Goal: Information Seeking & Learning: Compare options

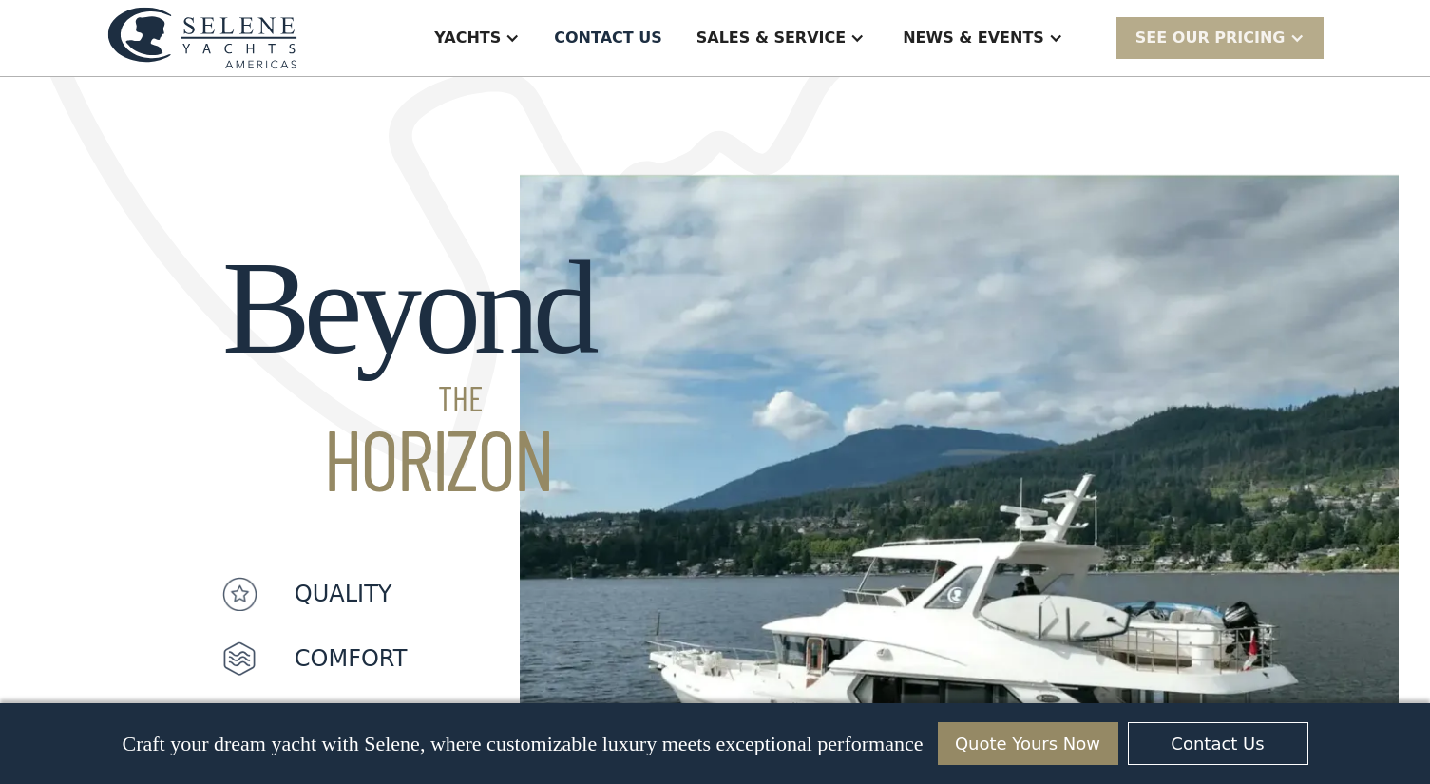
scroll to position [1425, 0]
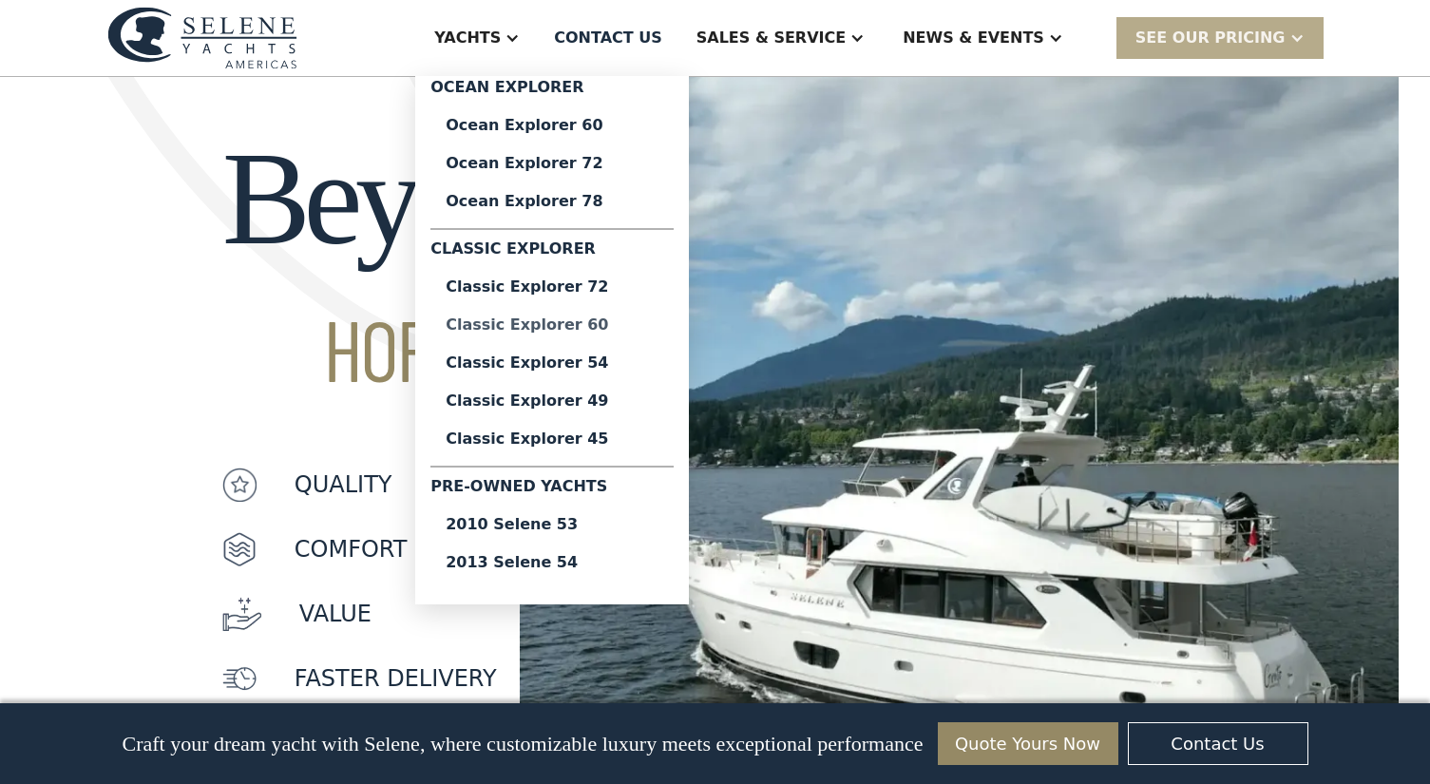
click at [598, 326] on div "Classic Explorer 60" at bounding box center [552, 324] width 213 height 15
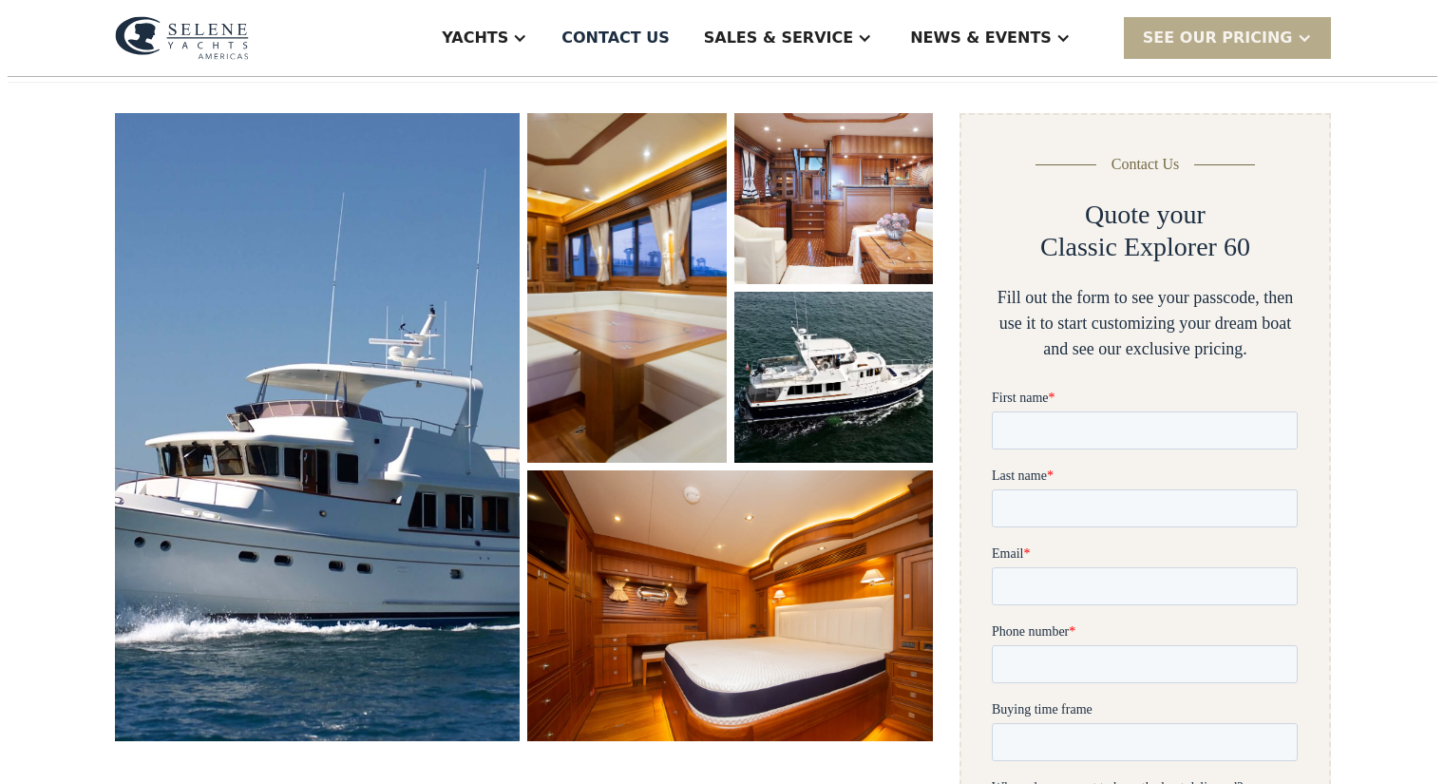
scroll to position [285, 0]
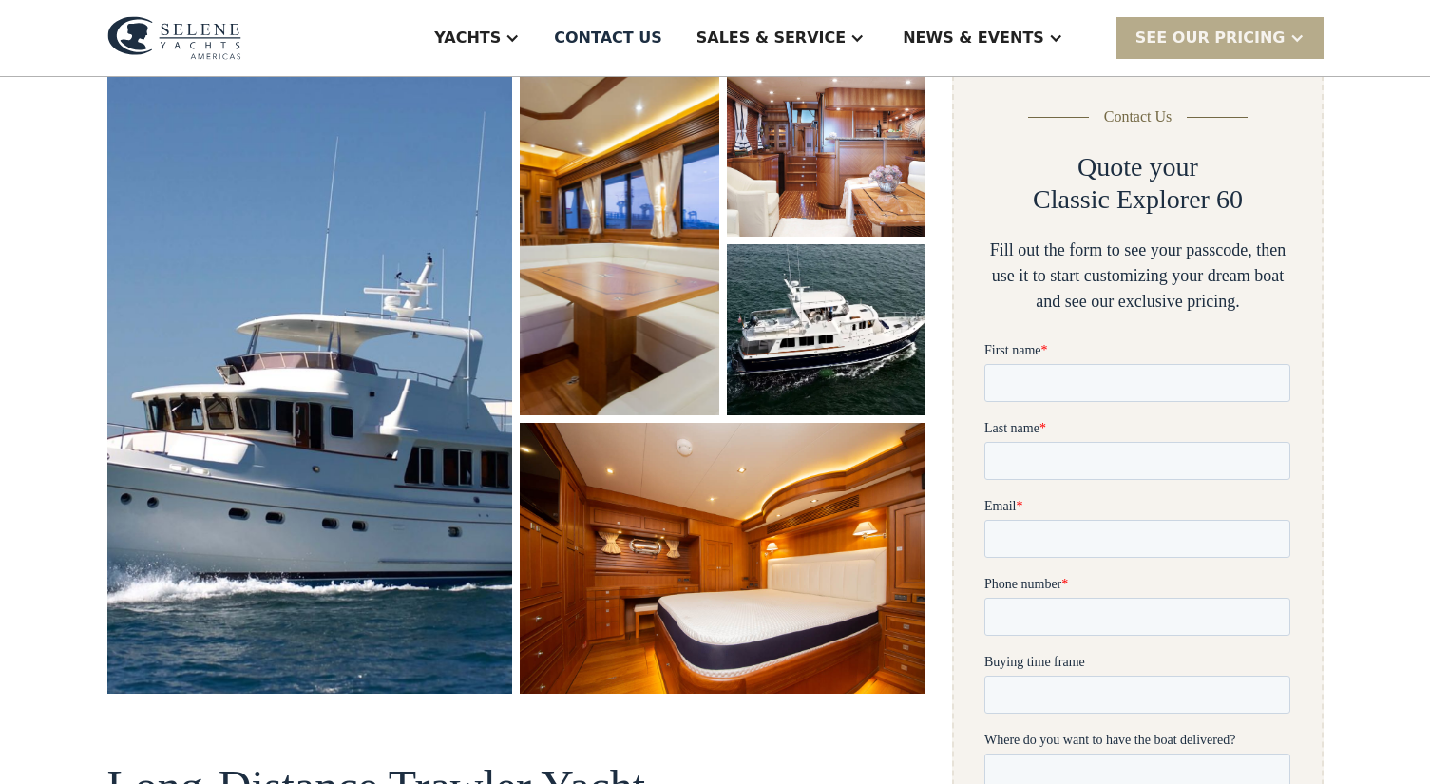
click at [409, 360] on img "open lightbox" at bounding box center [310, 379] width 420 height 650
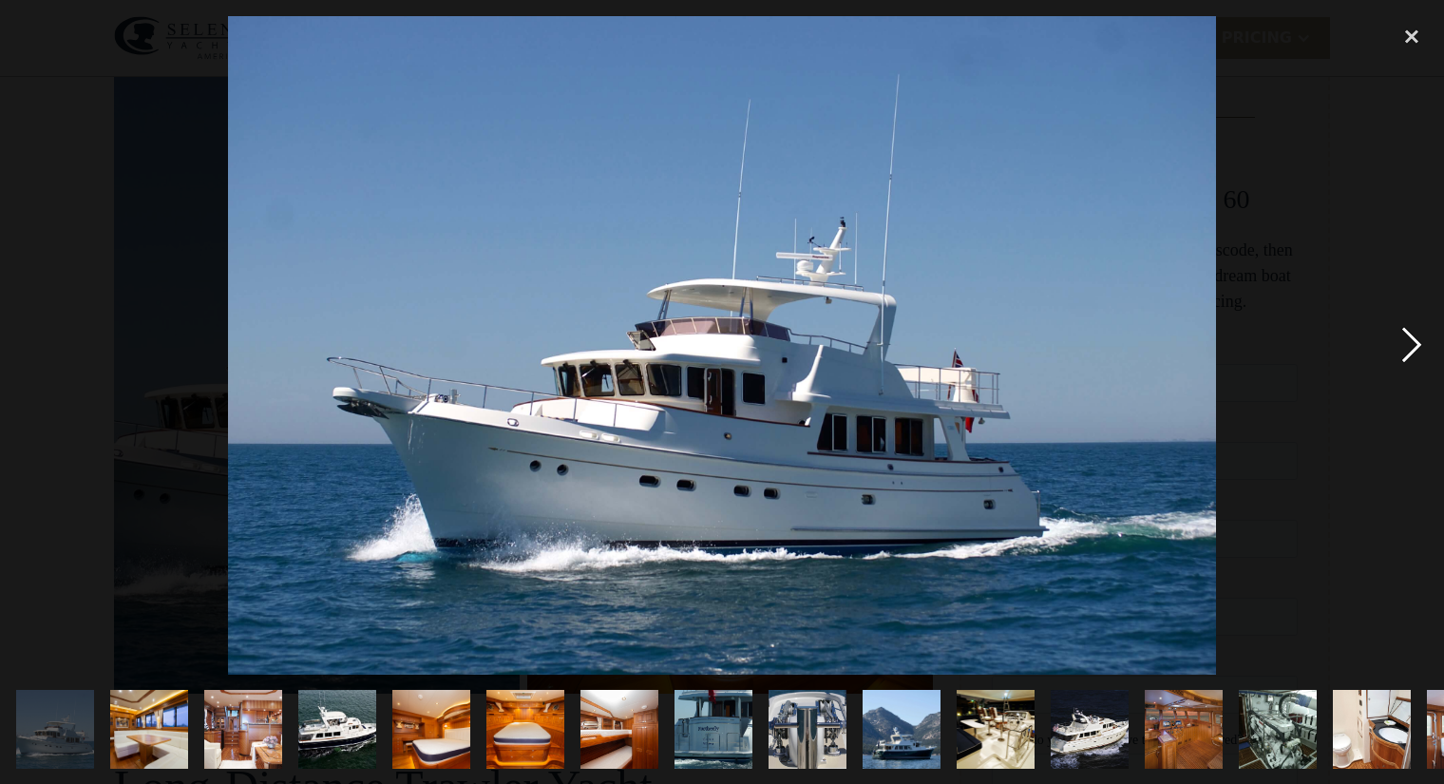
click at [1407, 341] on div "next image" at bounding box center [1412, 345] width 65 height 658
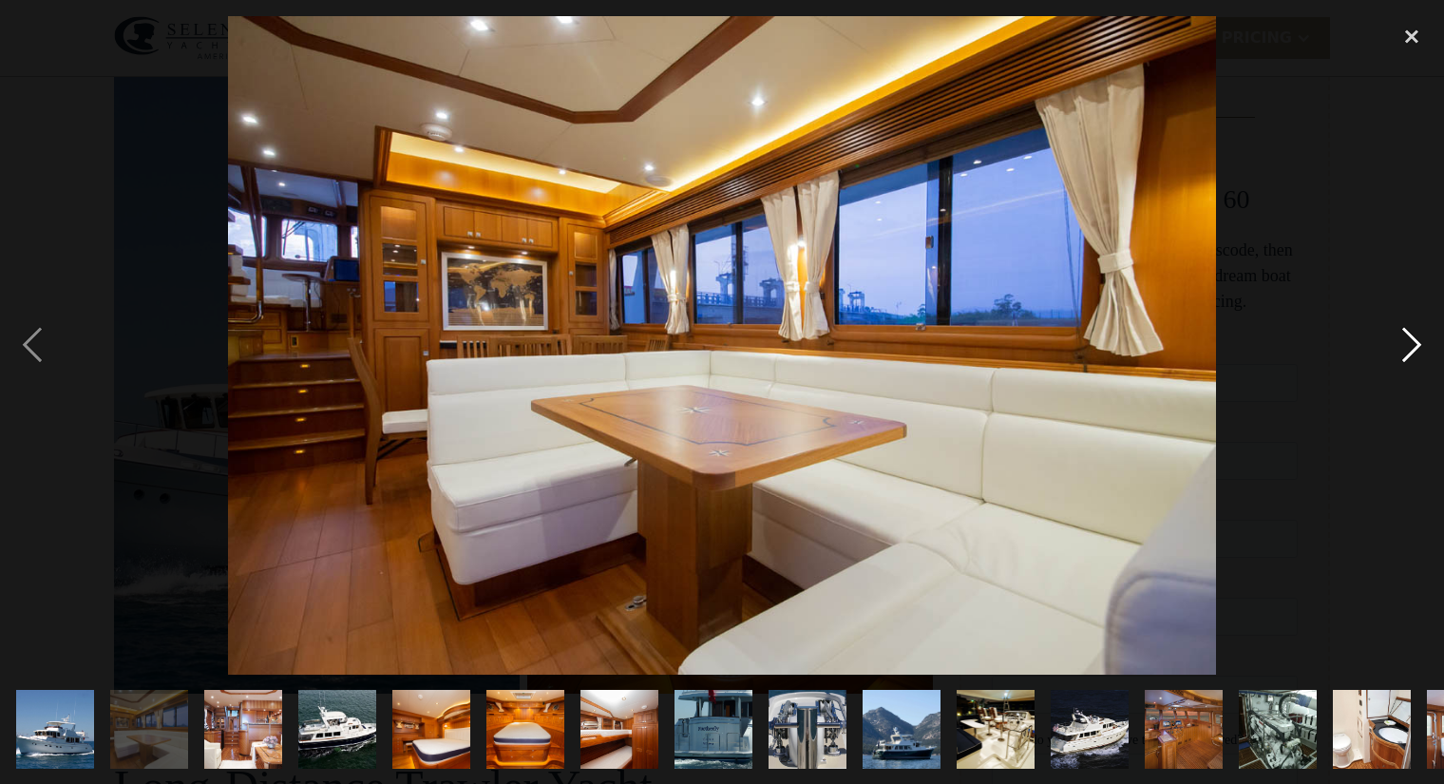
click at [1407, 341] on div "next image" at bounding box center [1412, 345] width 65 height 658
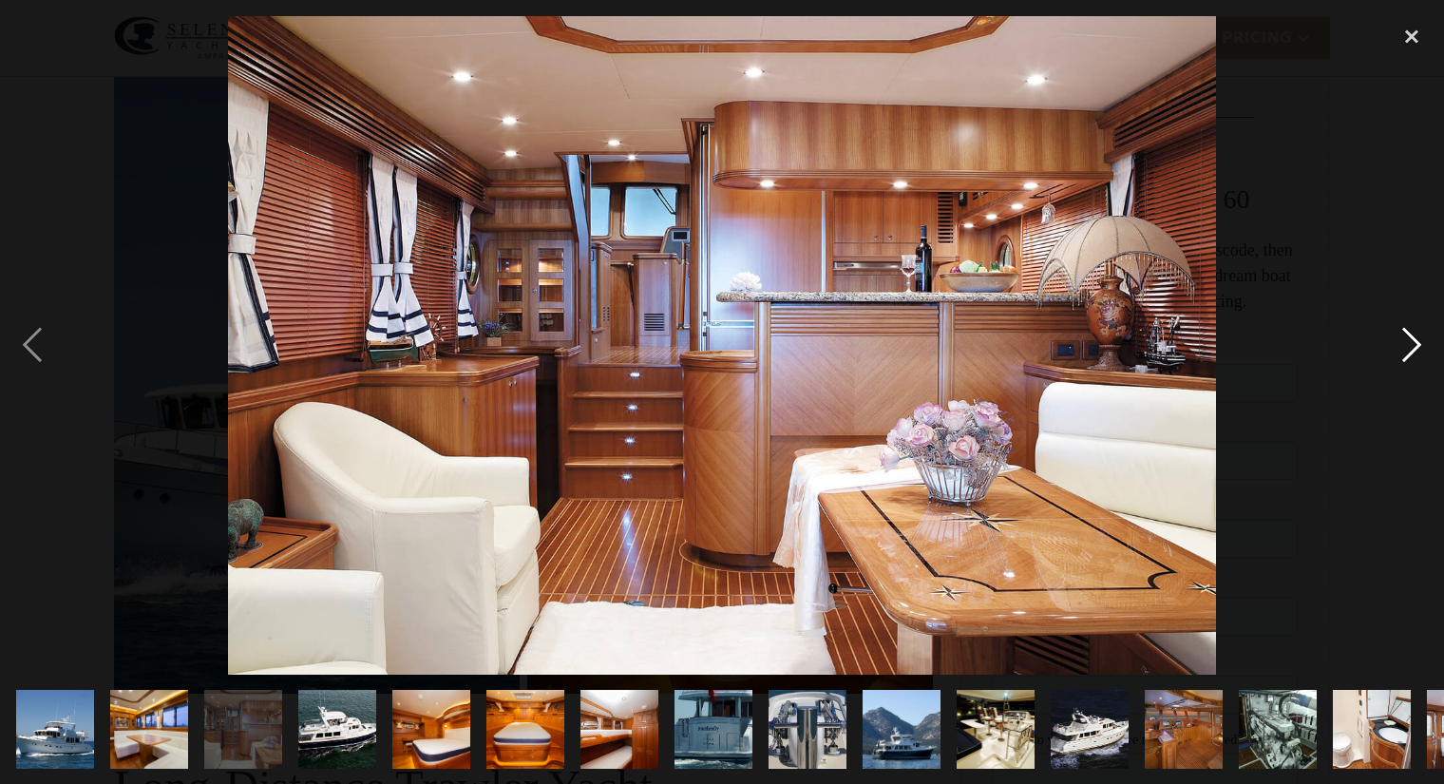
click at [1413, 341] on div "next image" at bounding box center [1412, 345] width 65 height 658
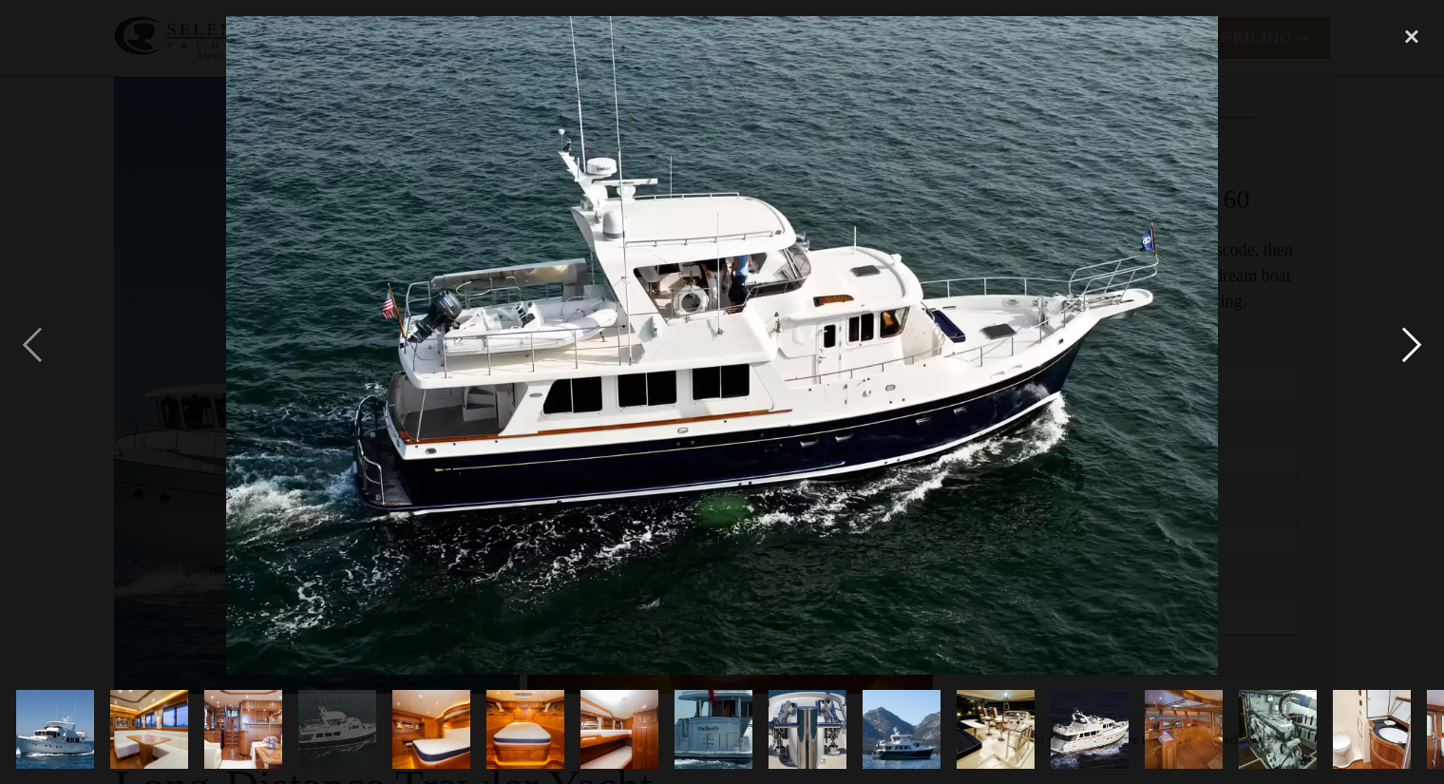
click at [1412, 341] on div "next image" at bounding box center [1412, 345] width 65 height 658
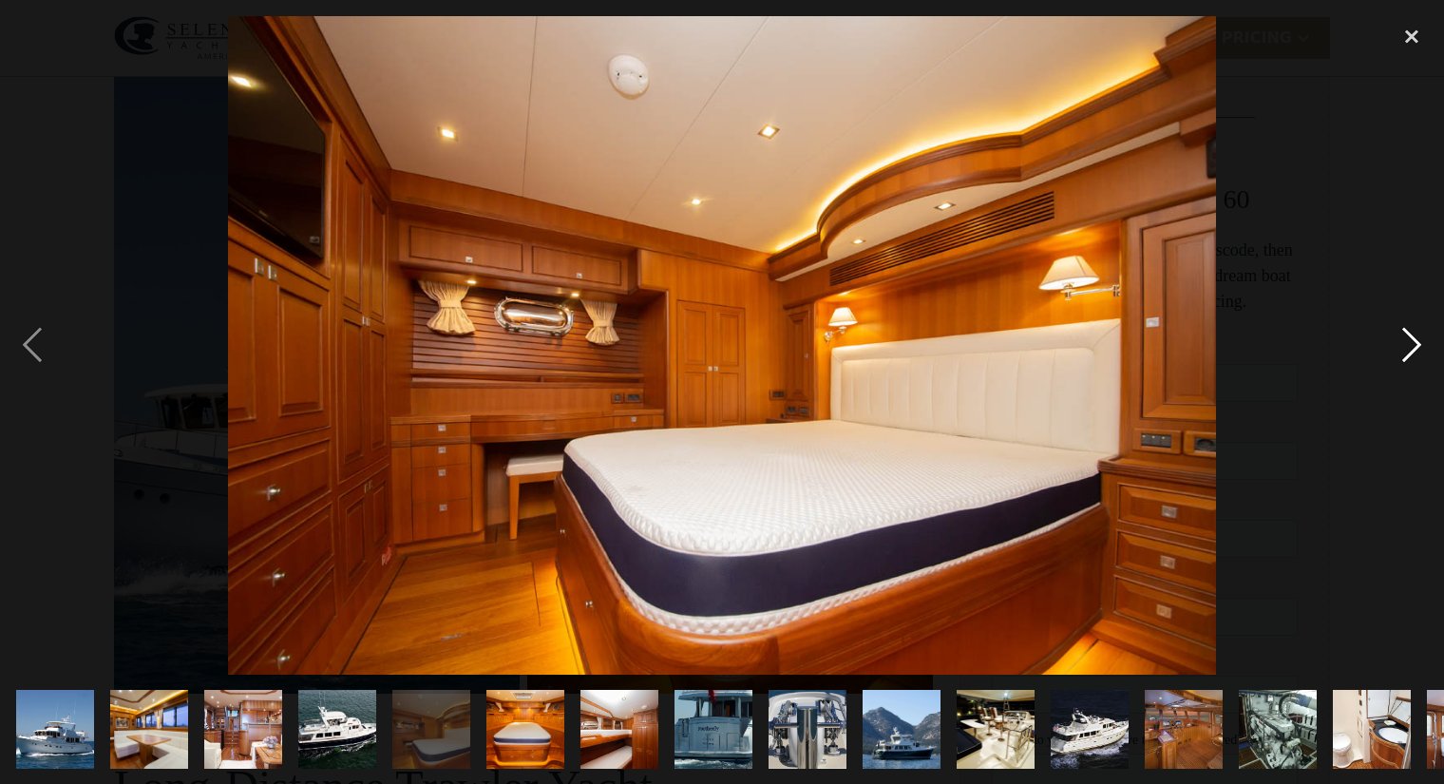
click at [1412, 341] on div "next image" at bounding box center [1412, 345] width 65 height 658
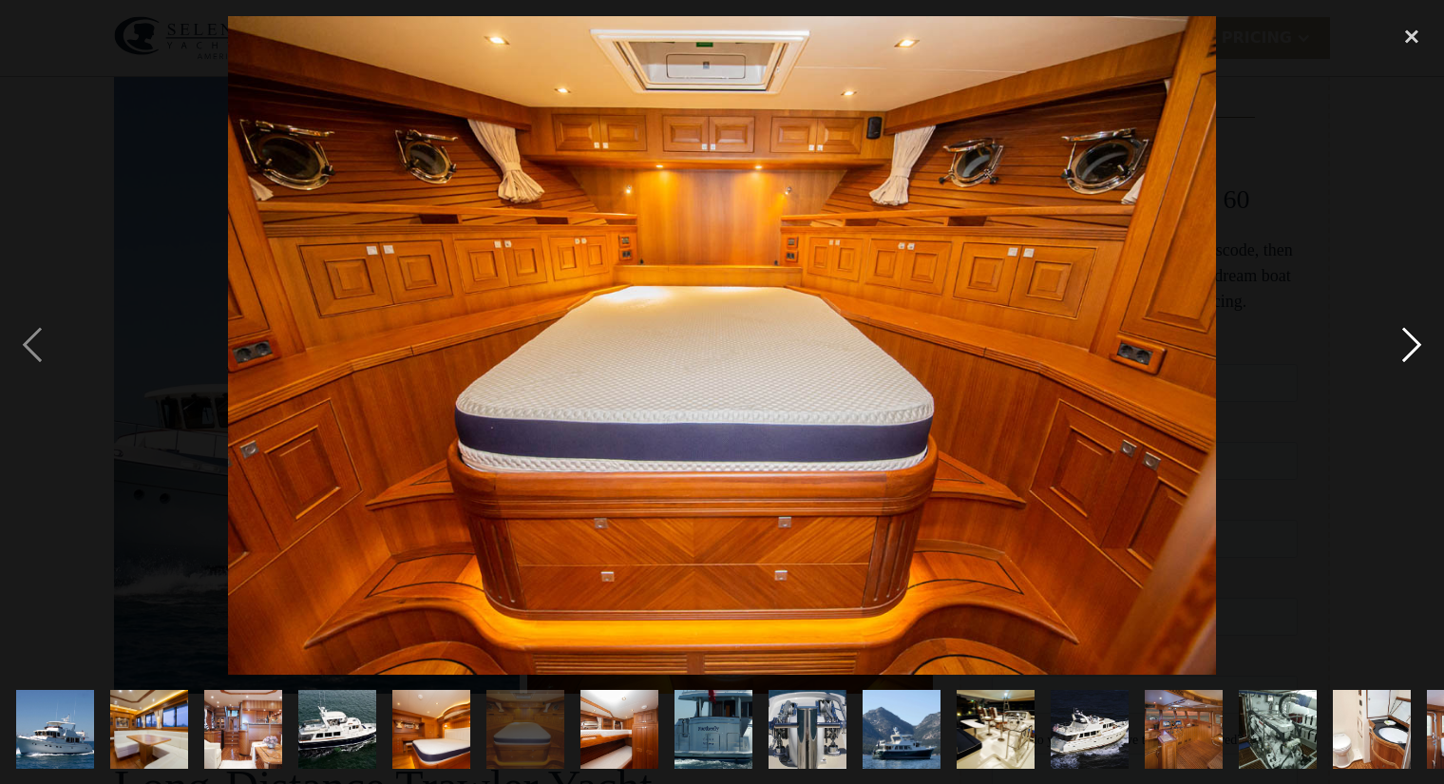
click at [1412, 341] on div "next image" at bounding box center [1412, 345] width 65 height 658
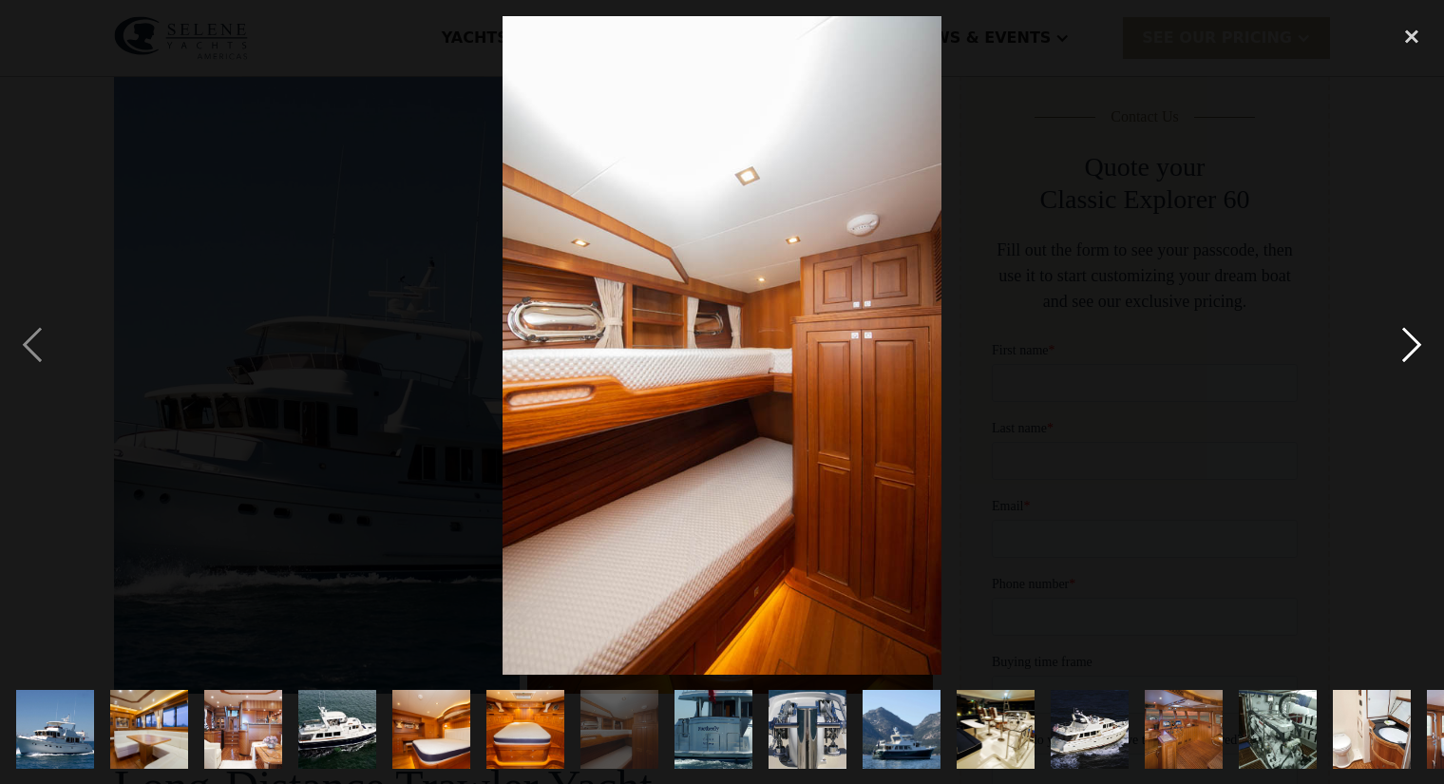
click at [1412, 341] on div "next image" at bounding box center [1412, 345] width 65 height 658
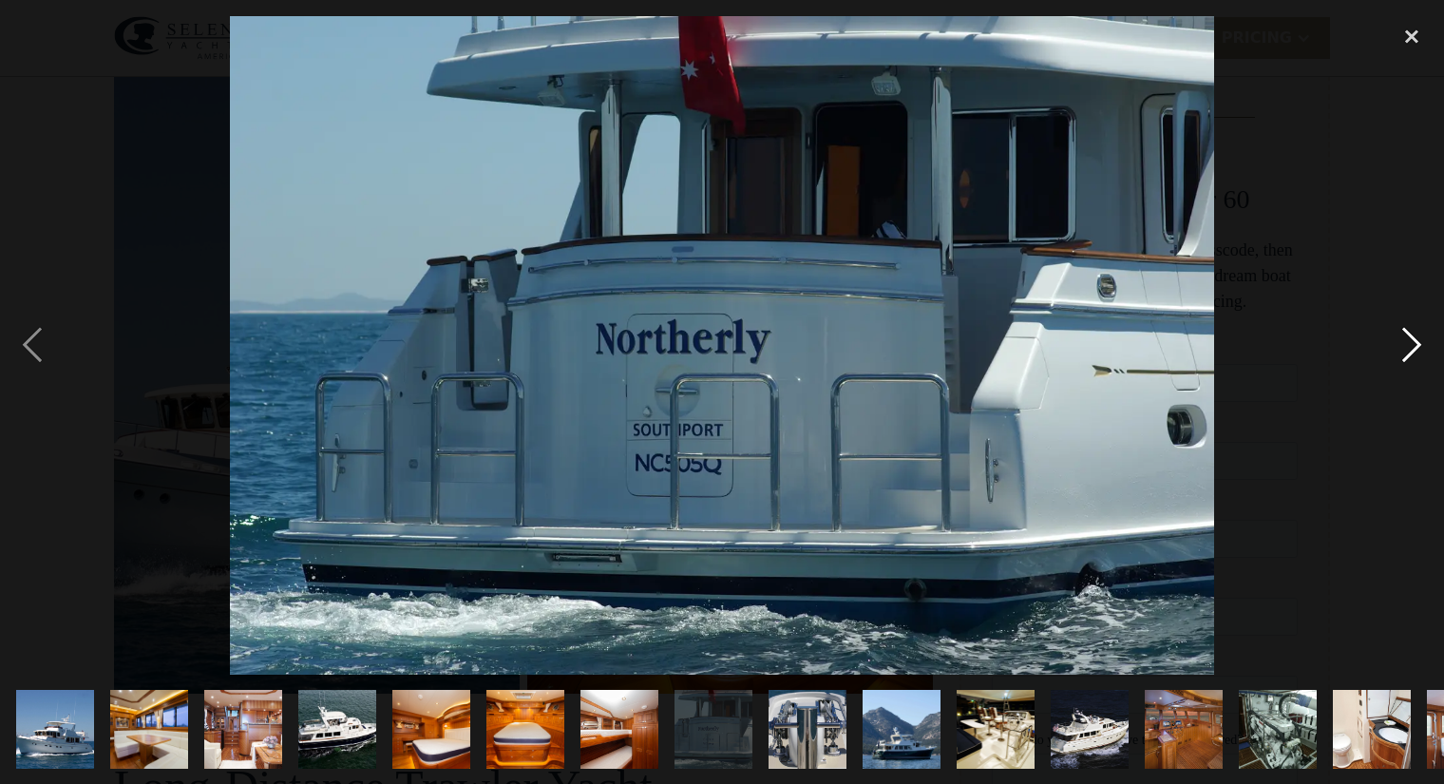
click at [1412, 341] on div "next image" at bounding box center [1412, 345] width 65 height 658
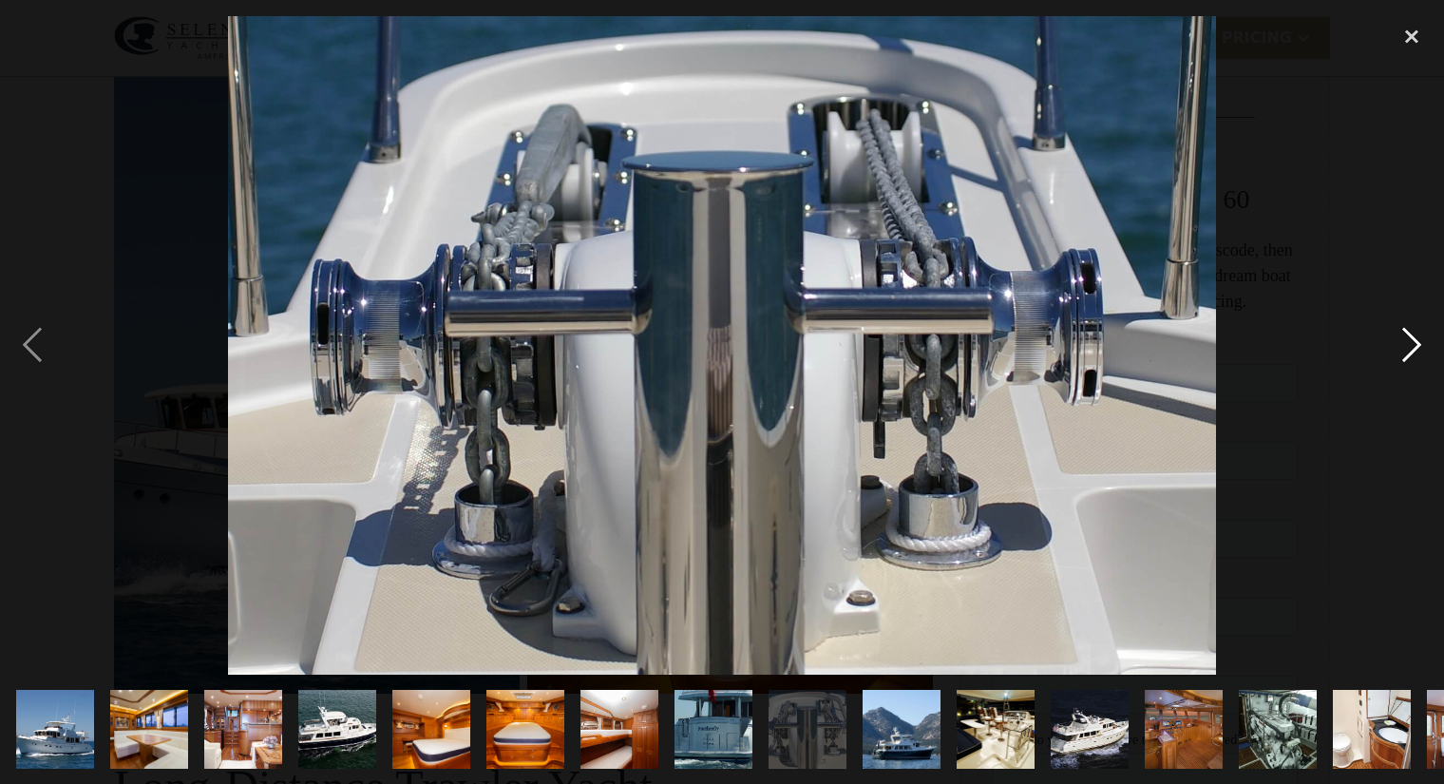
click at [1412, 341] on div "next image" at bounding box center [1412, 345] width 65 height 658
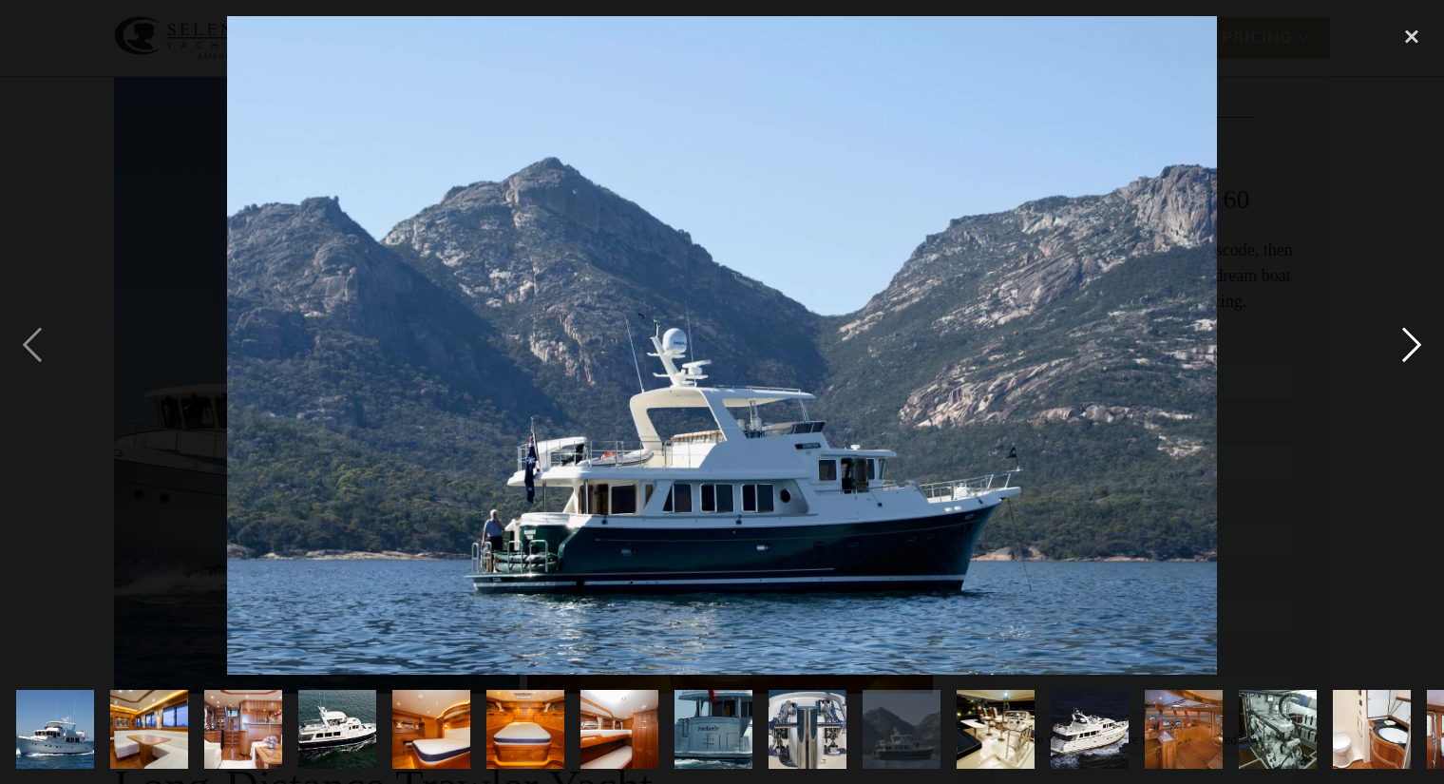
click at [1412, 341] on div "next image" at bounding box center [1412, 345] width 65 height 658
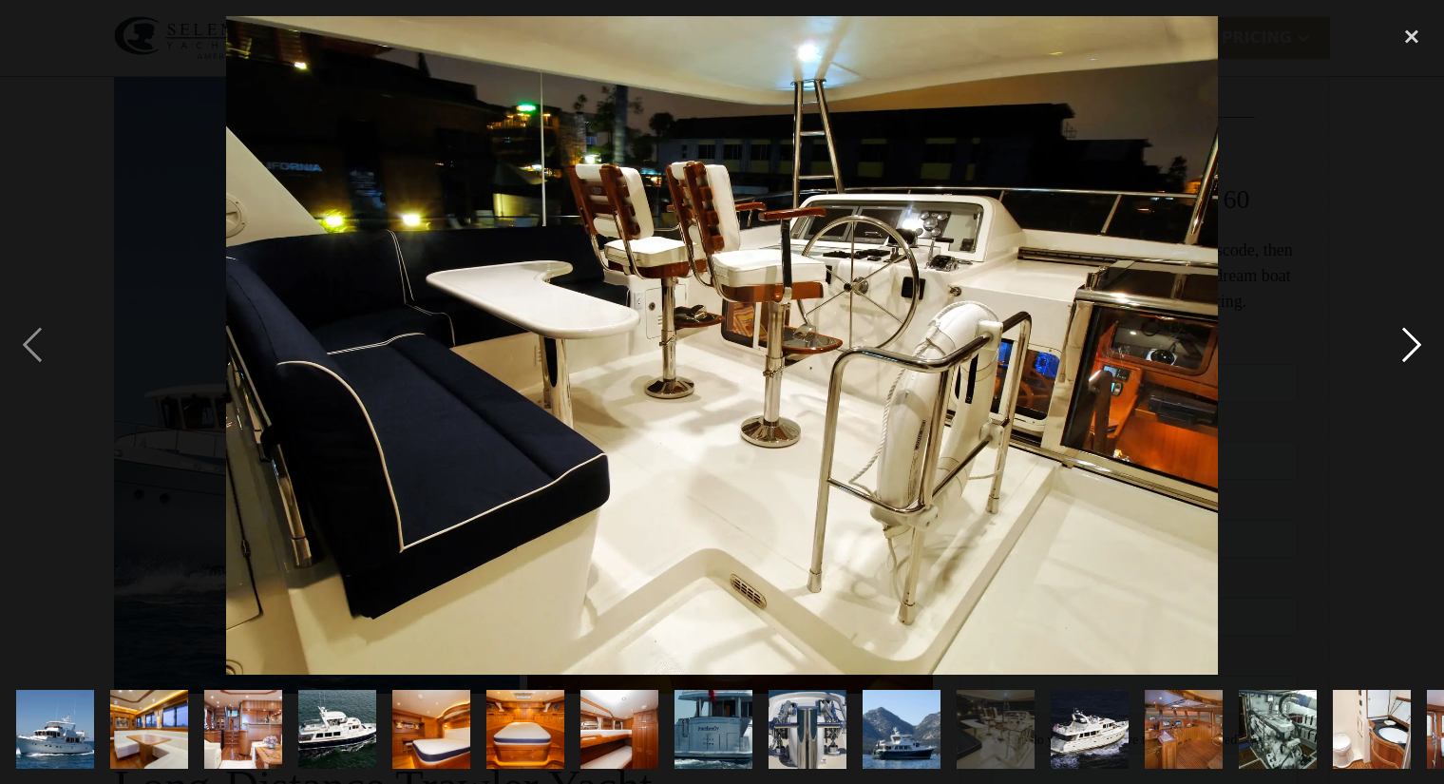
click at [1412, 341] on div "next image" at bounding box center [1412, 345] width 65 height 658
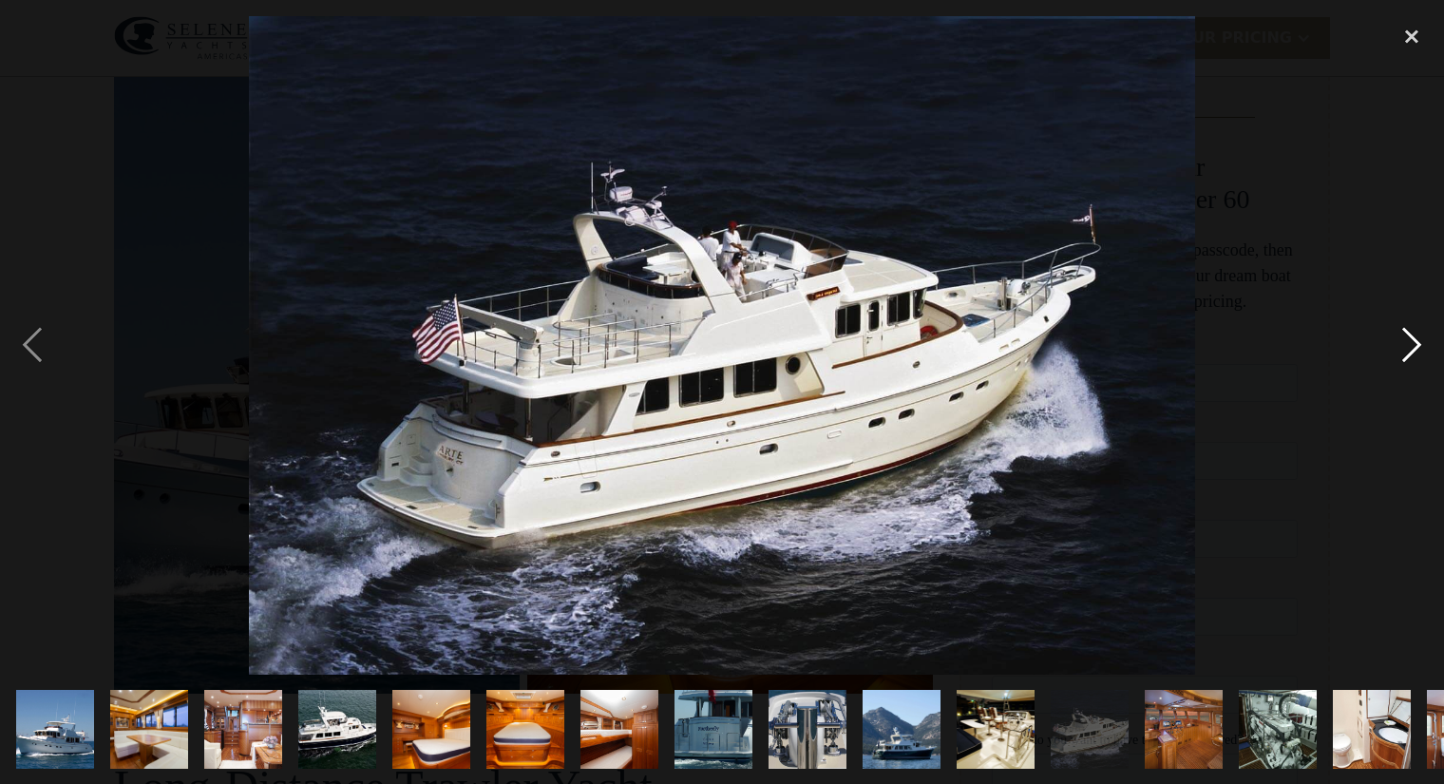
click at [1412, 341] on div "next image" at bounding box center [1412, 345] width 65 height 658
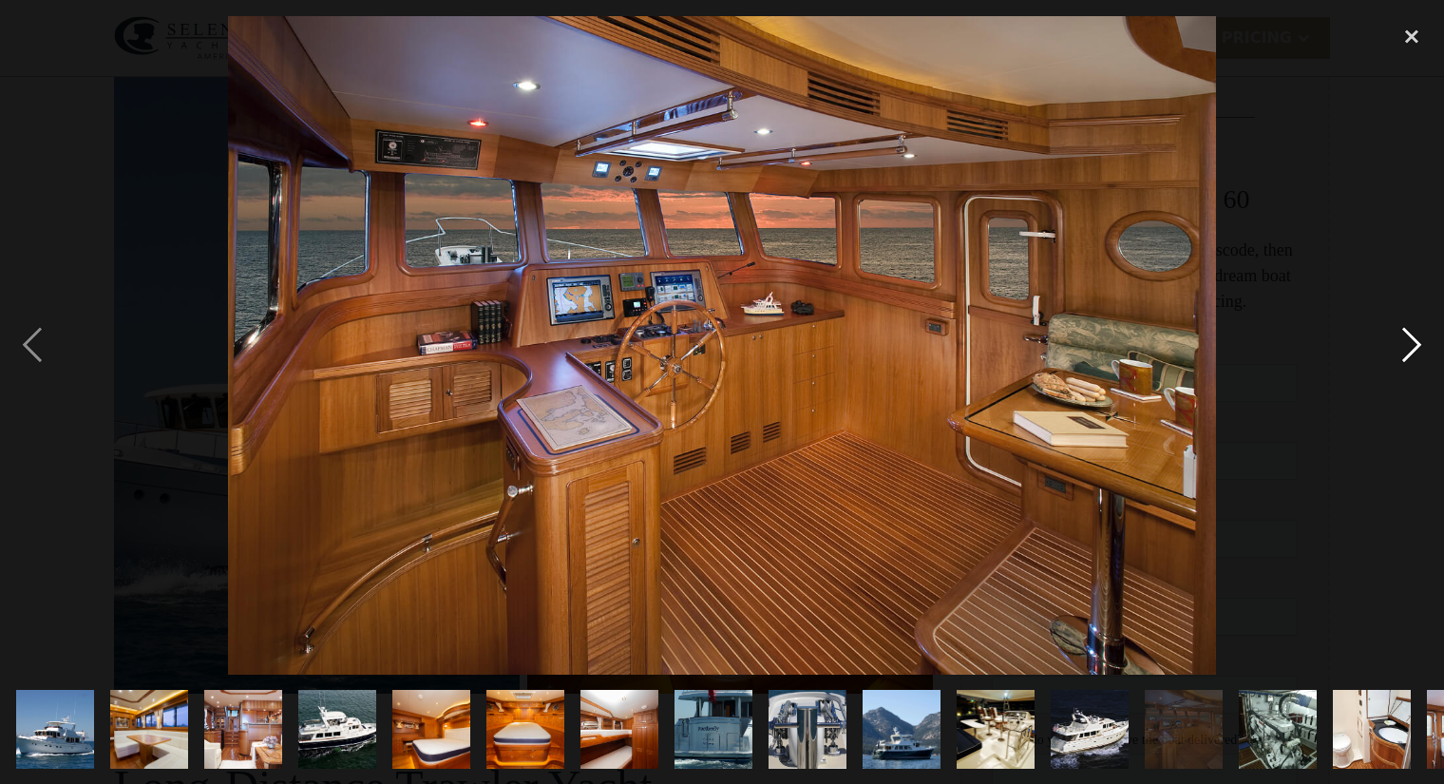
click at [1412, 341] on div "next image" at bounding box center [1412, 345] width 65 height 658
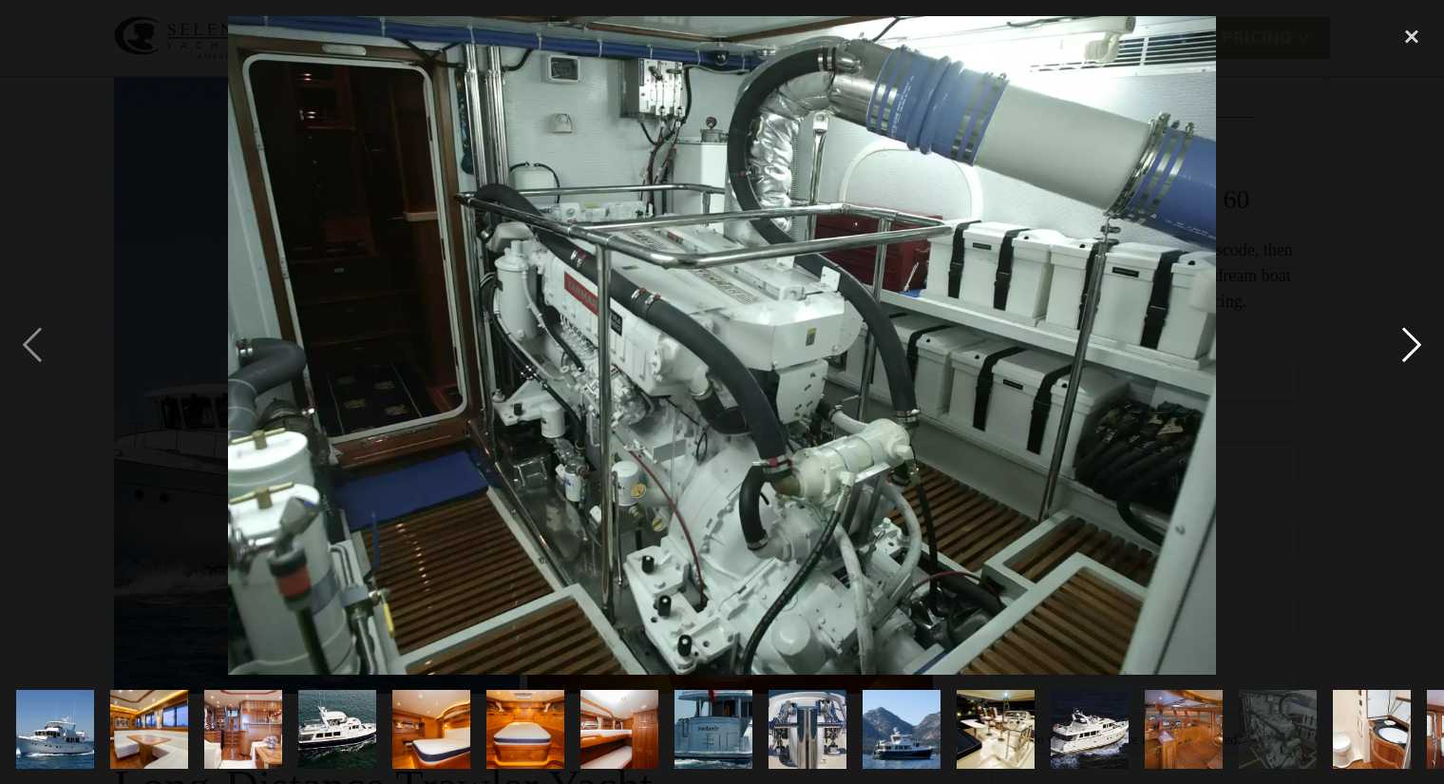
click at [1412, 340] on div "next image" at bounding box center [1412, 345] width 65 height 658
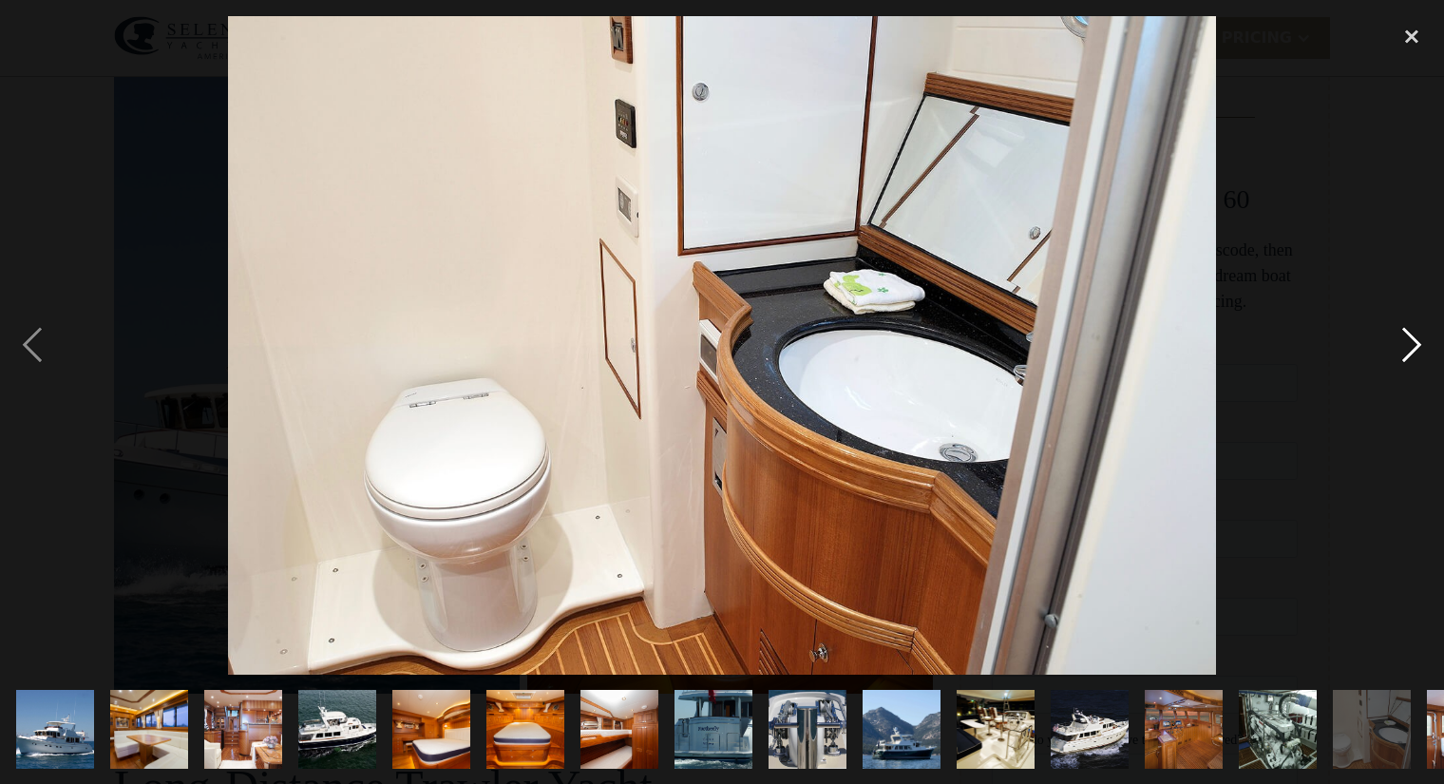
click at [1412, 340] on div "next image" at bounding box center [1412, 345] width 65 height 658
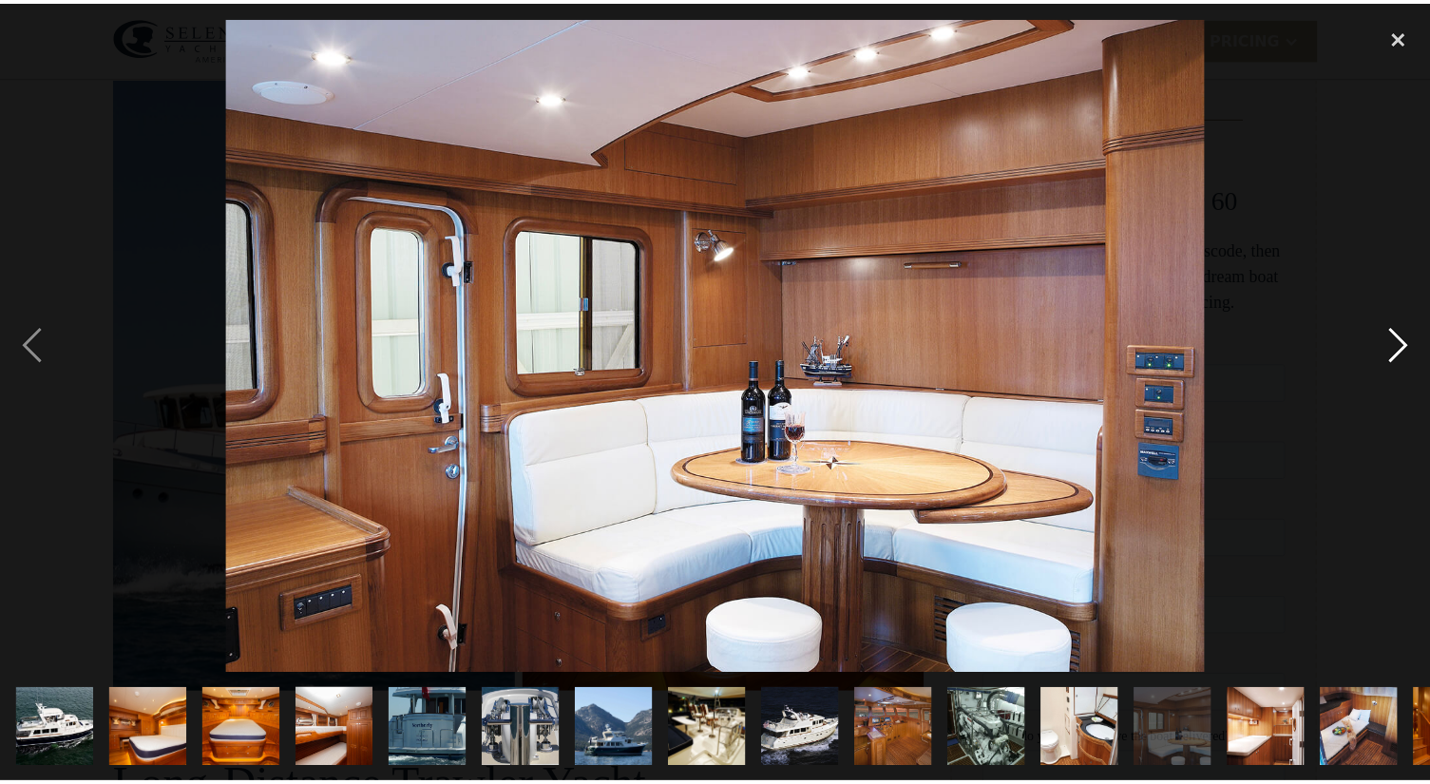
scroll to position [0, 359]
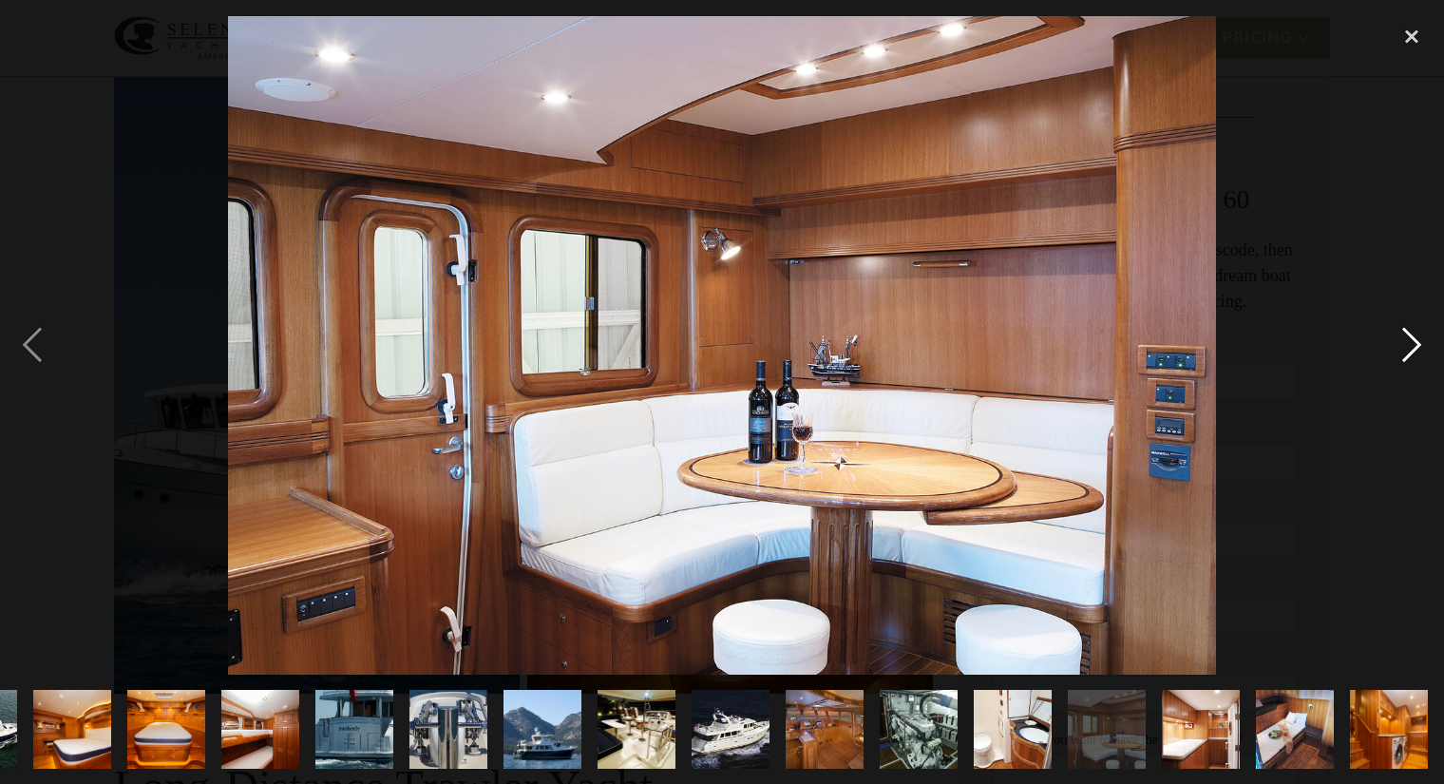
click at [1412, 340] on div "next image" at bounding box center [1412, 345] width 65 height 658
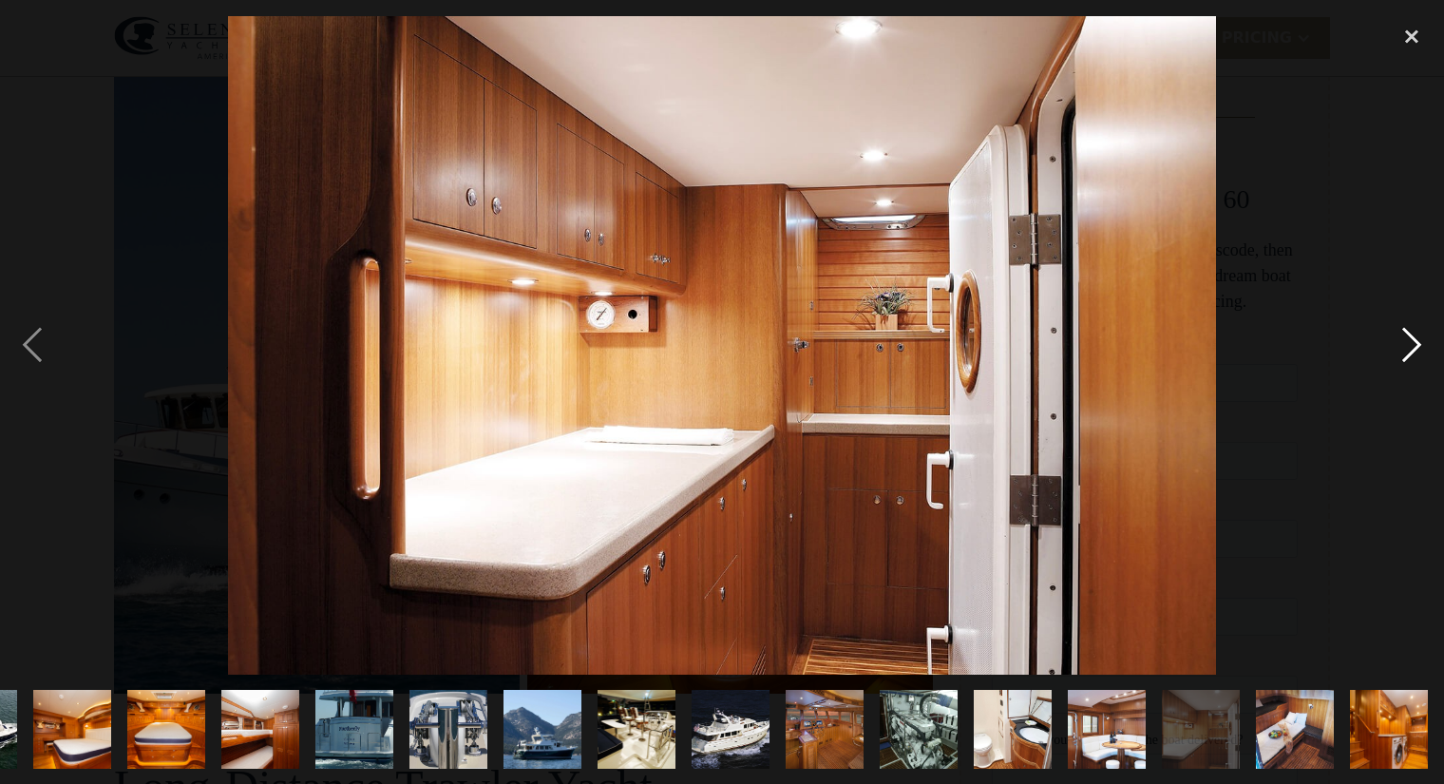
click at [1412, 340] on div "next image" at bounding box center [1412, 345] width 65 height 658
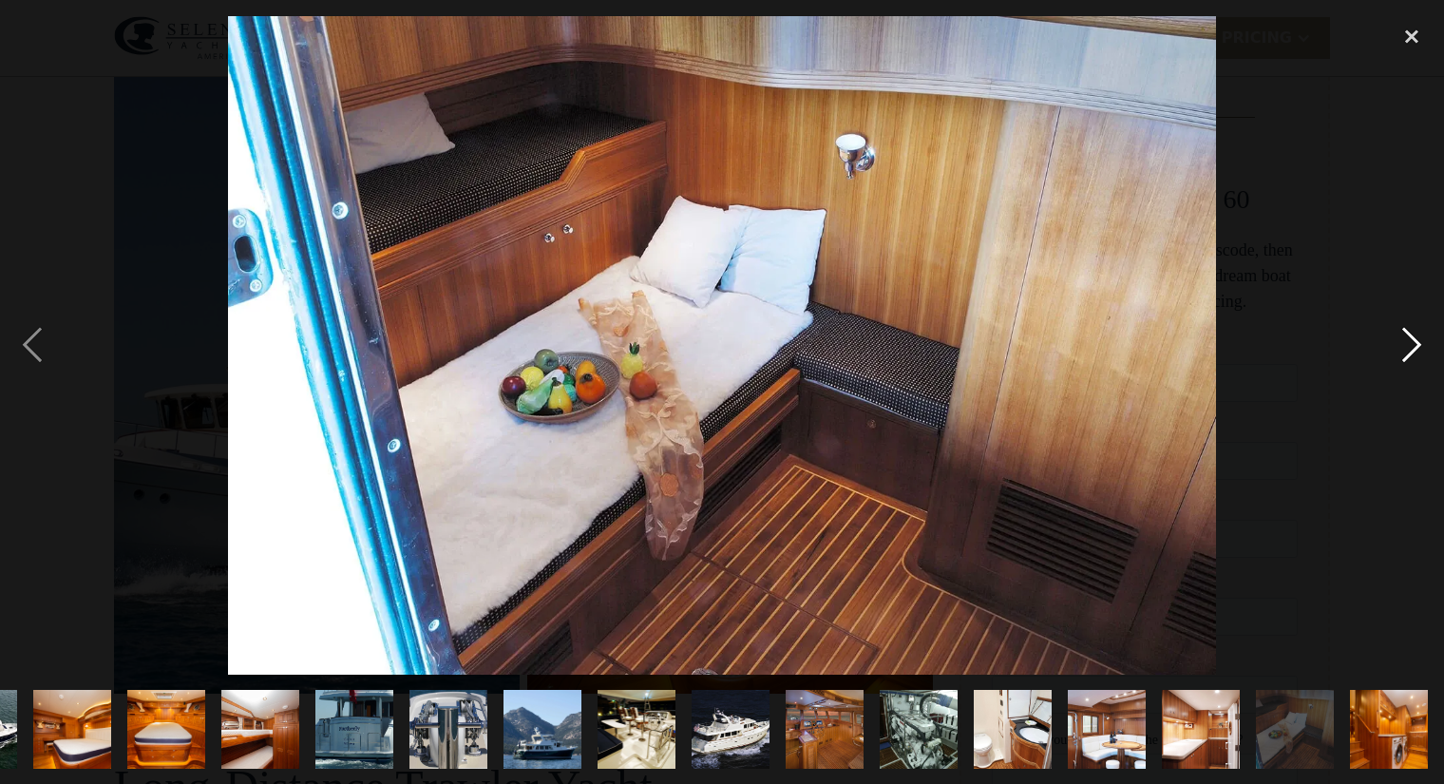
click at [1412, 340] on div "next image" at bounding box center [1412, 345] width 65 height 658
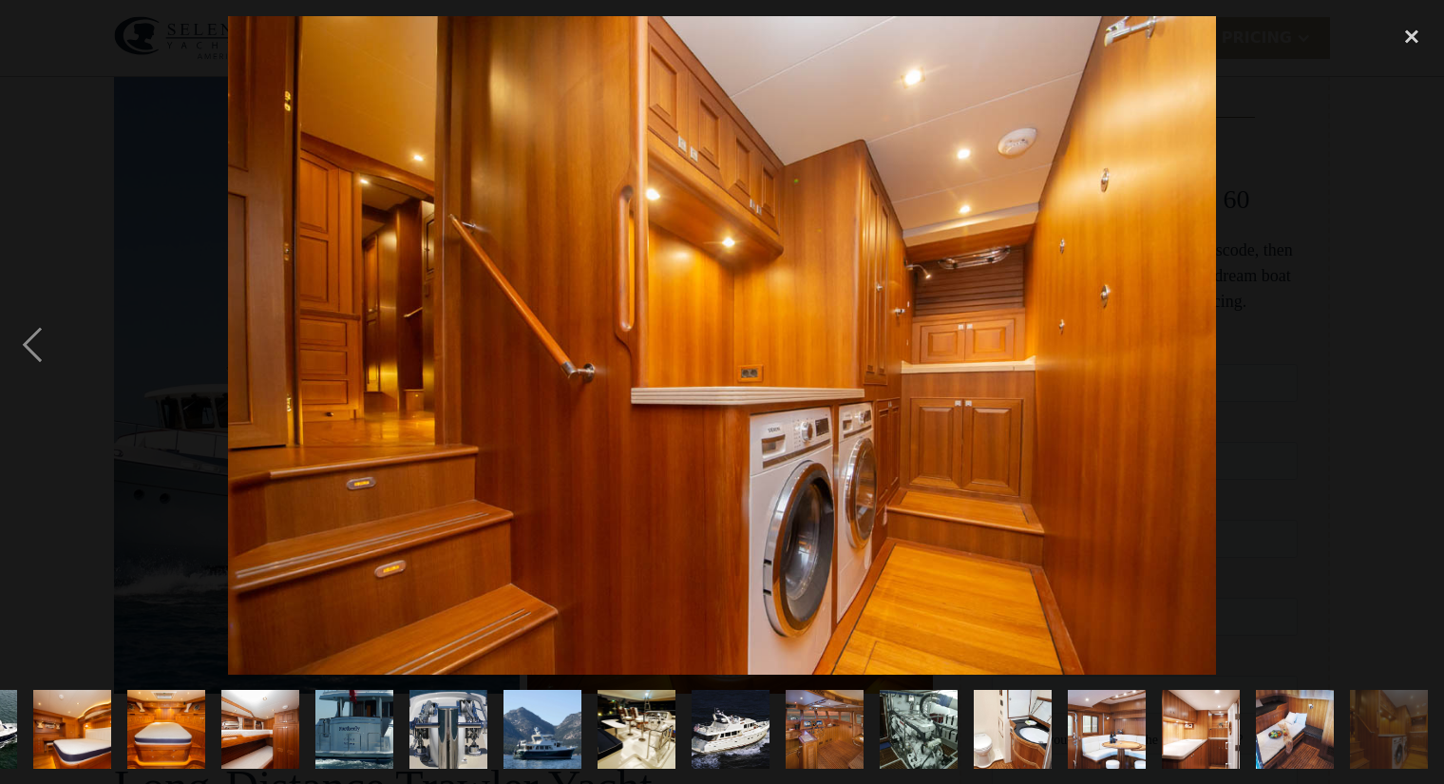
click at [1412, 340] on div "next image" at bounding box center [1412, 345] width 65 height 658
click at [1414, 32] on div "close lightbox" at bounding box center [1412, 37] width 65 height 42
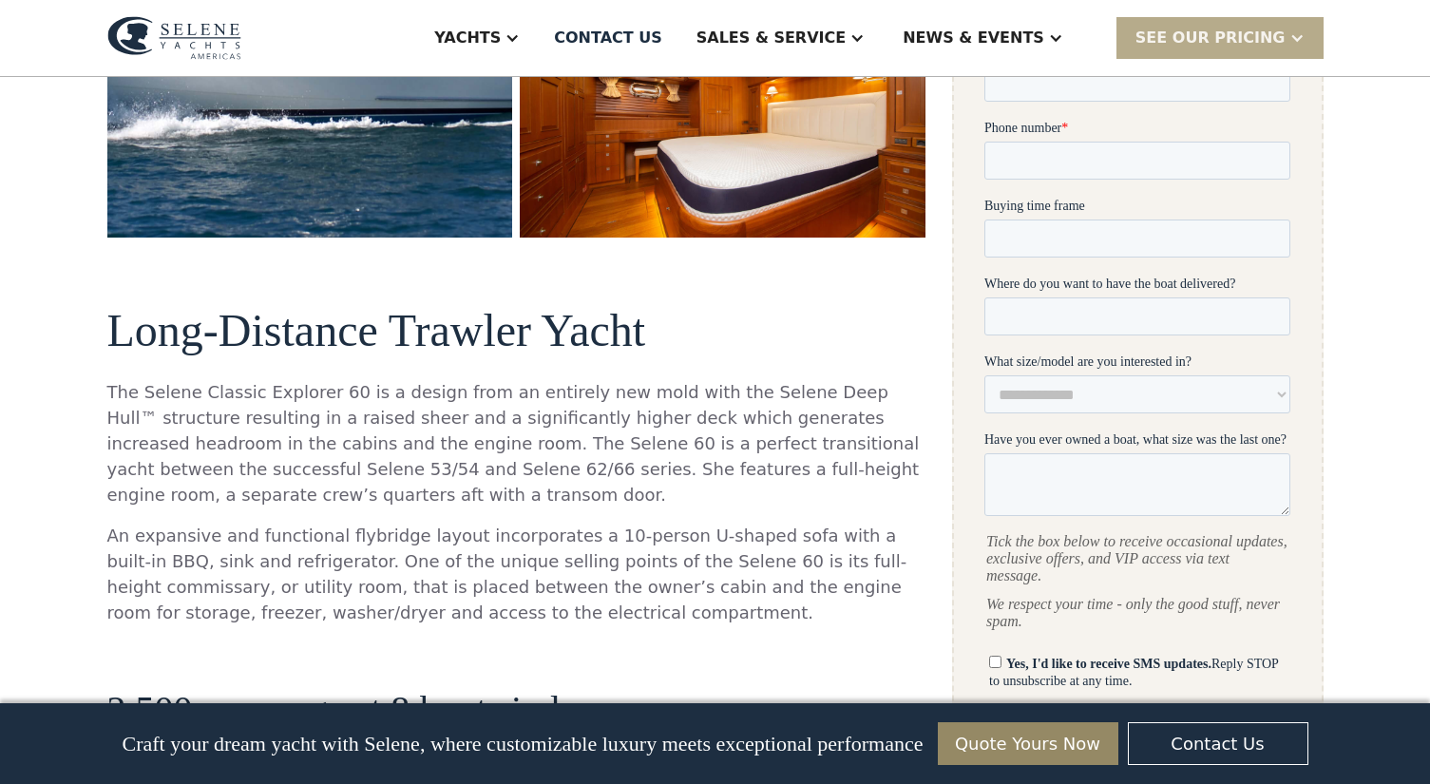
scroll to position [855, 0]
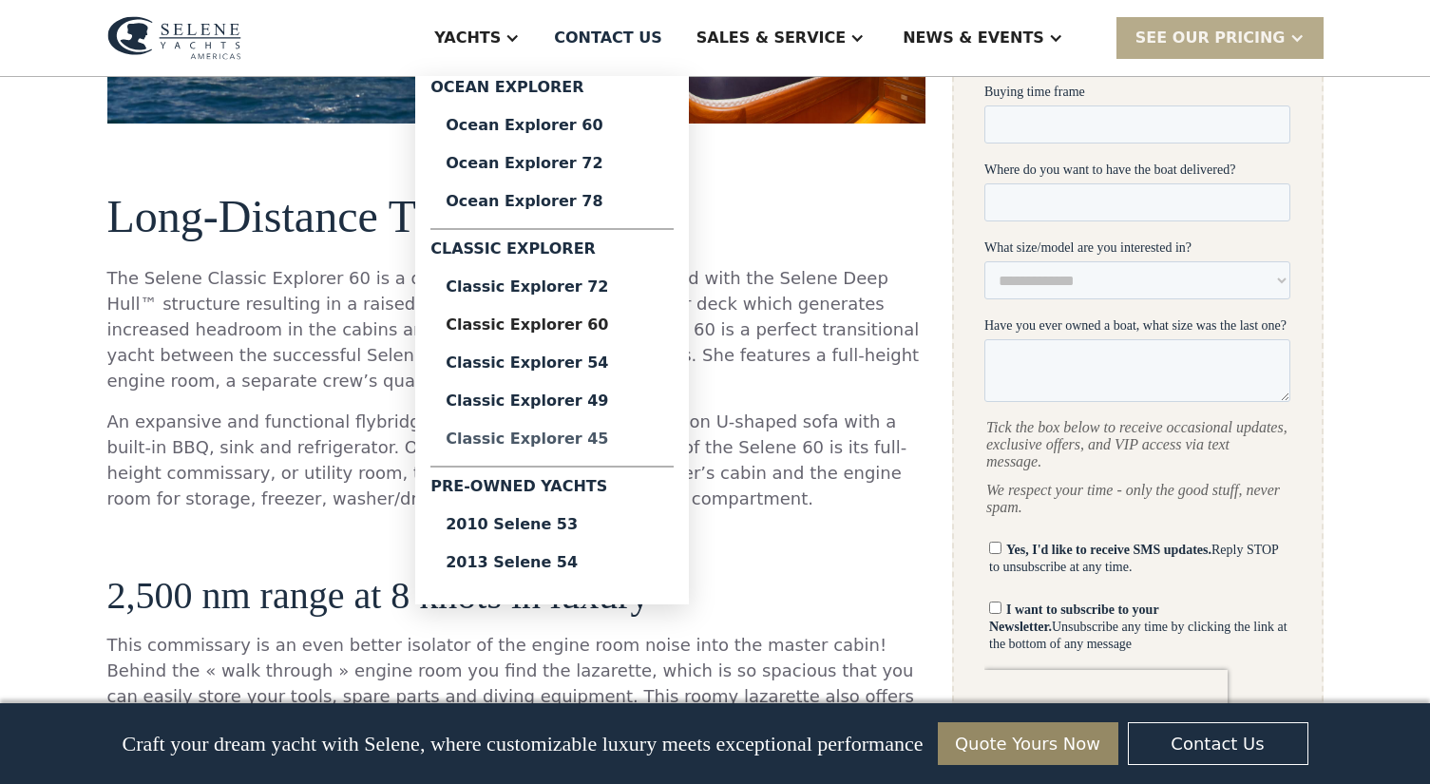
click at [625, 437] on div "Classic Explorer 45" at bounding box center [552, 438] width 213 height 15
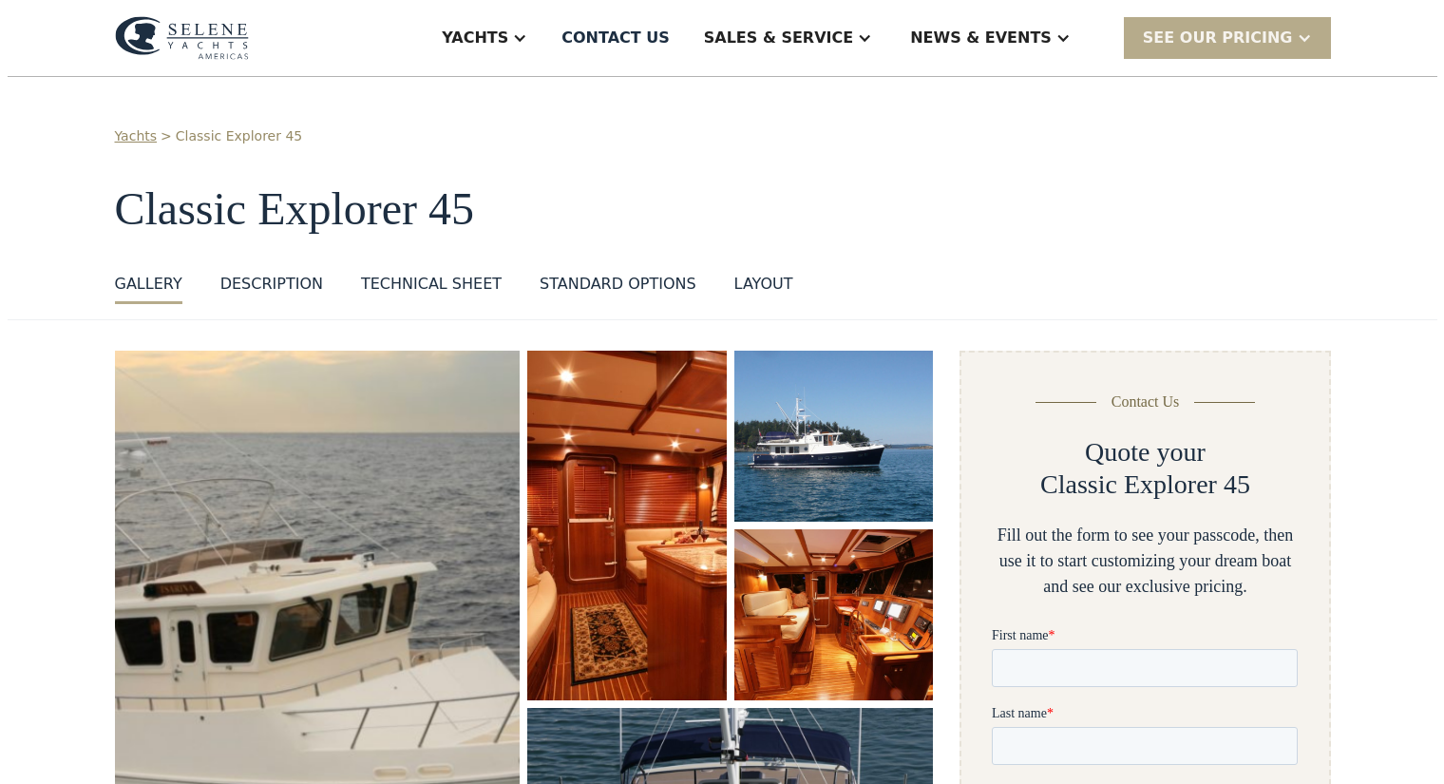
scroll to position [190, 0]
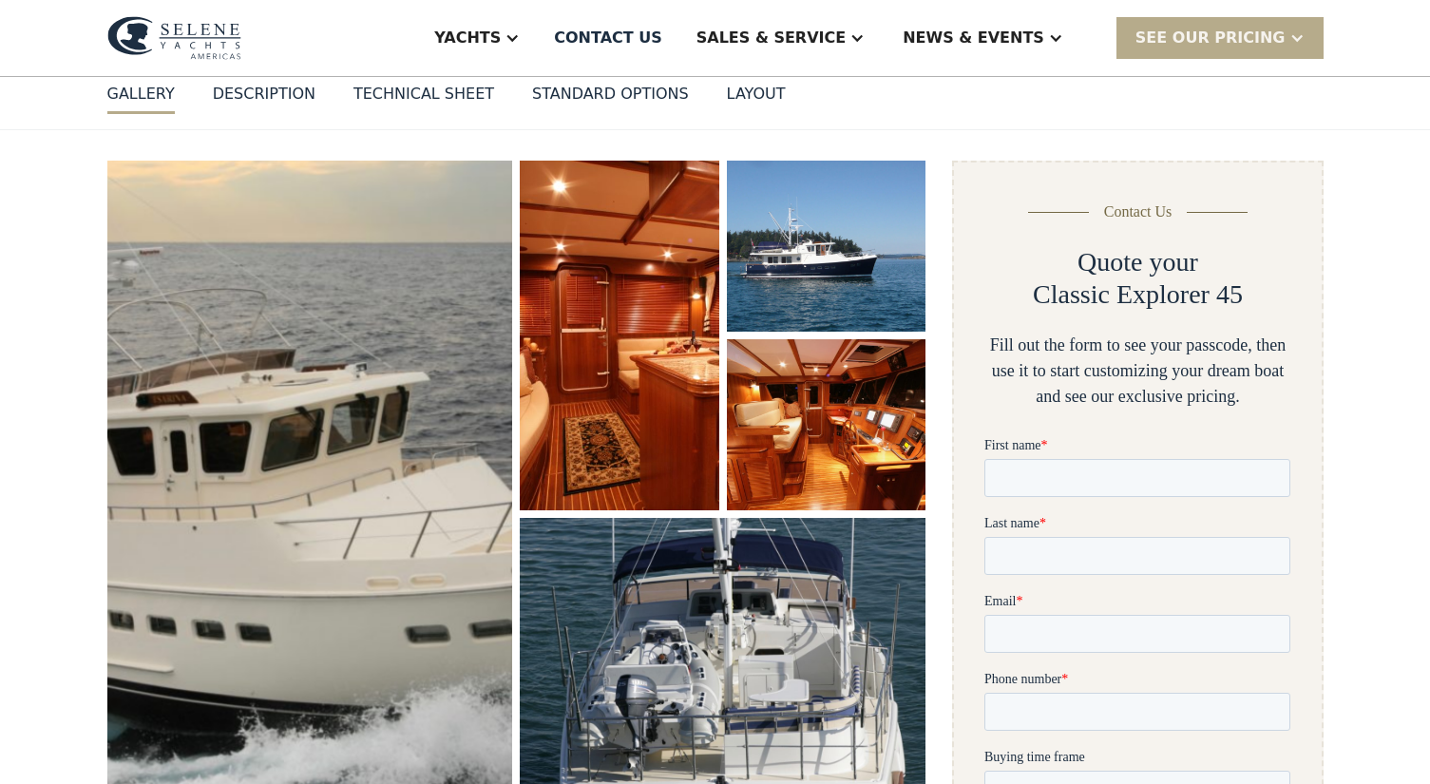
click at [364, 295] on img "open lightbox" at bounding box center [310, 474] width 430 height 664
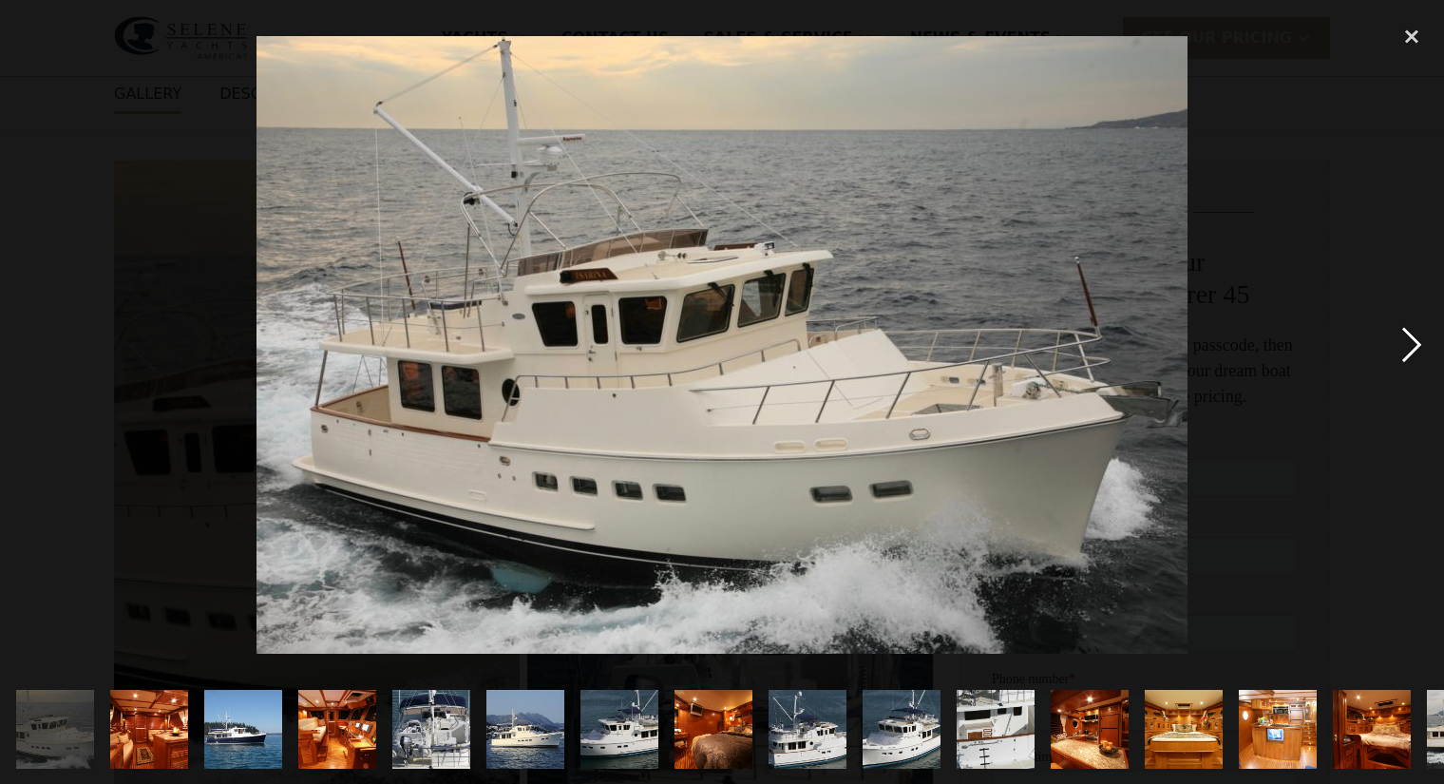
click at [1414, 335] on div "next image" at bounding box center [1412, 345] width 65 height 658
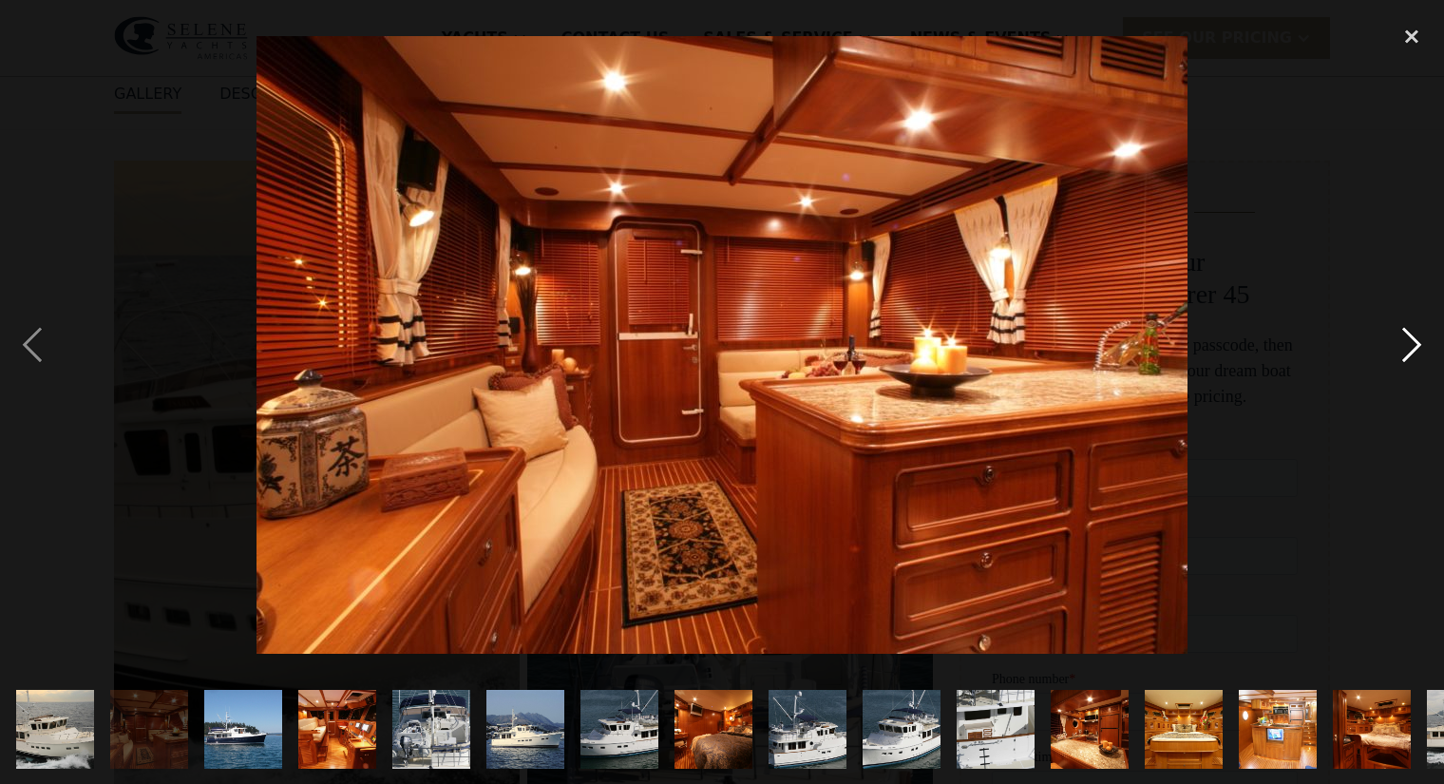
click at [1414, 335] on div "next image" at bounding box center [1412, 345] width 65 height 658
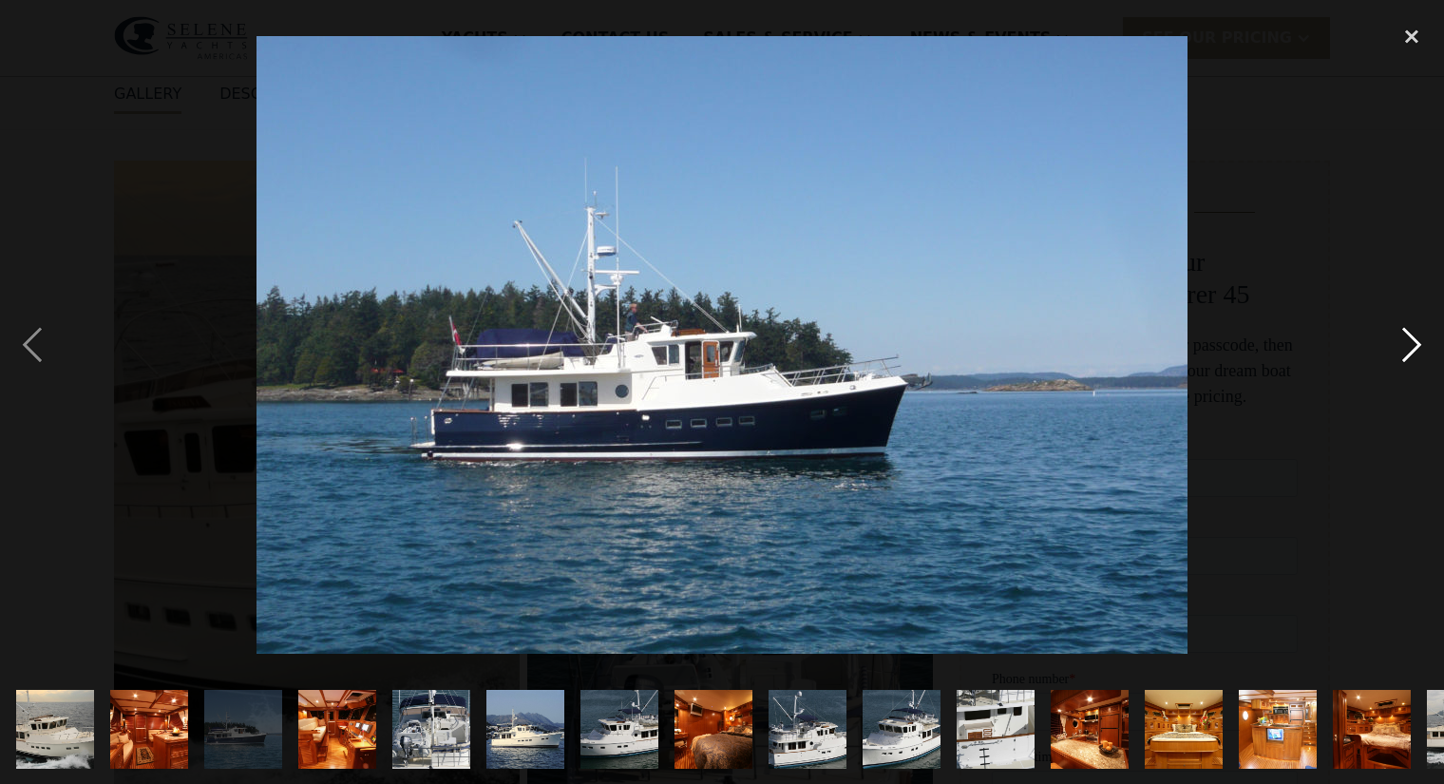
click at [1414, 335] on div "next image" at bounding box center [1412, 345] width 65 height 658
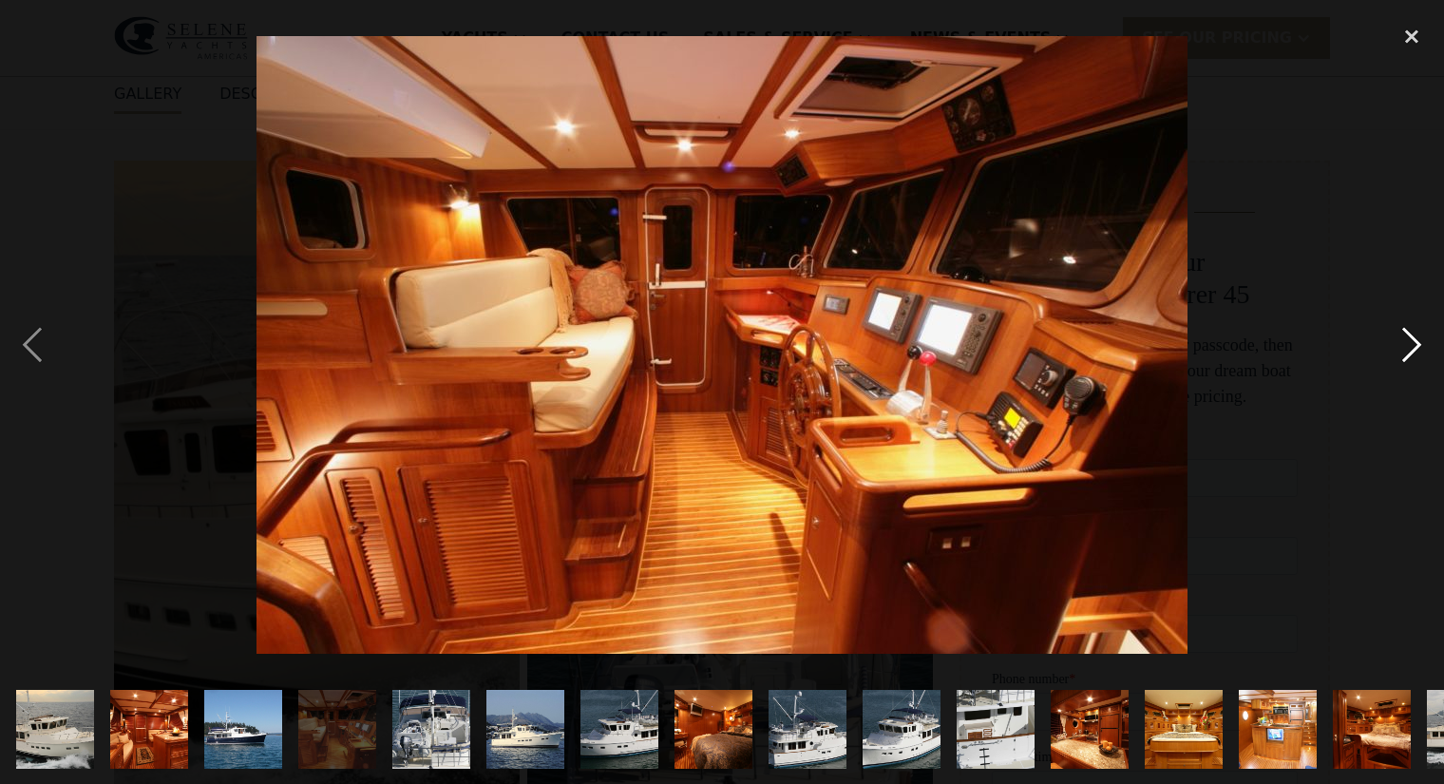
click at [1414, 335] on div "next image" at bounding box center [1412, 345] width 65 height 658
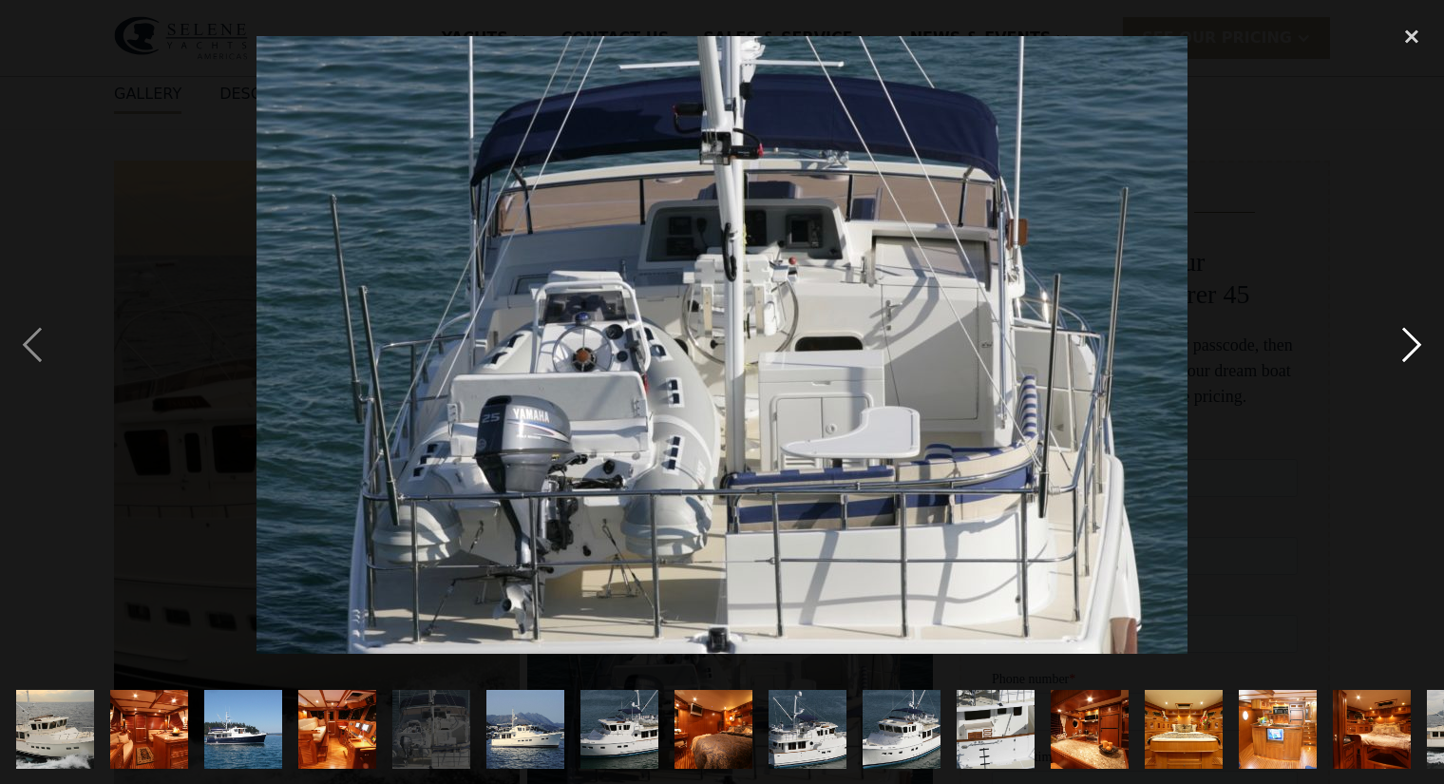
click at [1414, 335] on div "next image" at bounding box center [1412, 345] width 65 height 658
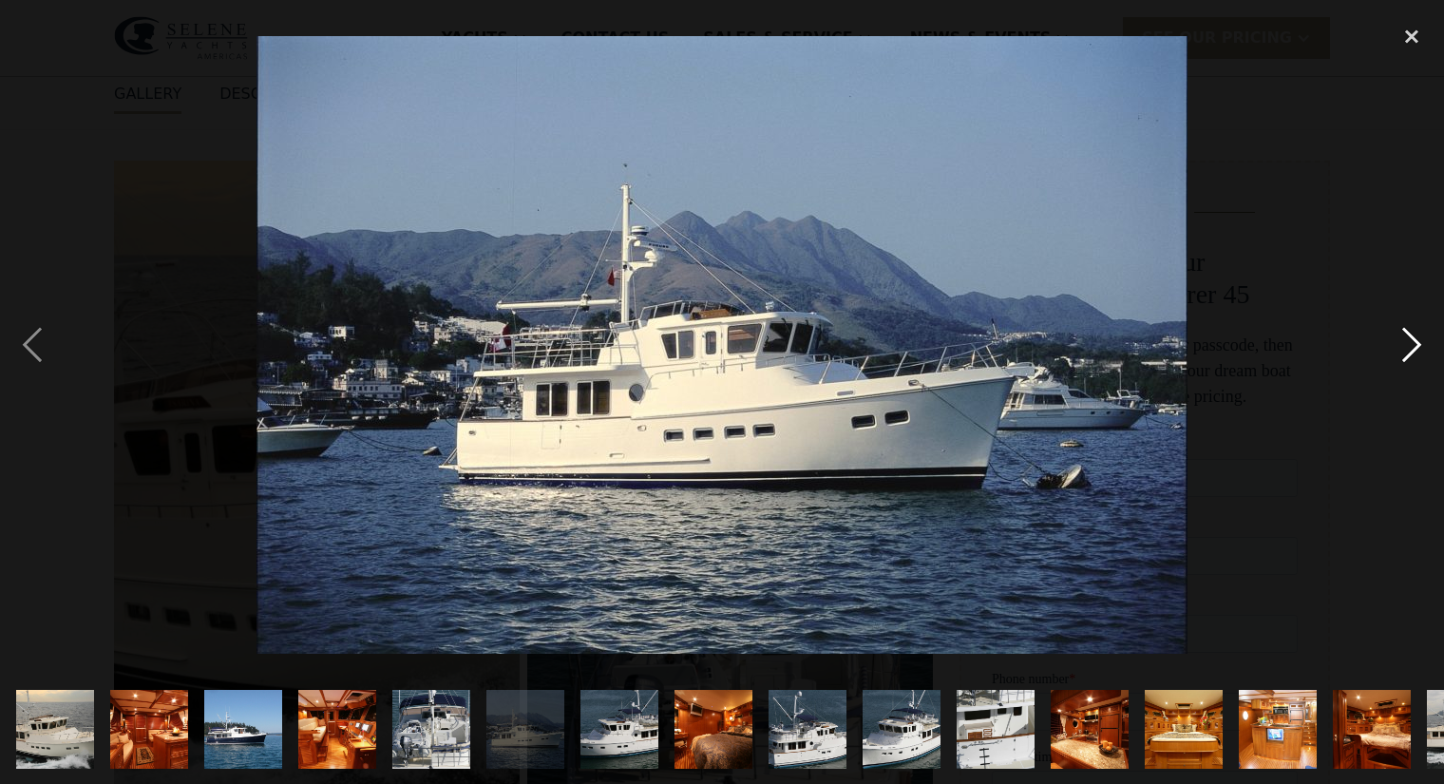
click at [1414, 335] on div "next image" at bounding box center [1412, 345] width 65 height 658
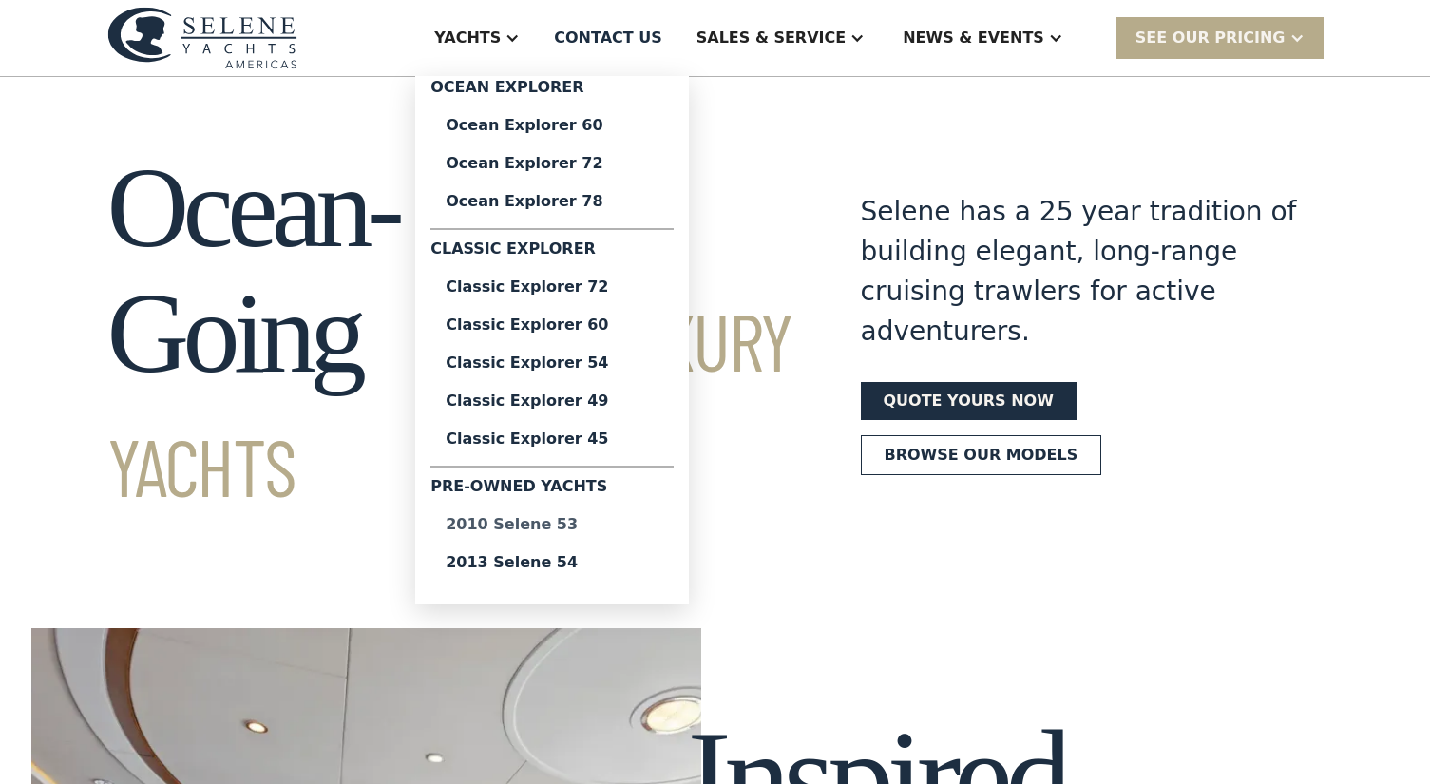
click at [600, 523] on div "2010 Selene 53" at bounding box center [552, 524] width 213 height 15
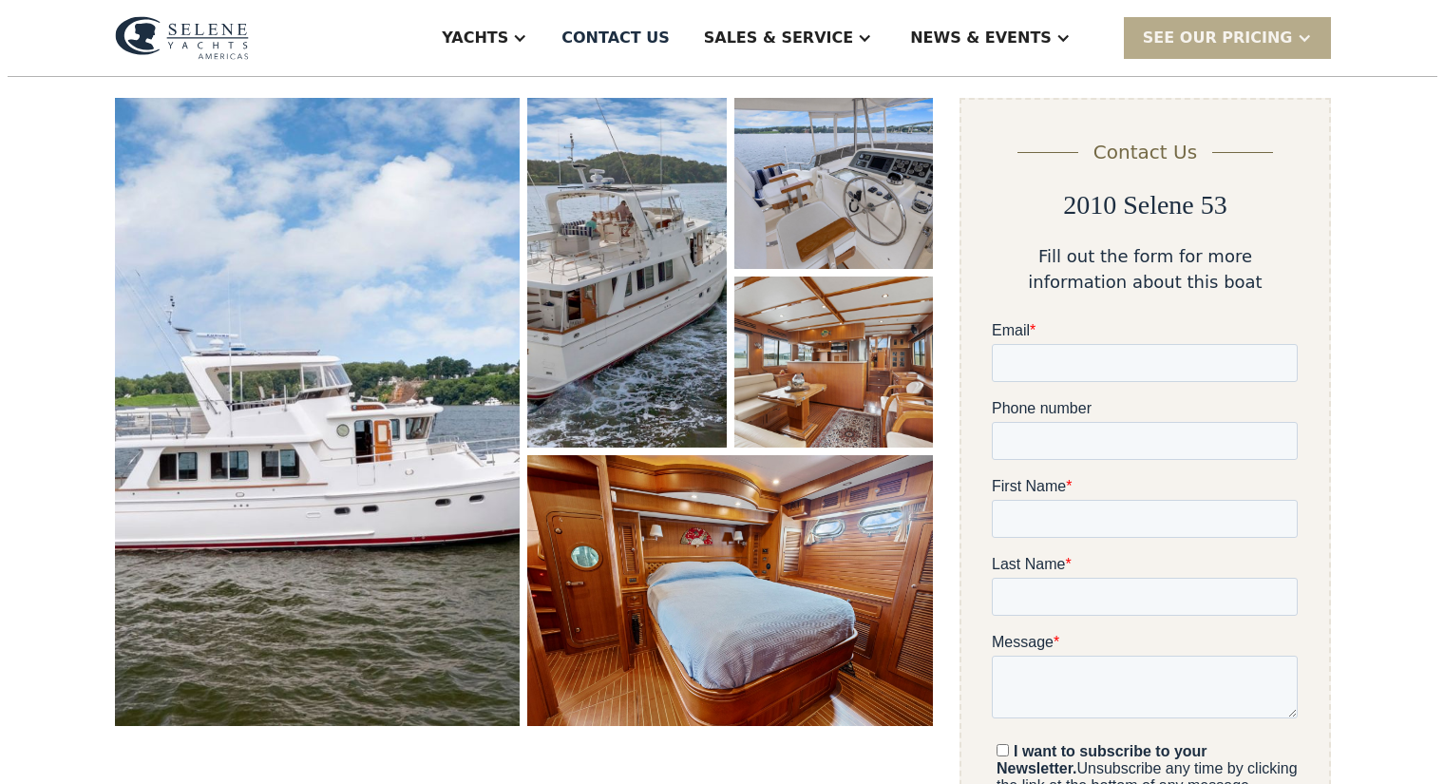
scroll to position [285, 0]
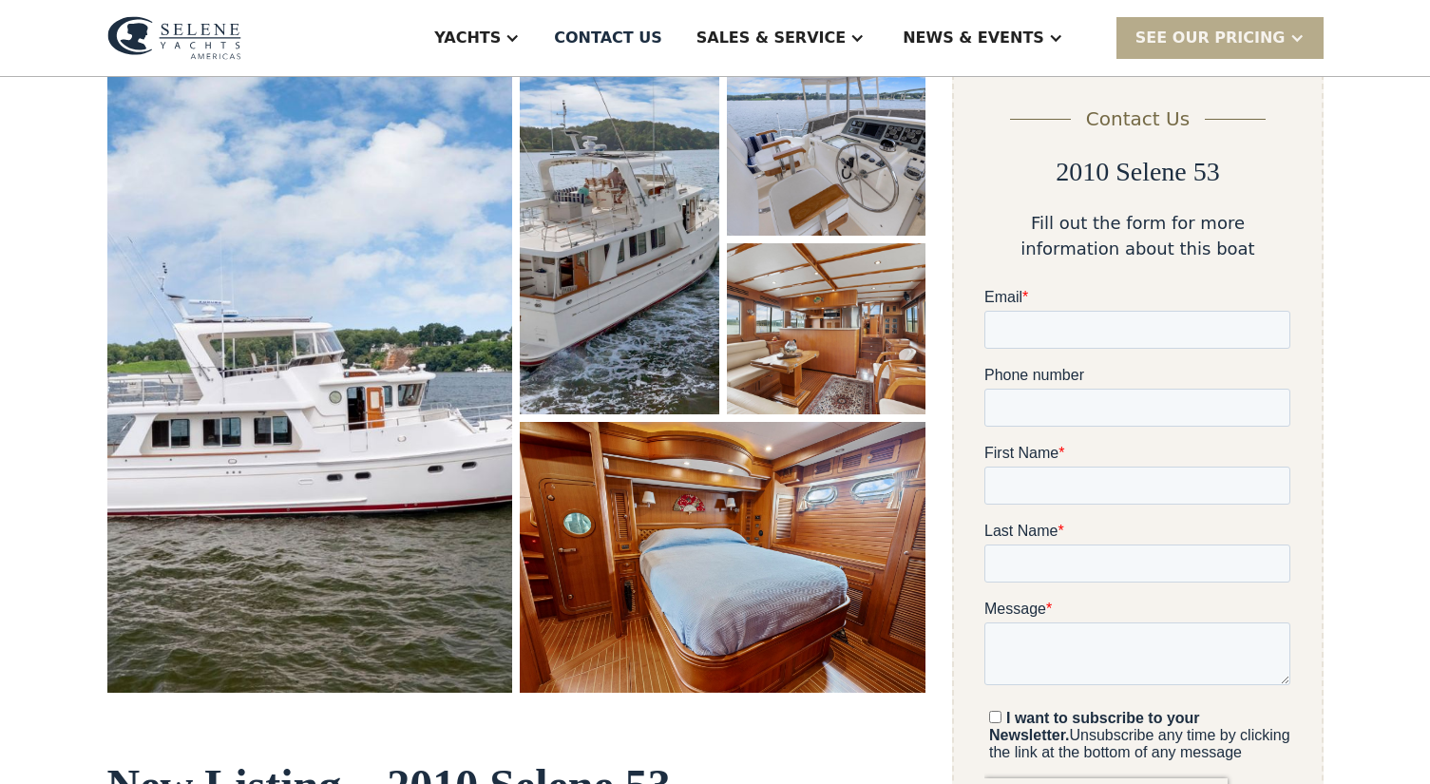
click at [382, 285] on img "open lightbox" at bounding box center [310, 379] width 406 height 628
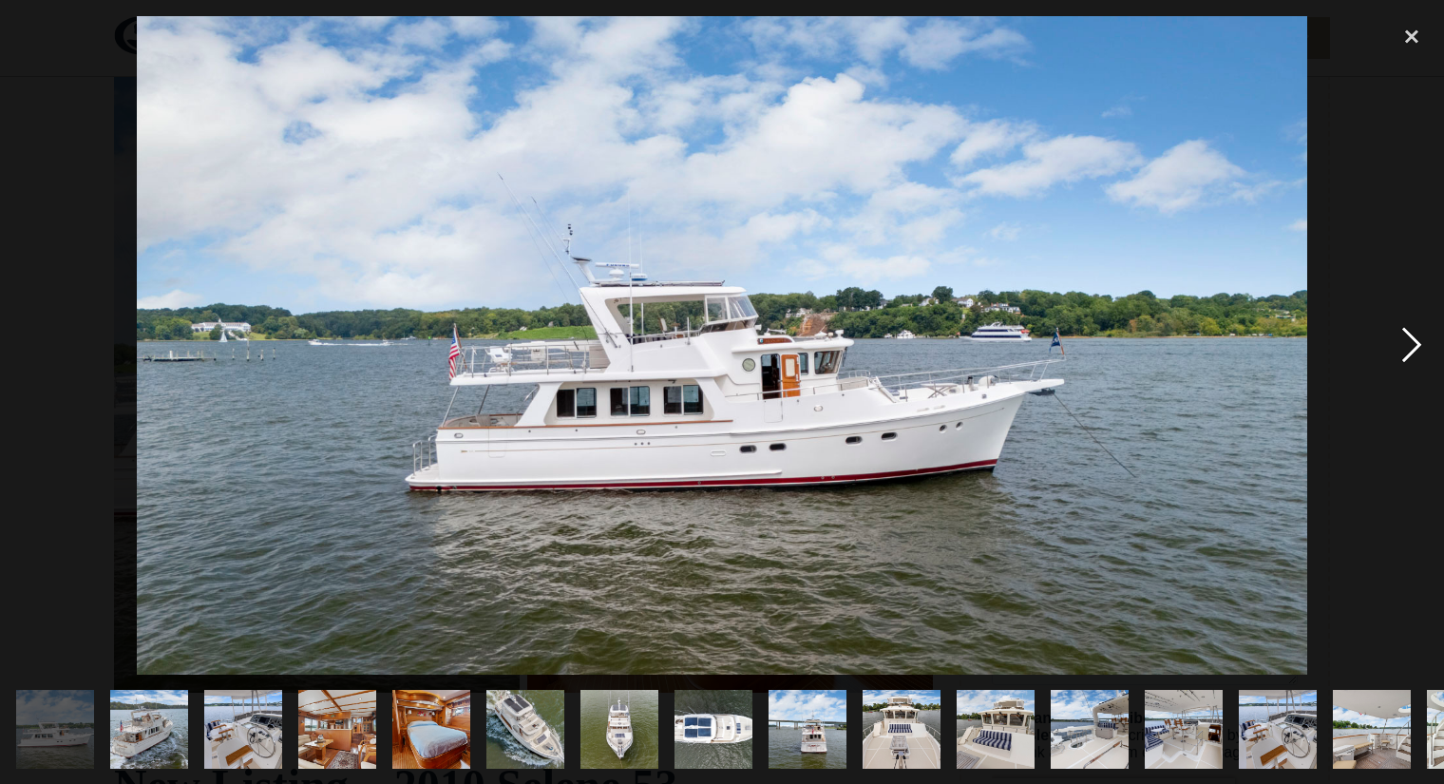
click at [1409, 344] on div "next image" at bounding box center [1412, 345] width 65 height 658
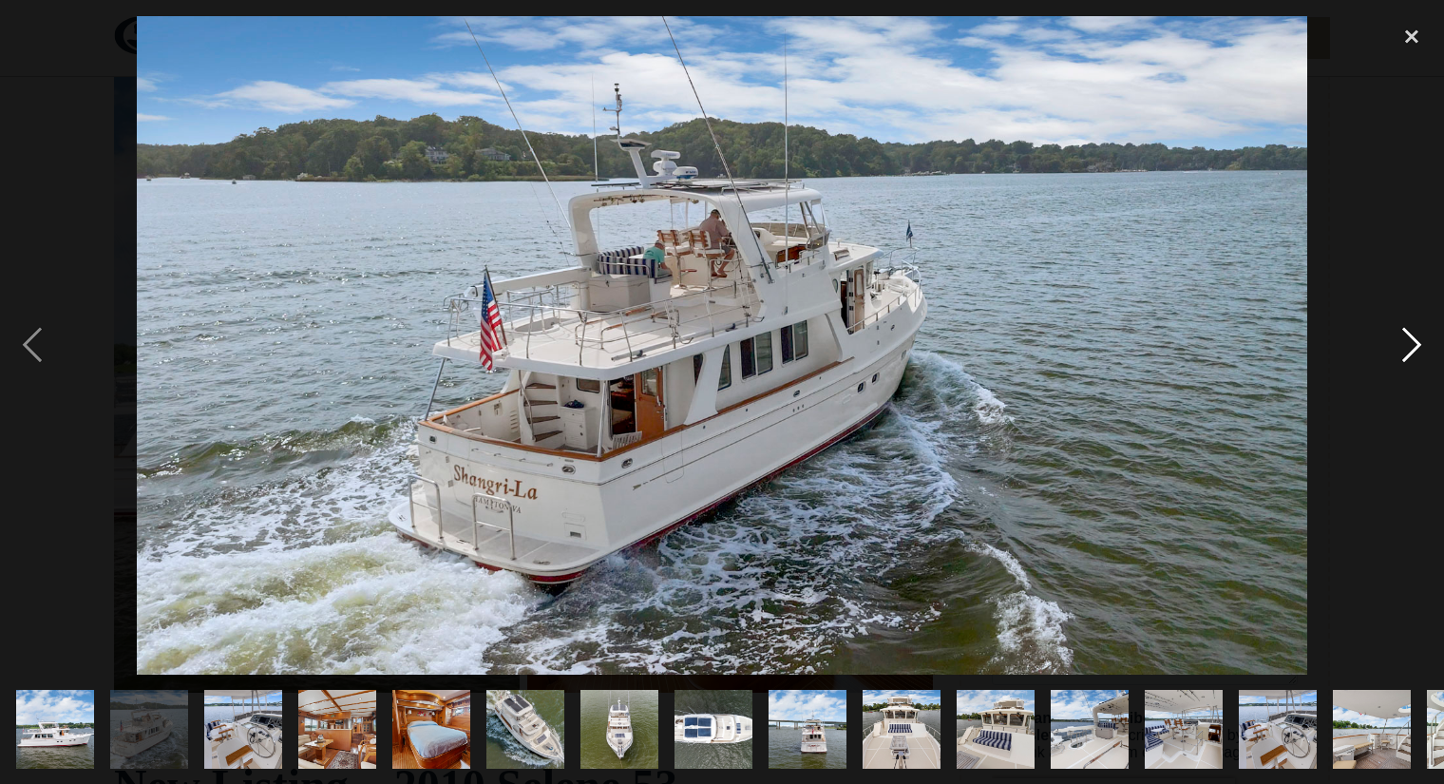
click at [1411, 341] on div "next image" at bounding box center [1412, 345] width 65 height 658
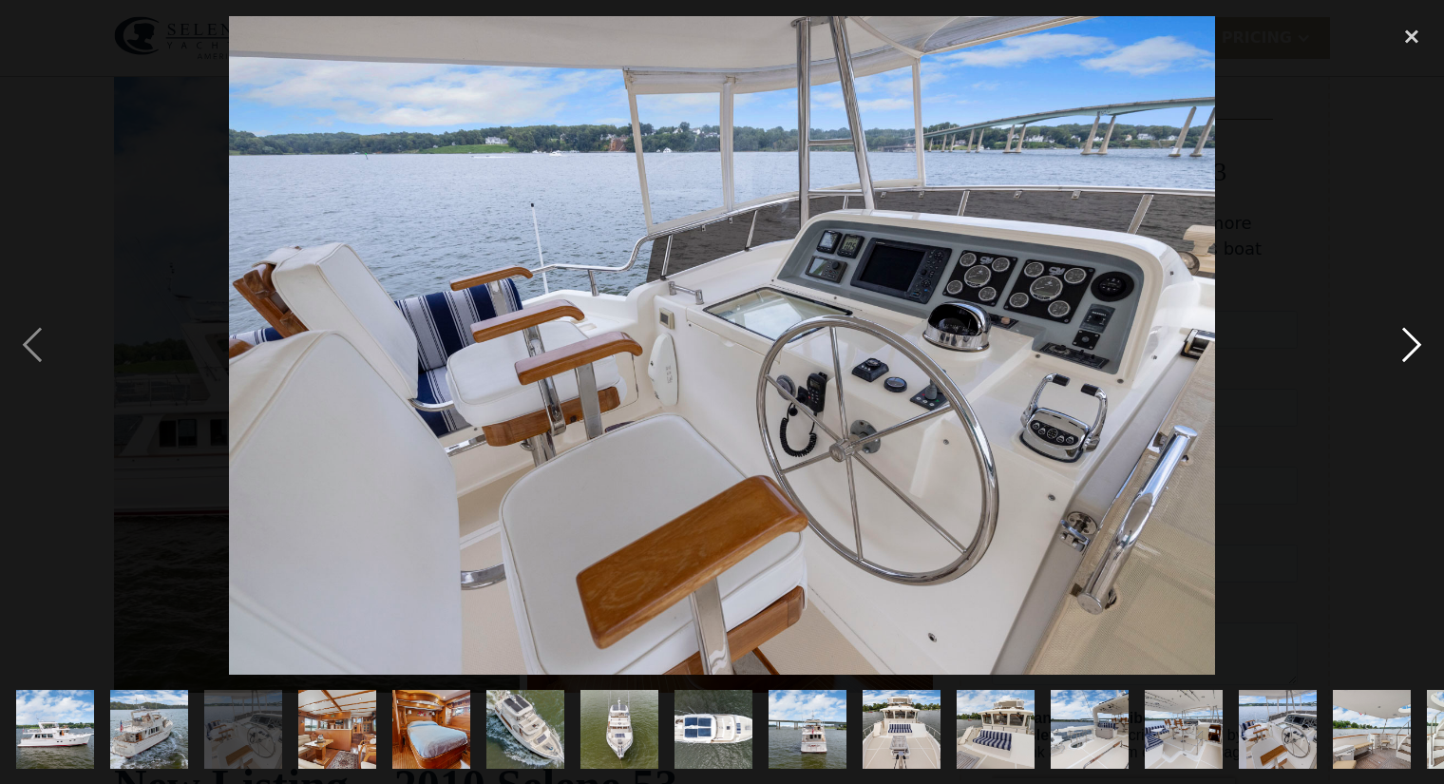
click at [1411, 341] on div "next image" at bounding box center [1412, 345] width 65 height 658
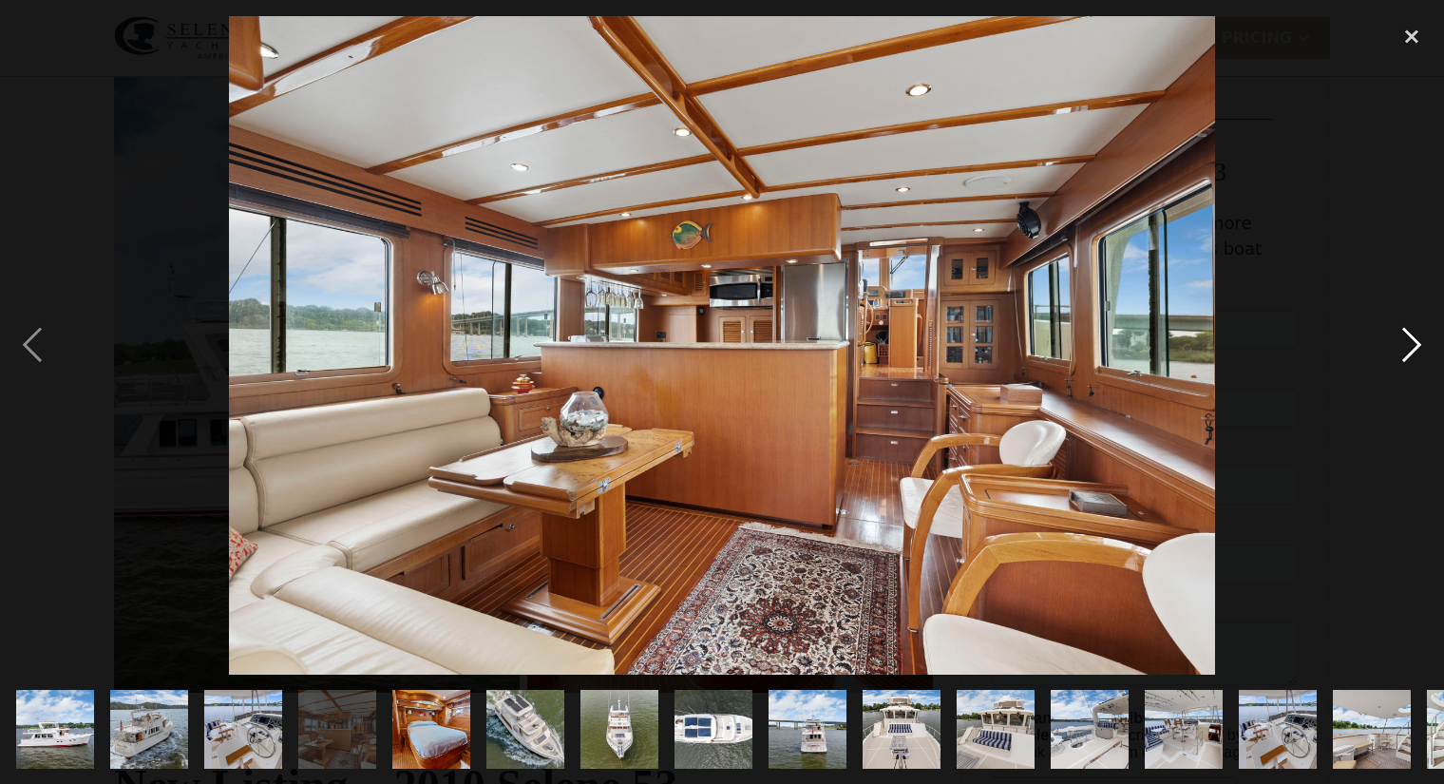
click at [1411, 341] on div "next image" at bounding box center [1412, 345] width 65 height 658
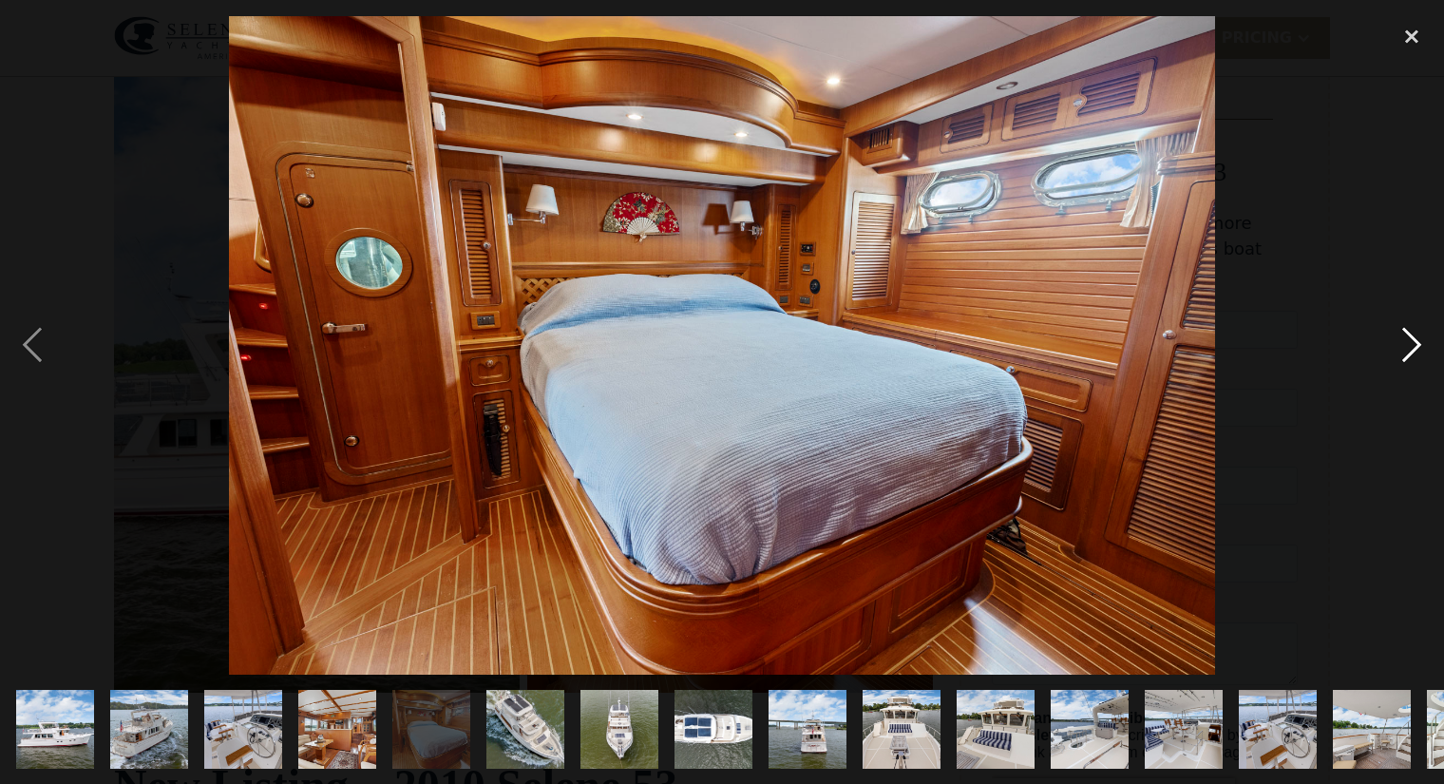
click at [1411, 341] on div "next image" at bounding box center [1412, 345] width 65 height 658
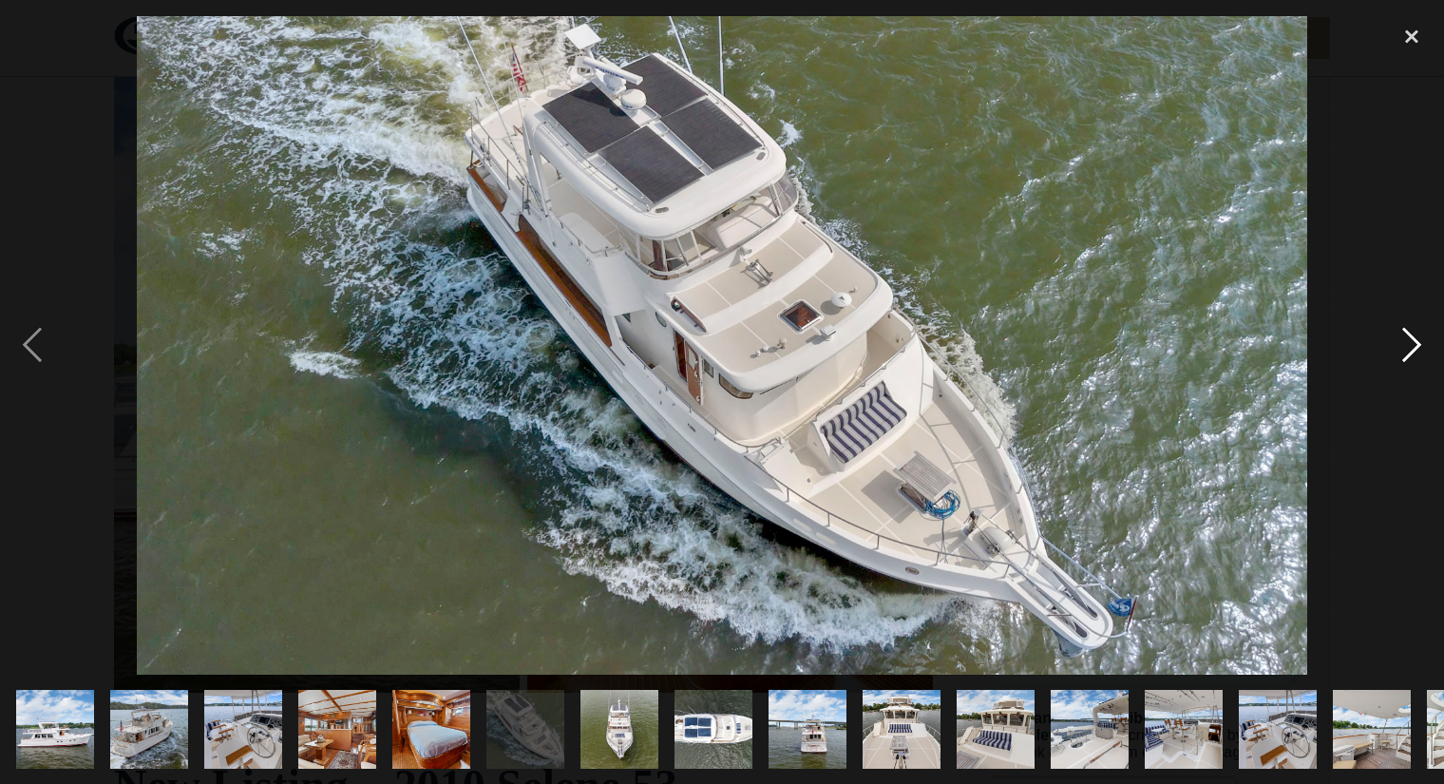
click at [1411, 341] on div "next image" at bounding box center [1412, 345] width 65 height 658
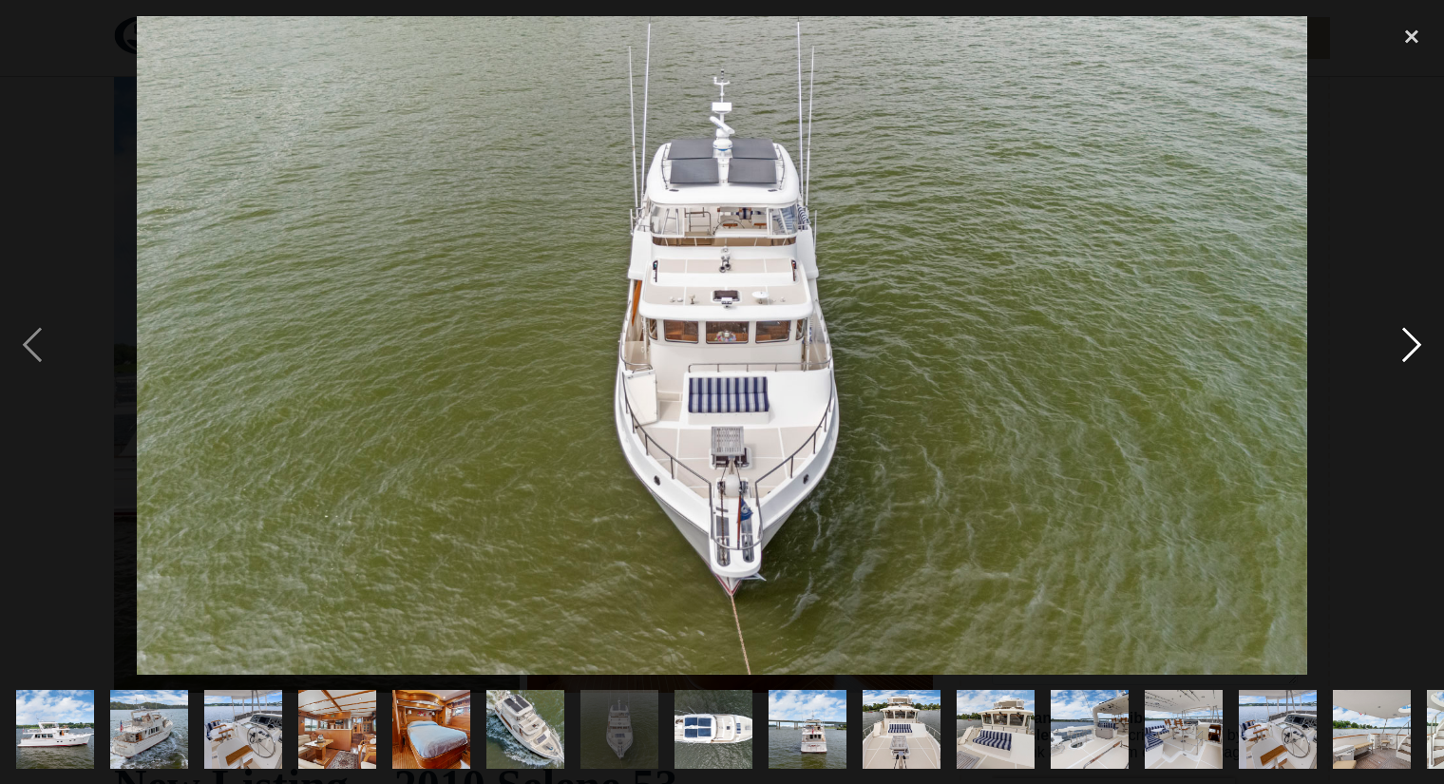
click at [1411, 341] on div "next image" at bounding box center [1412, 345] width 65 height 658
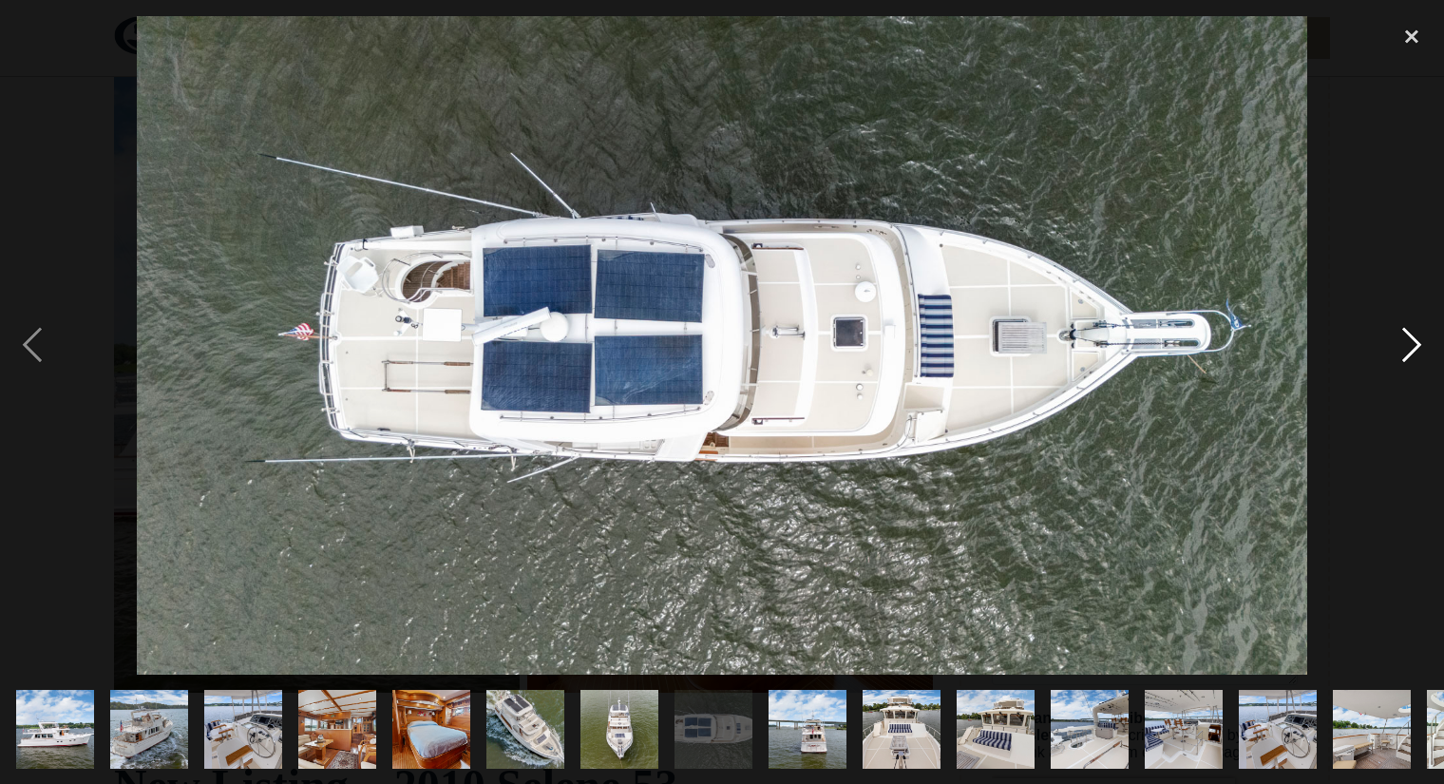
click at [1411, 341] on div "next image" at bounding box center [1412, 345] width 65 height 658
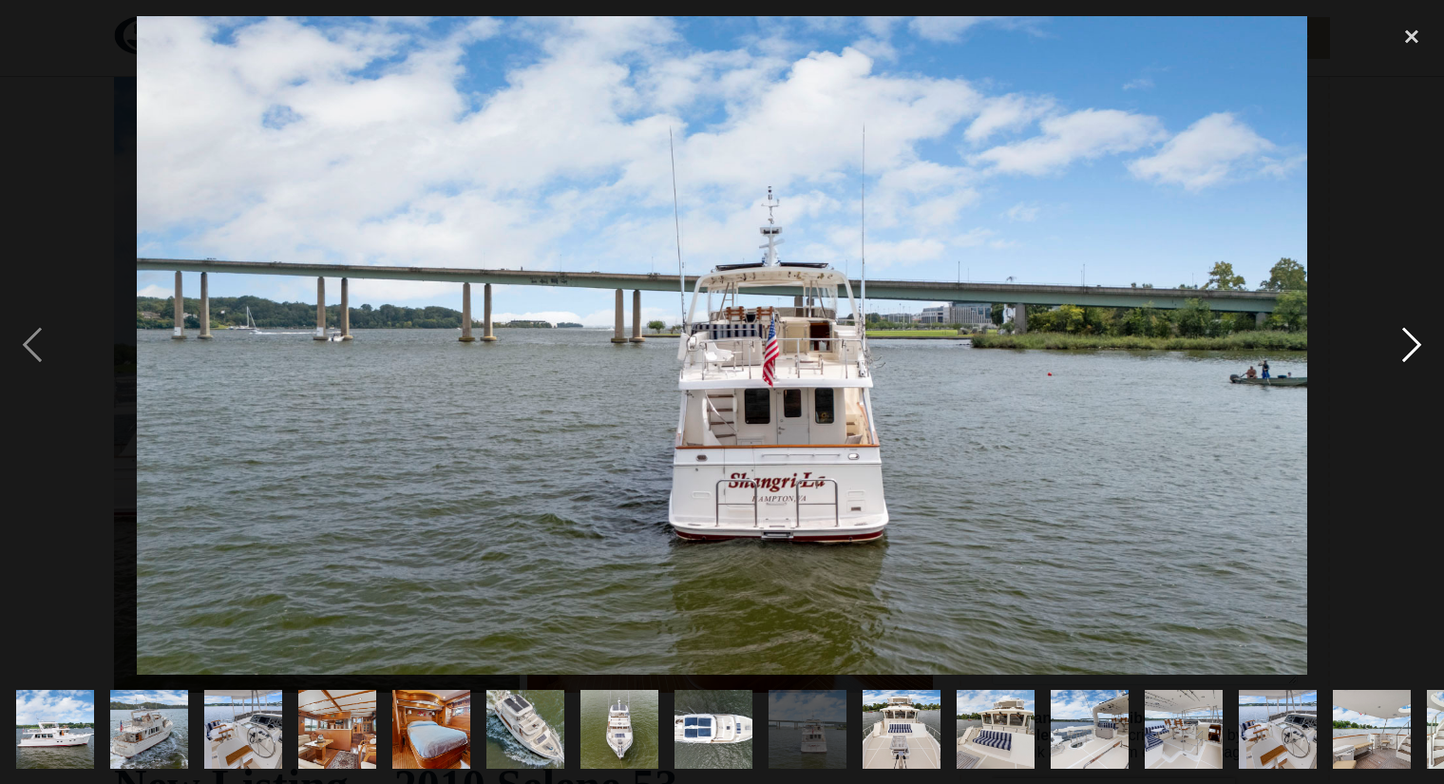
click at [1411, 341] on div "next image" at bounding box center [1412, 345] width 65 height 658
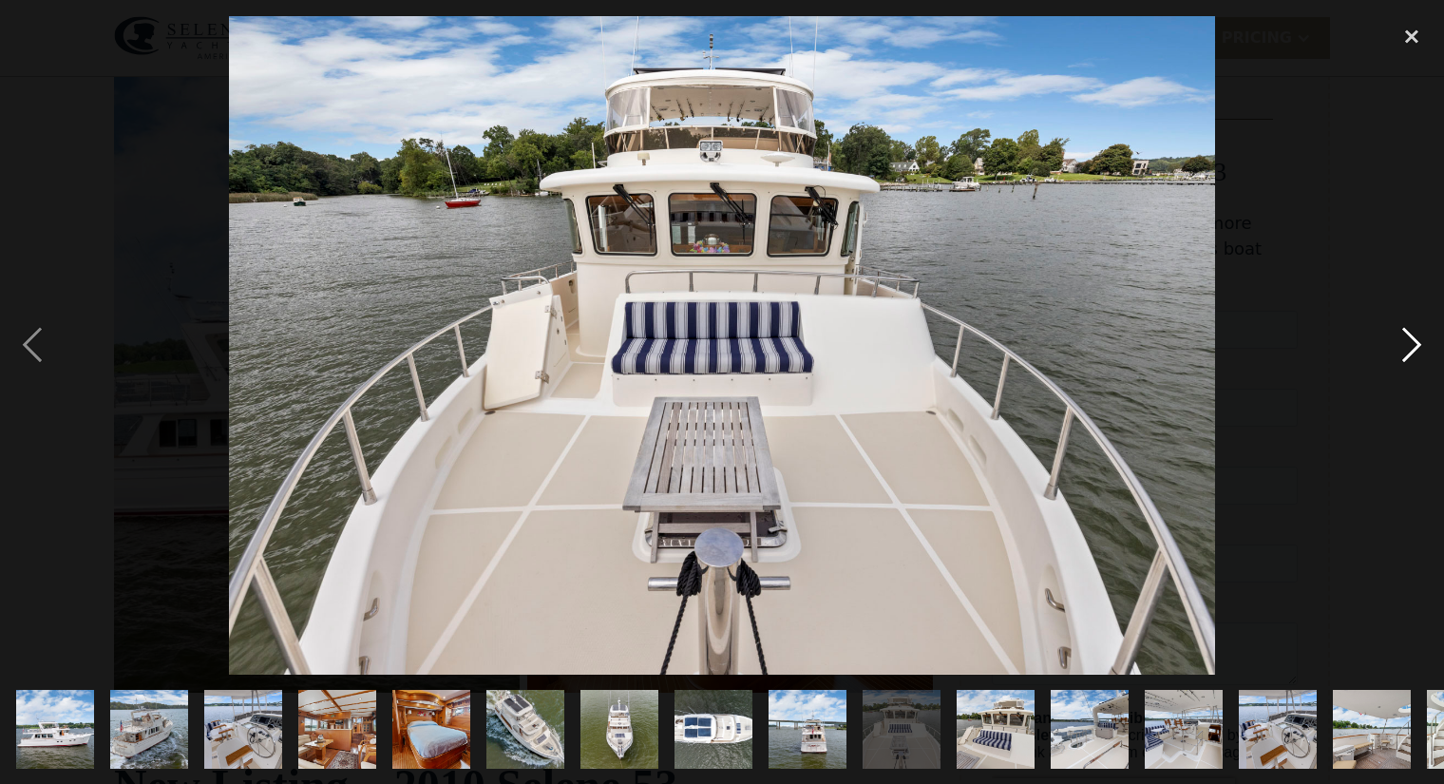
click at [1411, 341] on div "next image" at bounding box center [1412, 345] width 65 height 658
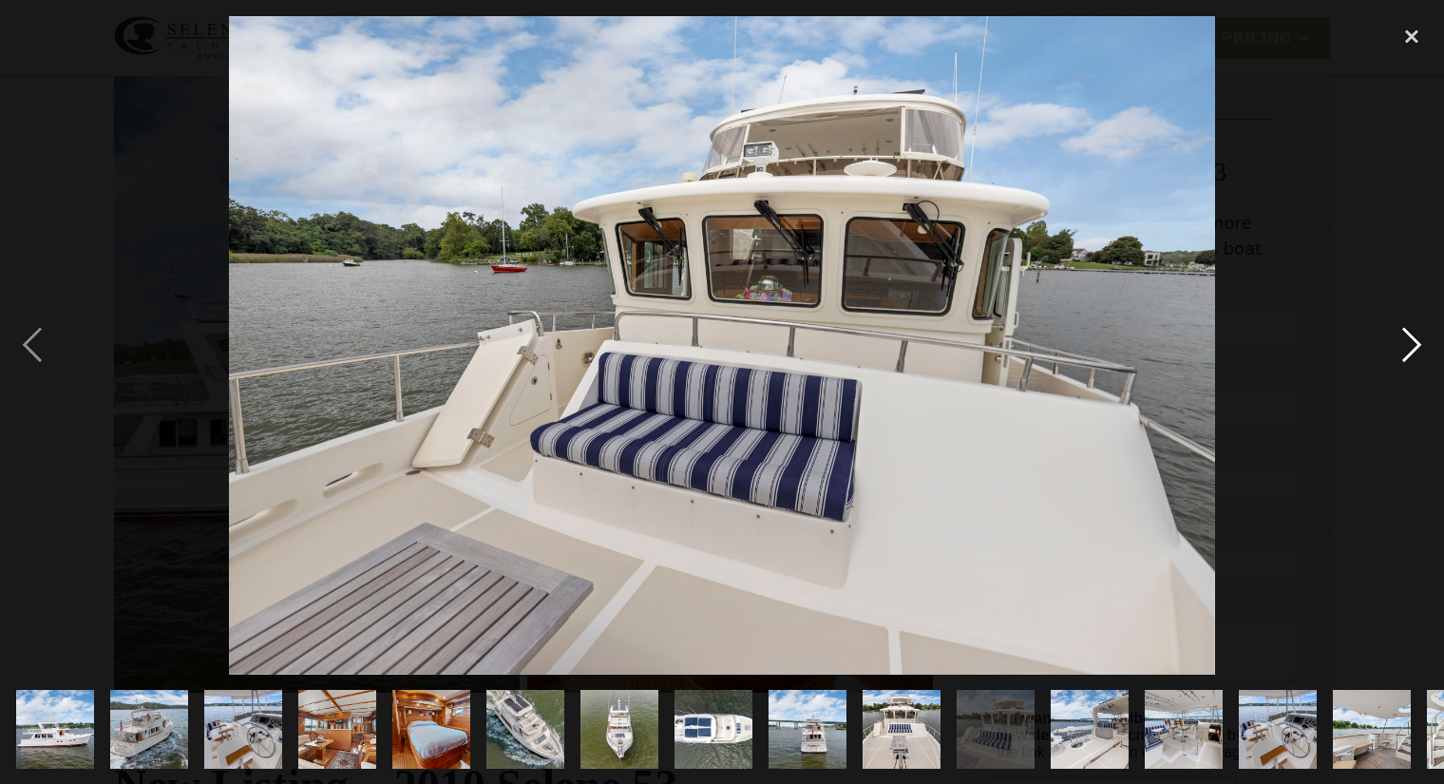
click at [1411, 341] on div "next image" at bounding box center [1412, 345] width 65 height 658
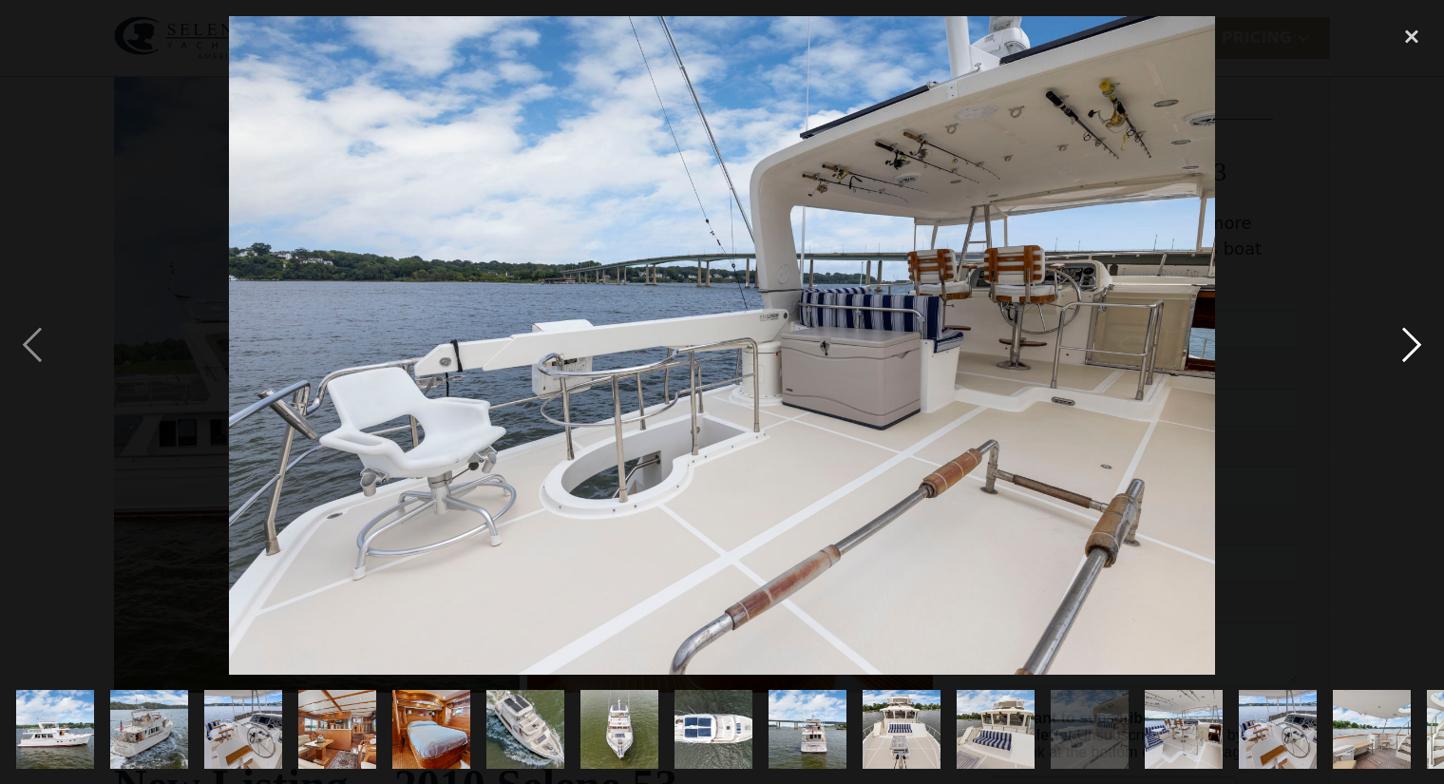
click at [1411, 341] on div "next image" at bounding box center [1412, 345] width 65 height 658
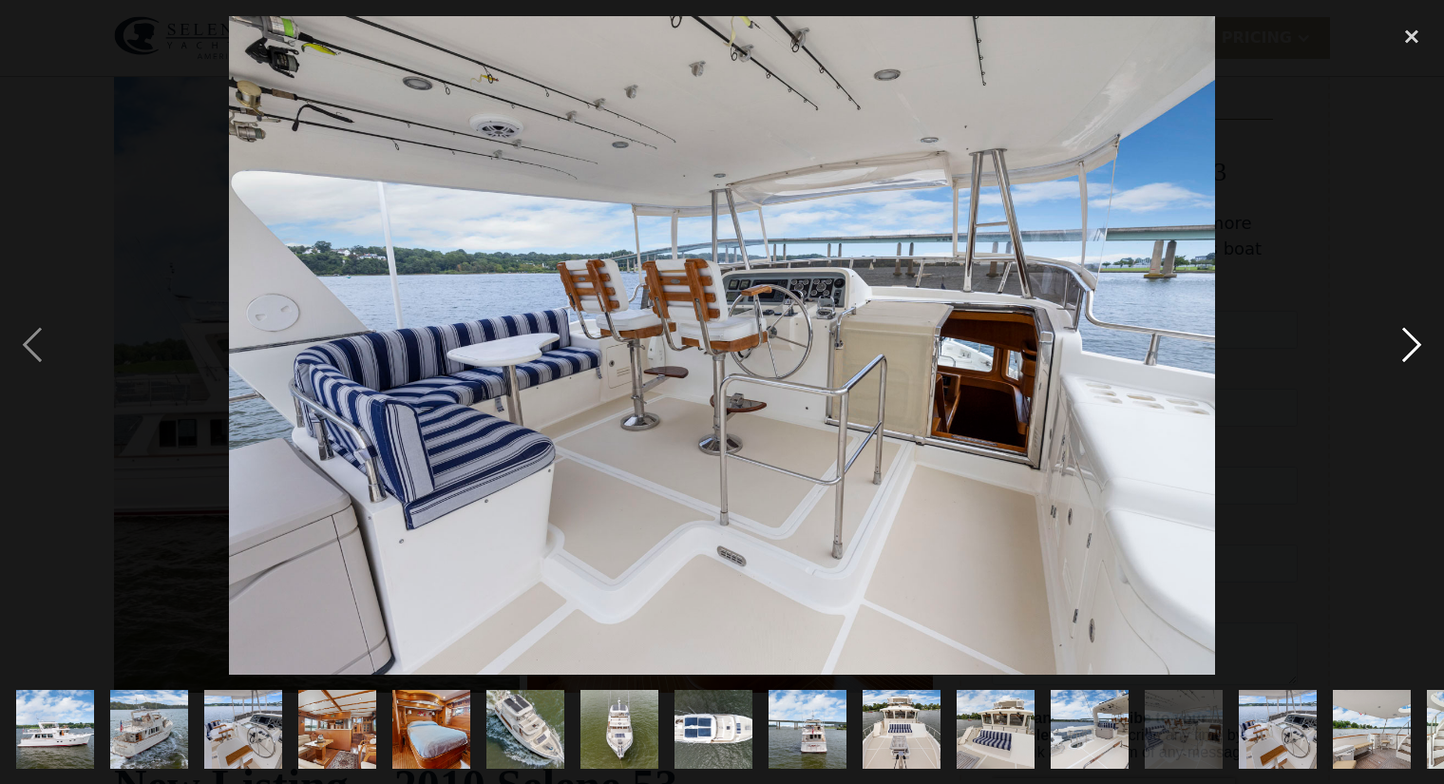
click at [1411, 341] on div "next image" at bounding box center [1412, 345] width 65 height 658
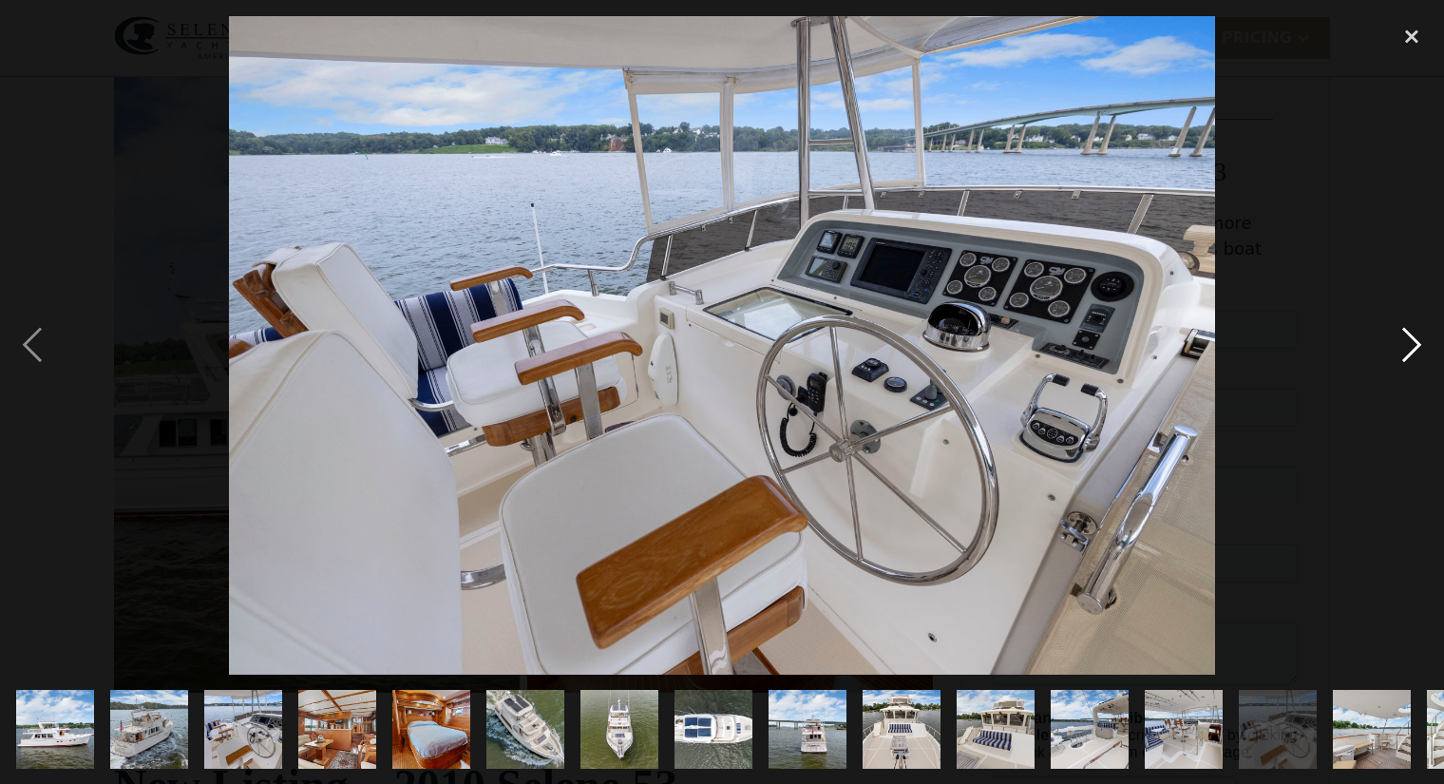
click at [1411, 341] on div "next image" at bounding box center [1412, 345] width 65 height 658
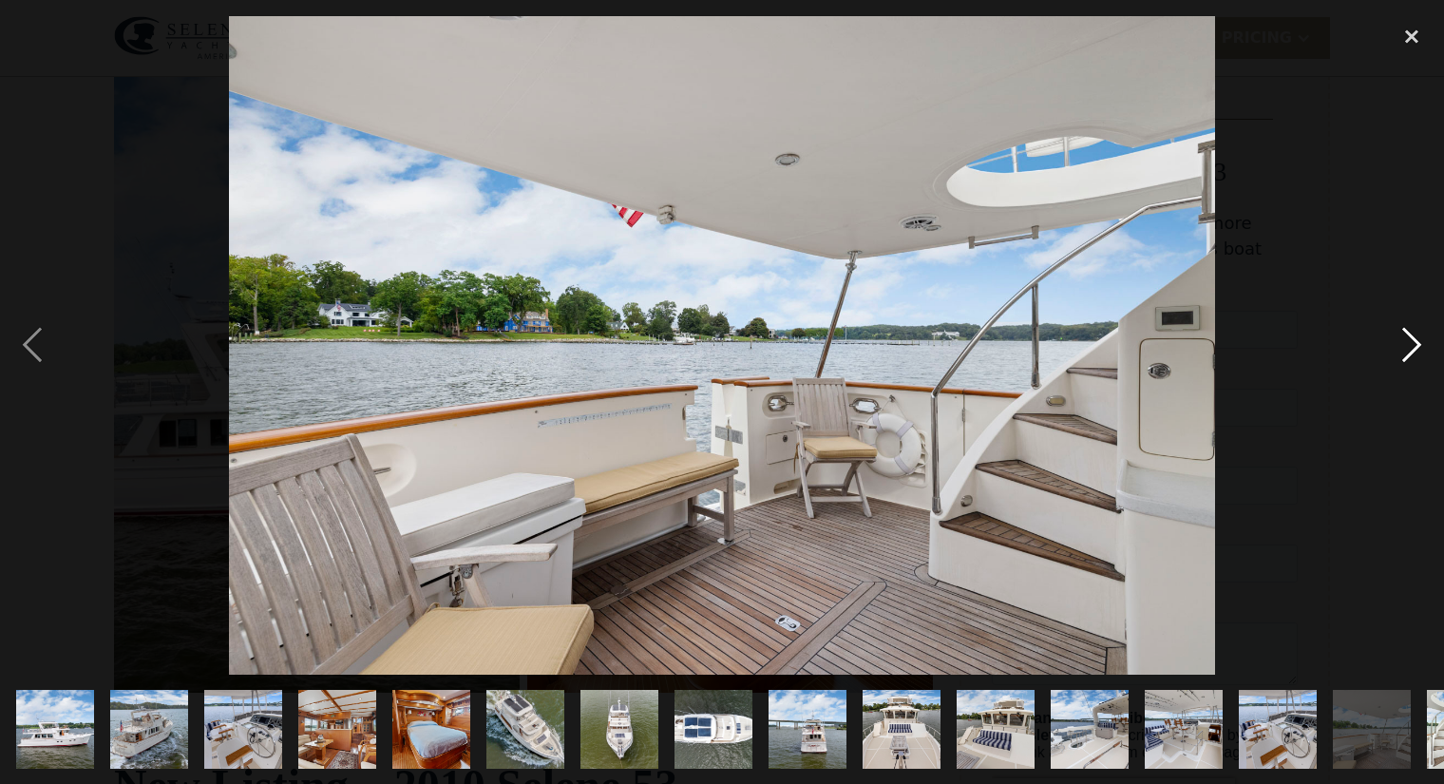
click at [1411, 341] on div "next image" at bounding box center [1412, 345] width 65 height 658
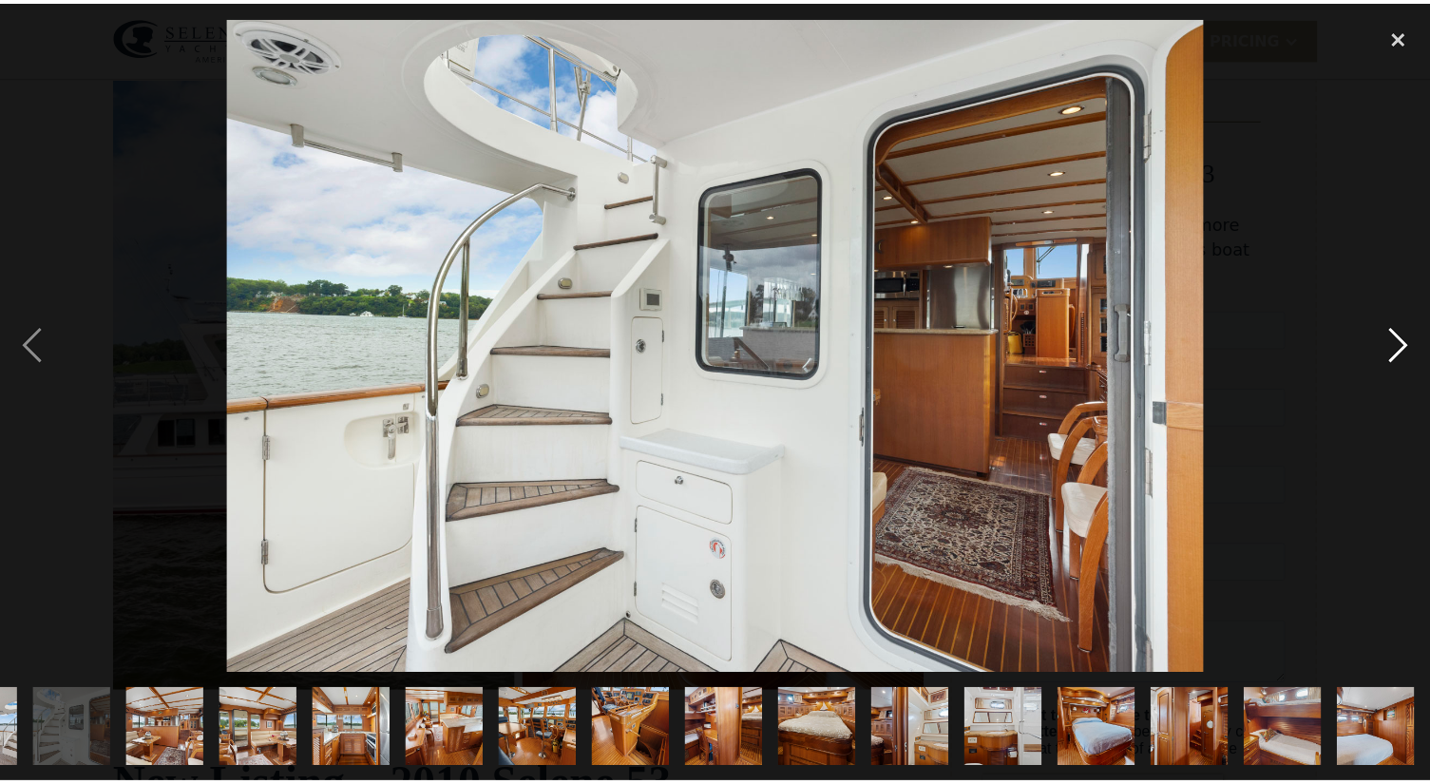
scroll to position [0, 1394]
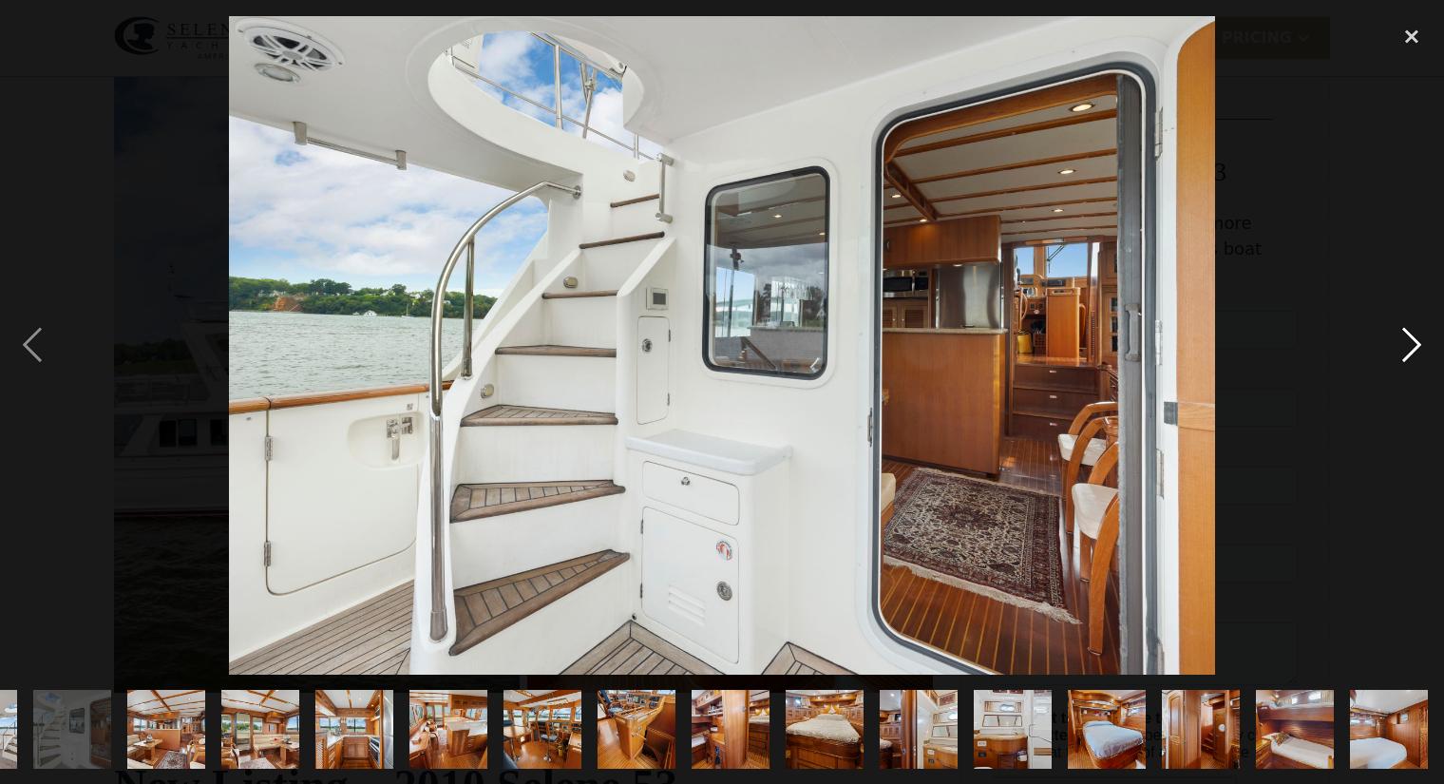
click at [1411, 341] on div "next image" at bounding box center [1412, 345] width 65 height 658
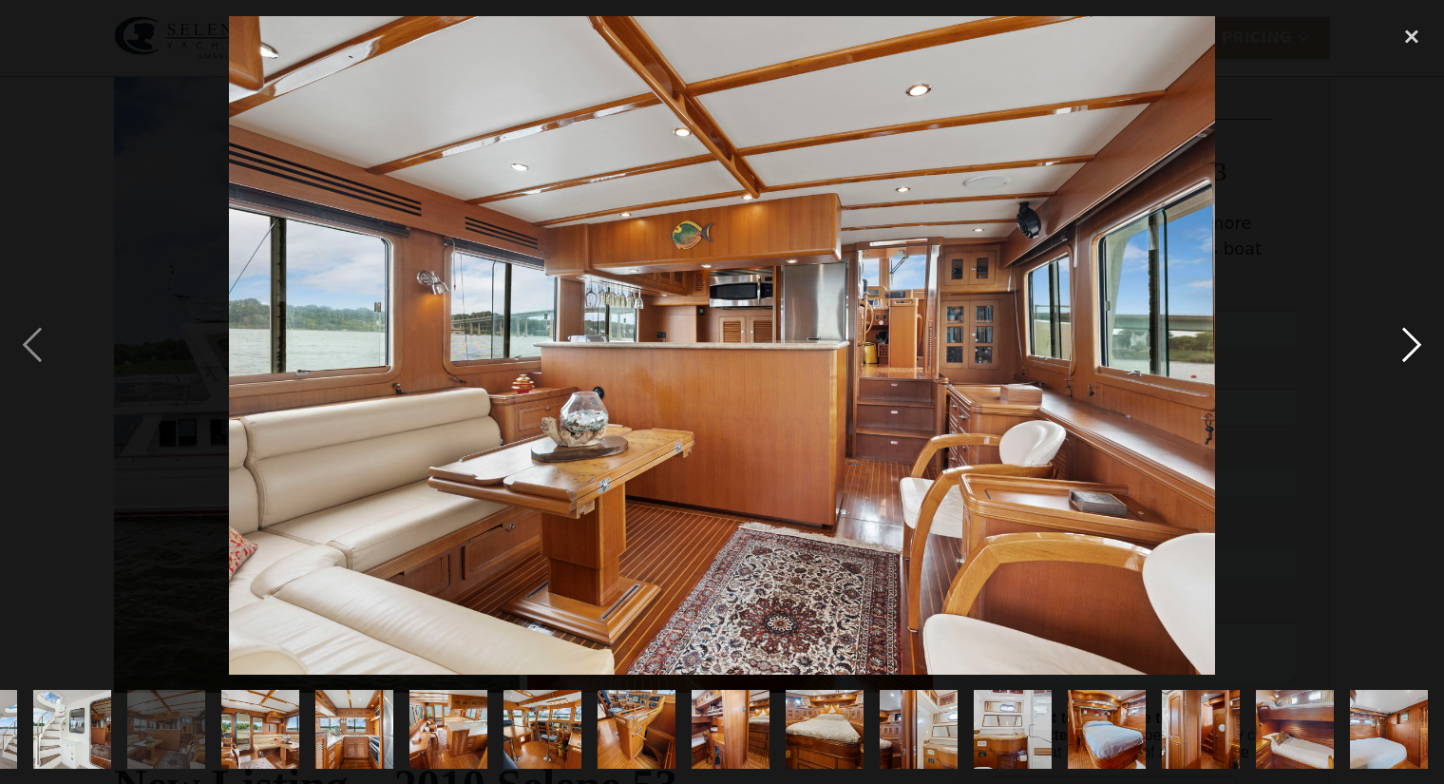
click at [1411, 341] on div "next image" at bounding box center [1412, 345] width 65 height 658
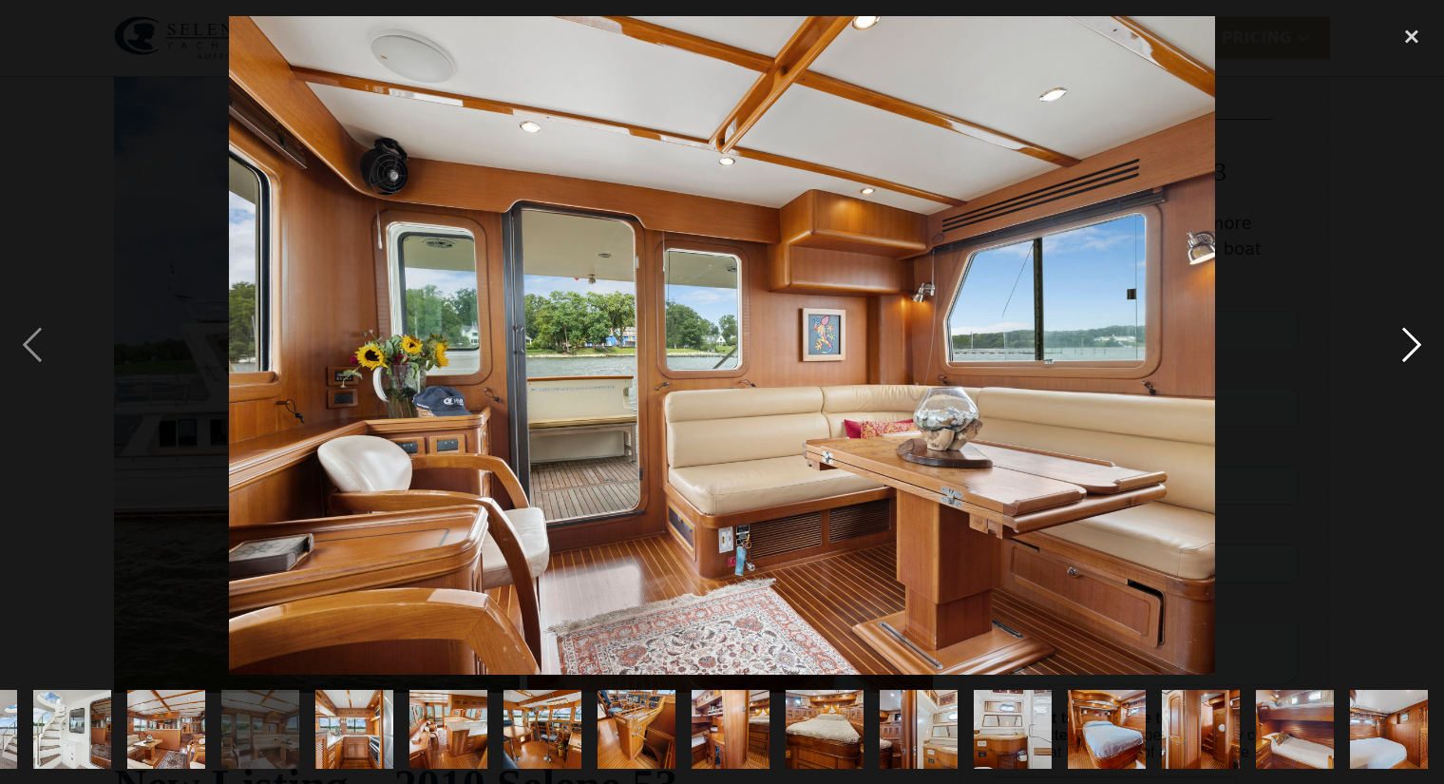
click at [1411, 341] on div "next image" at bounding box center [1412, 345] width 65 height 658
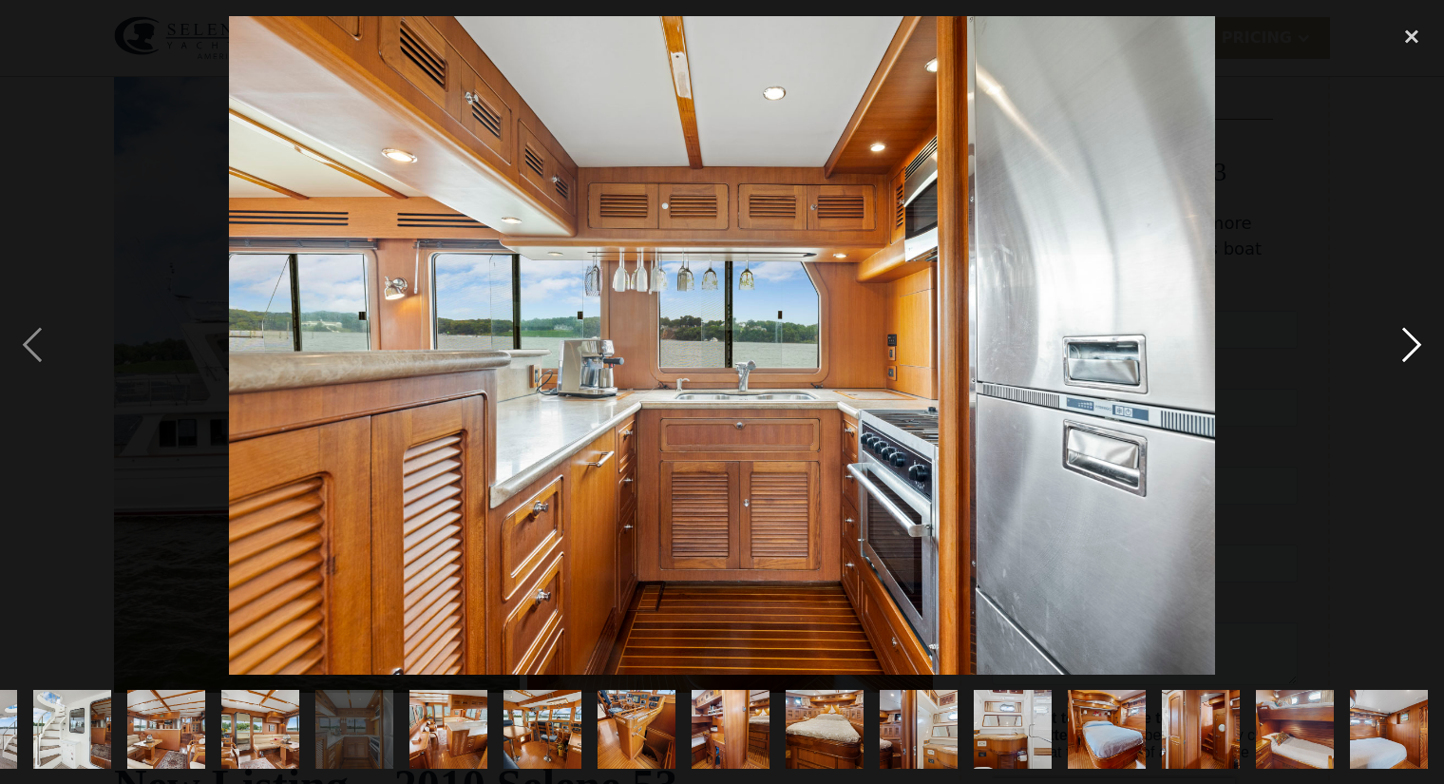
click at [1411, 341] on div "next image" at bounding box center [1412, 345] width 65 height 658
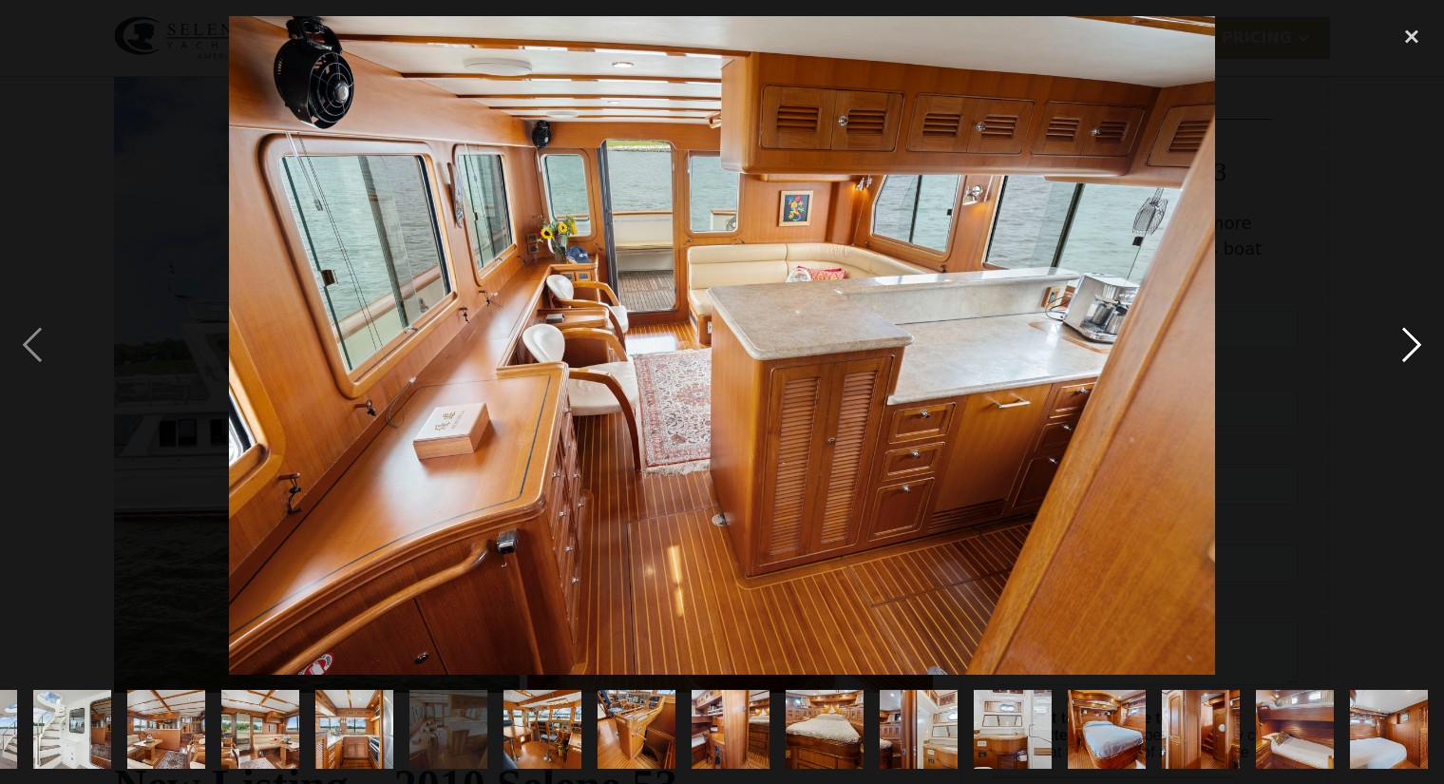
click at [1411, 341] on div "next image" at bounding box center [1412, 345] width 65 height 658
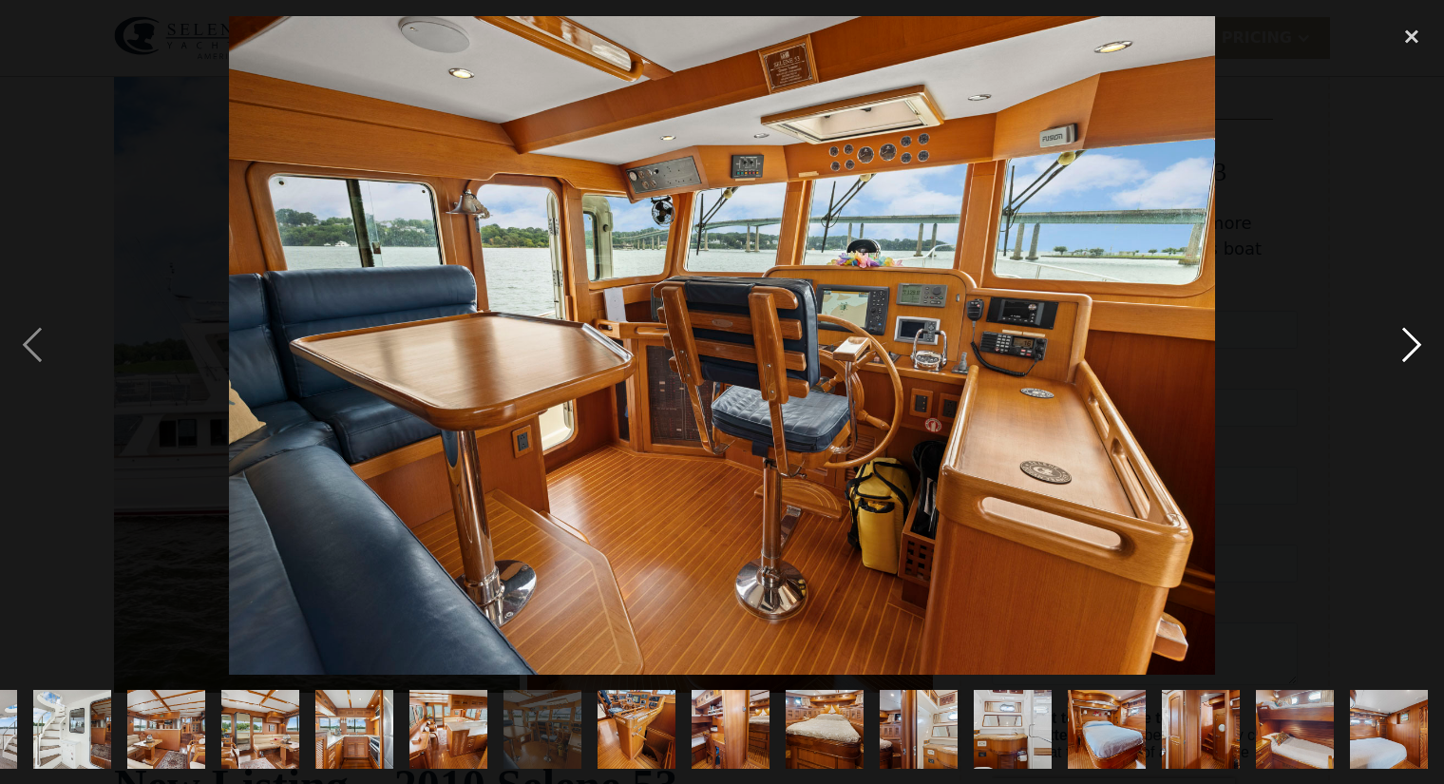
click at [1411, 341] on div "next image" at bounding box center [1412, 345] width 65 height 658
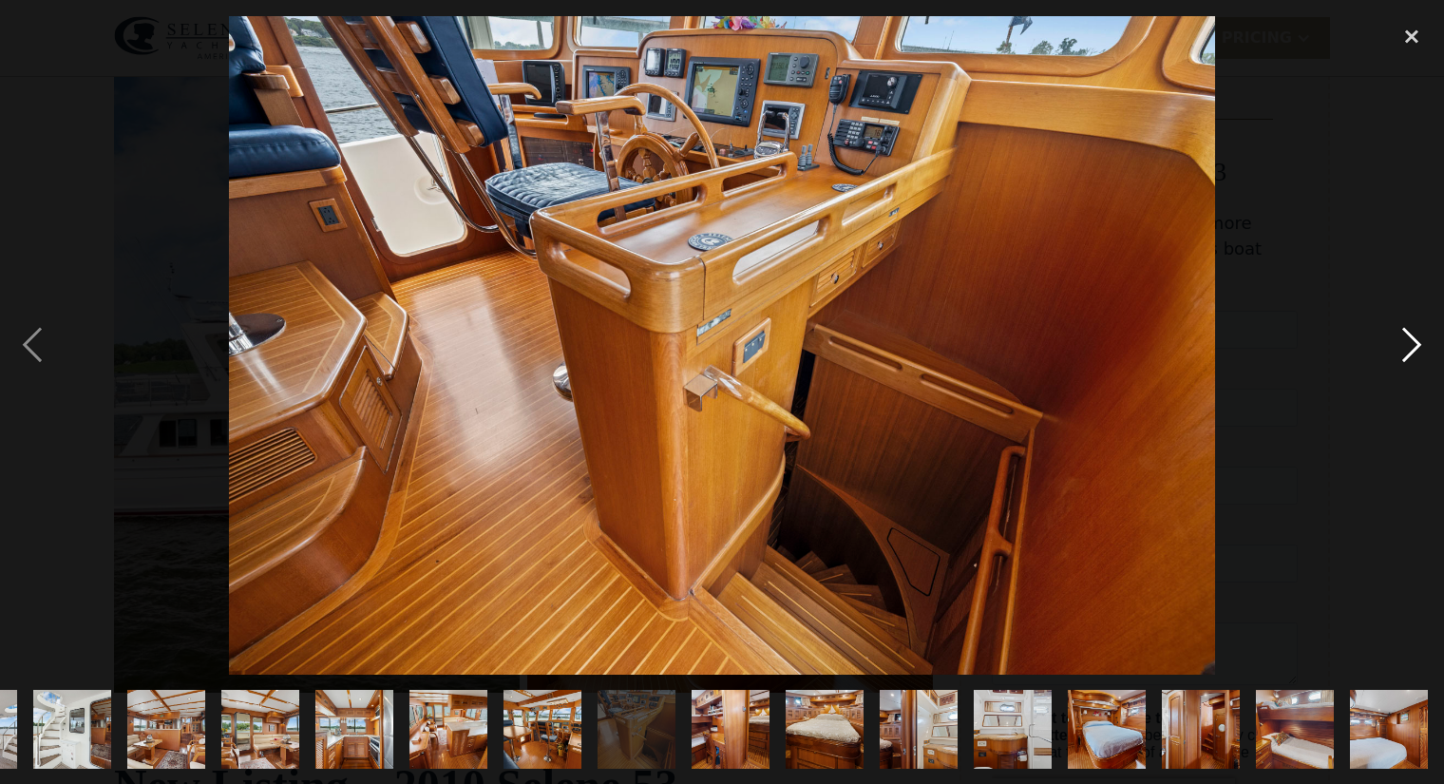
click at [1411, 341] on div "next image" at bounding box center [1412, 345] width 65 height 658
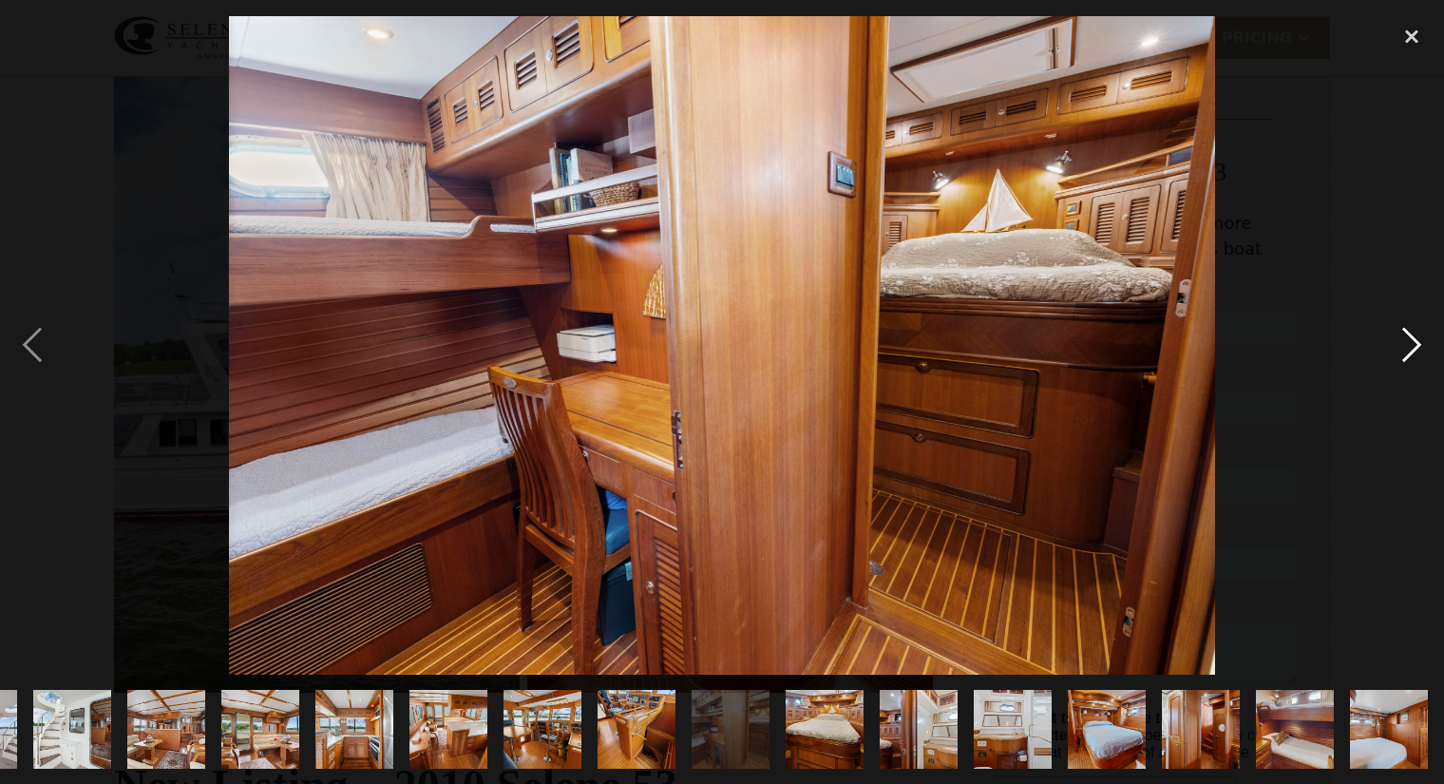
click at [1411, 341] on div "next image" at bounding box center [1412, 345] width 65 height 658
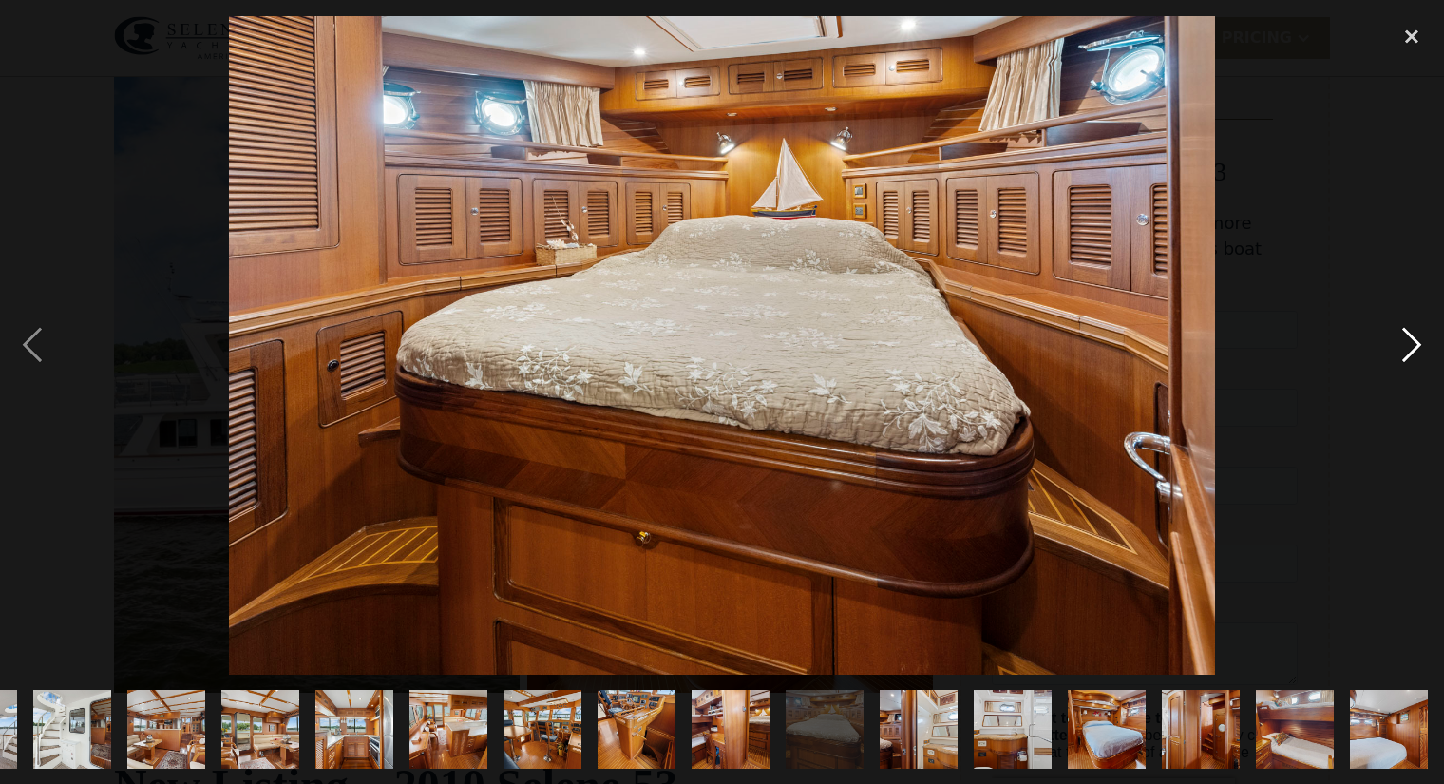
click at [1411, 341] on div "next image" at bounding box center [1412, 345] width 65 height 658
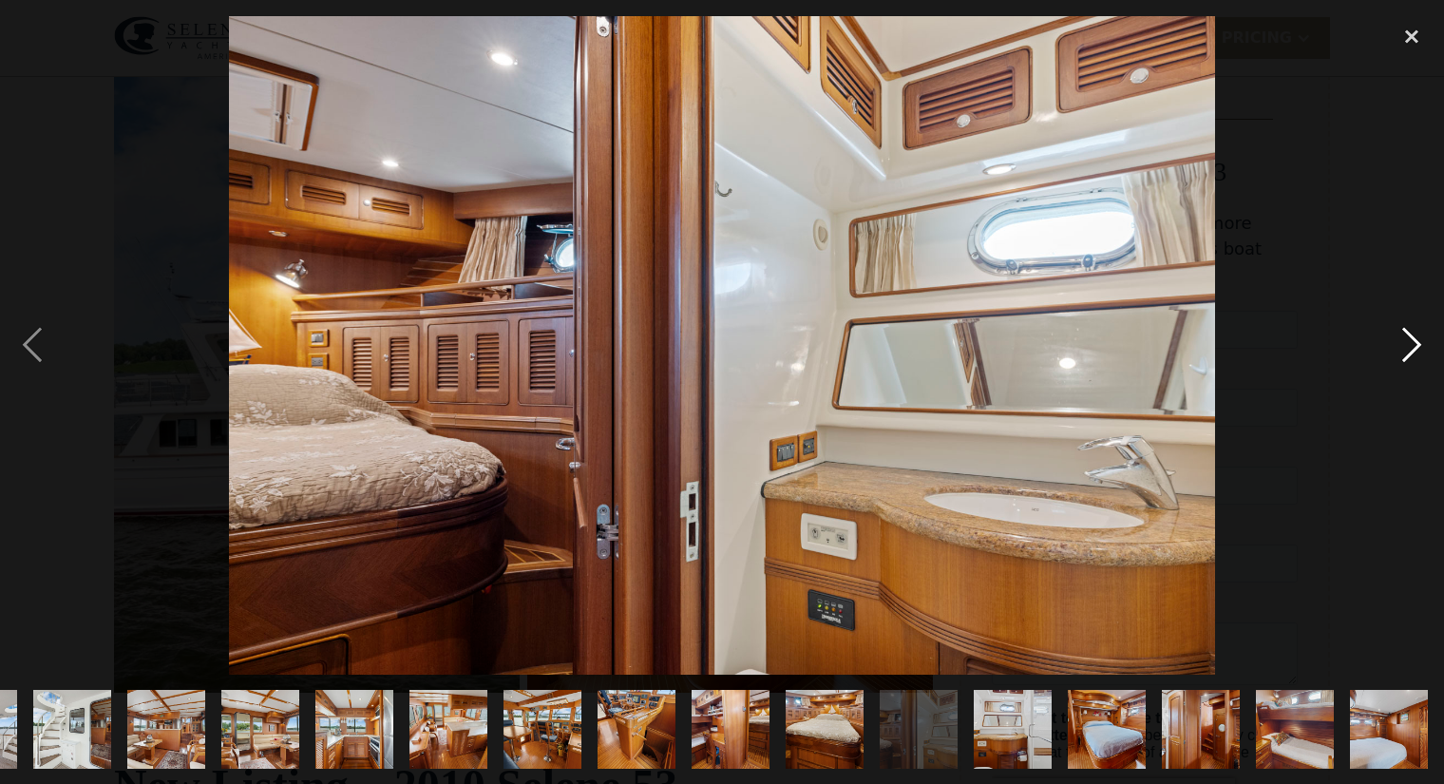
click at [1411, 341] on div "next image" at bounding box center [1412, 345] width 65 height 658
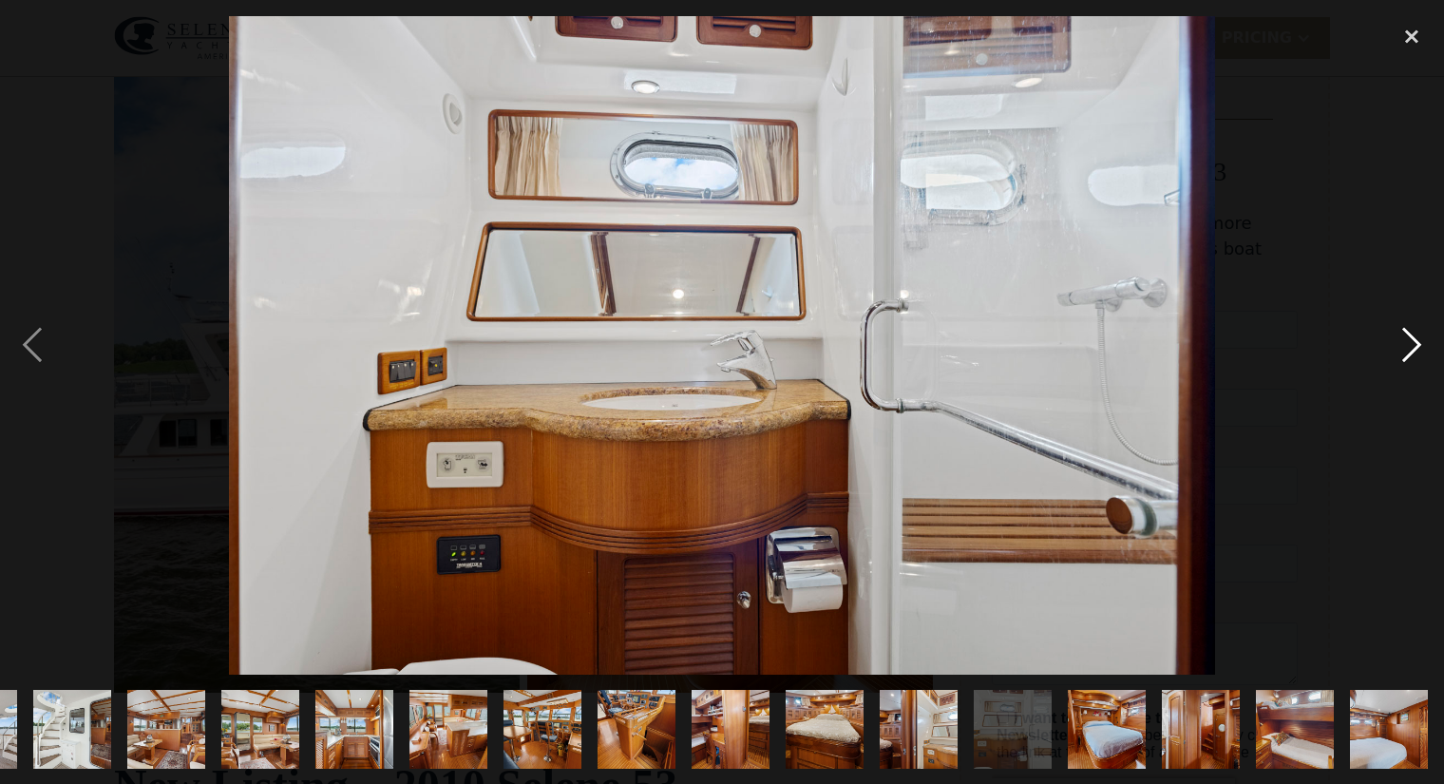
click at [1411, 341] on div "next image" at bounding box center [1412, 345] width 65 height 658
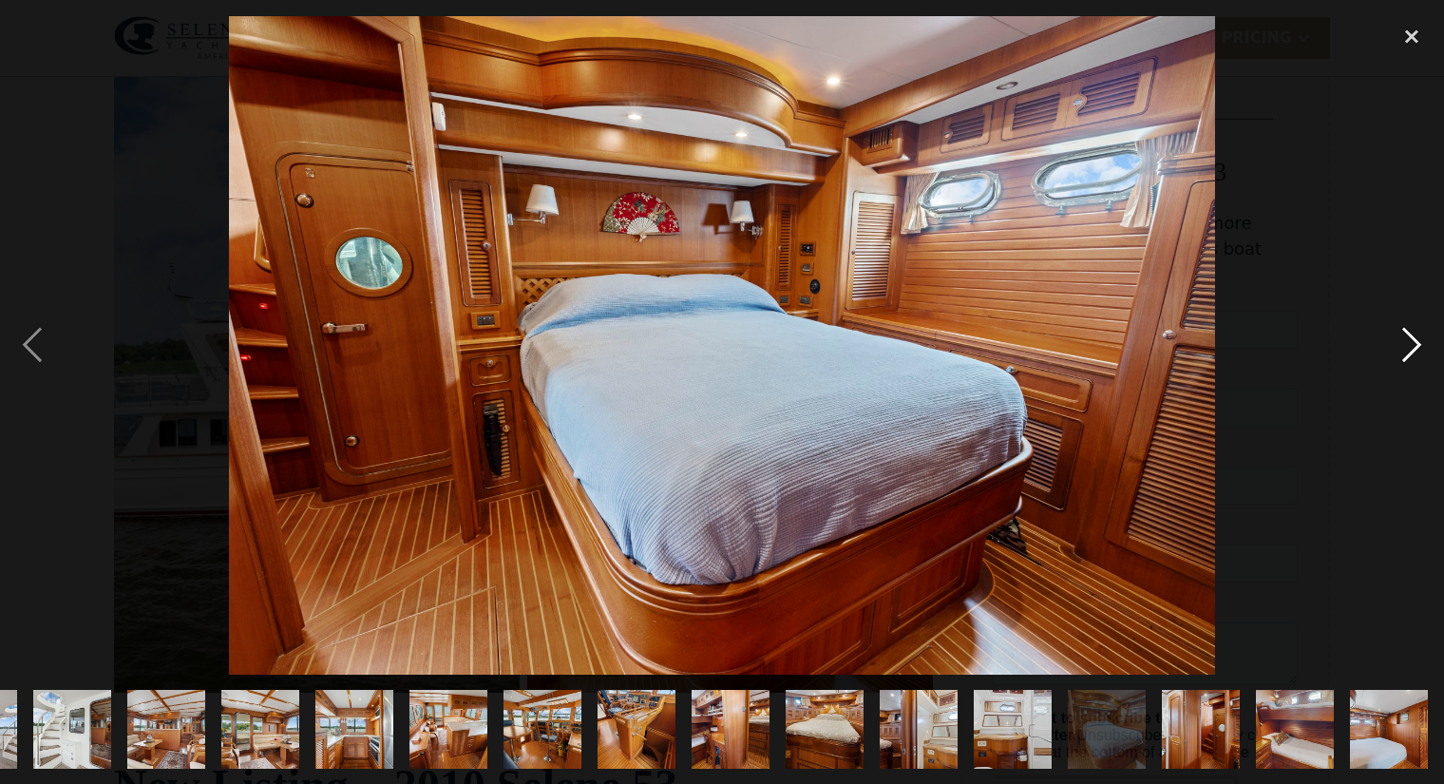
click at [1411, 341] on div "next image" at bounding box center [1412, 345] width 65 height 658
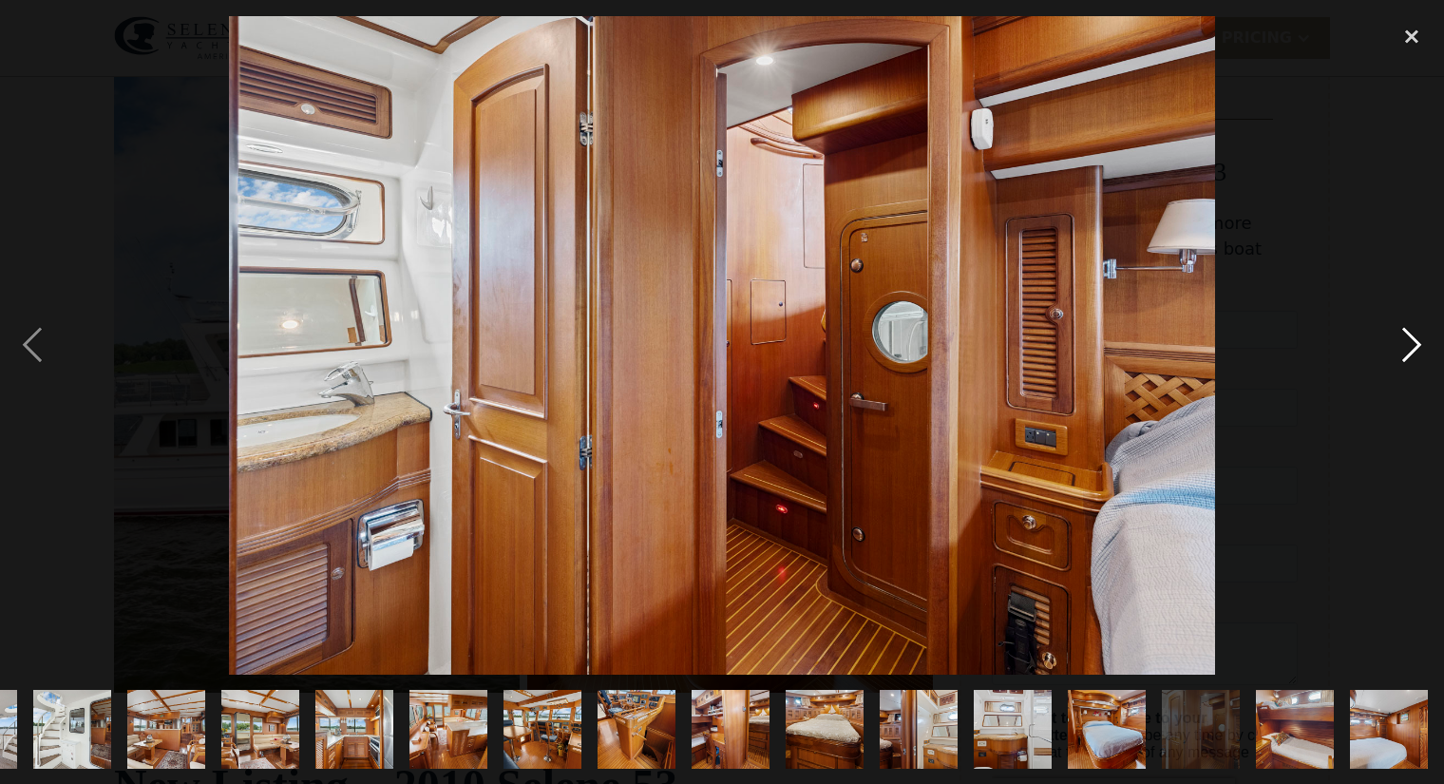
click at [1411, 341] on div "next image" at bounding box center [1412, 345] width 65 height 658
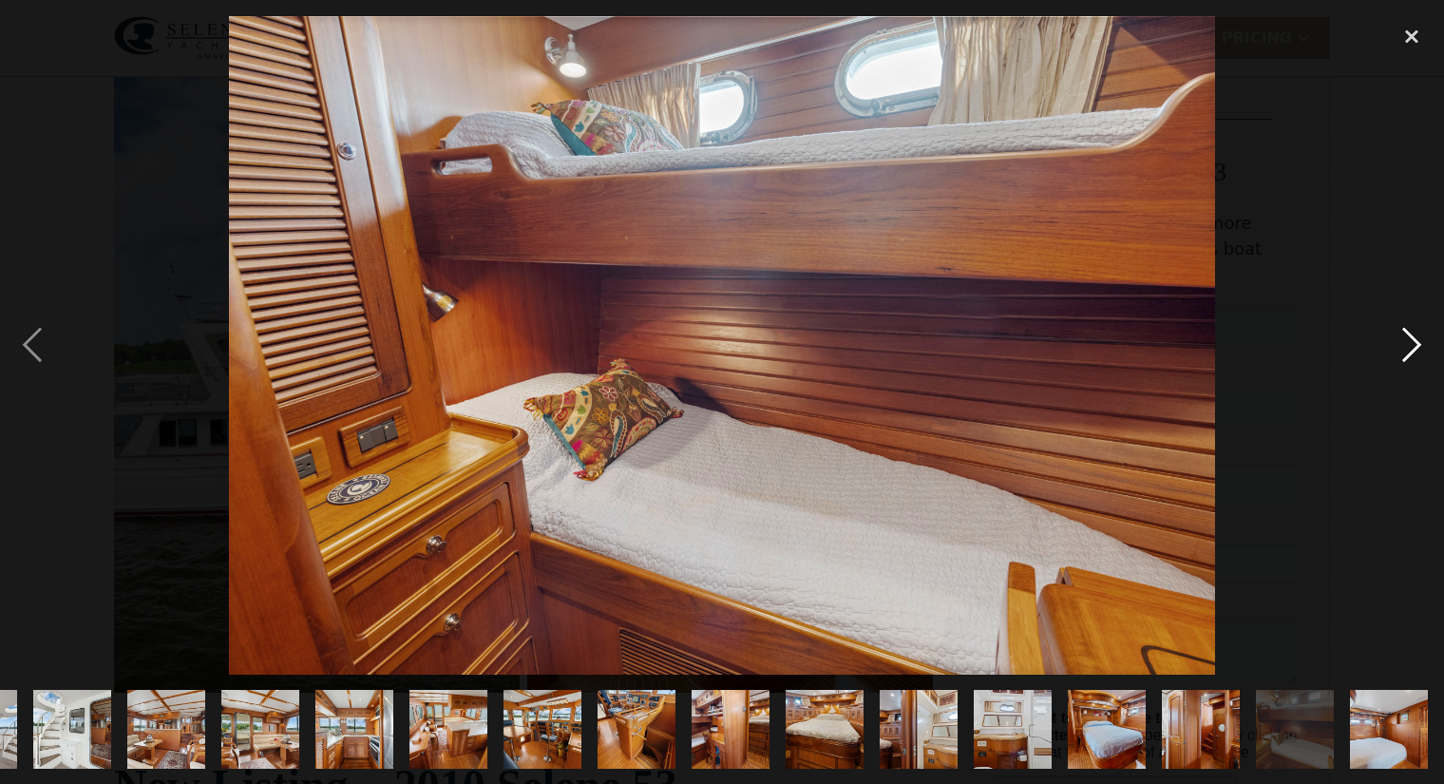
click at [1411, 341] on div "next image" at bounding box center [1412, 345] width 65 height 658
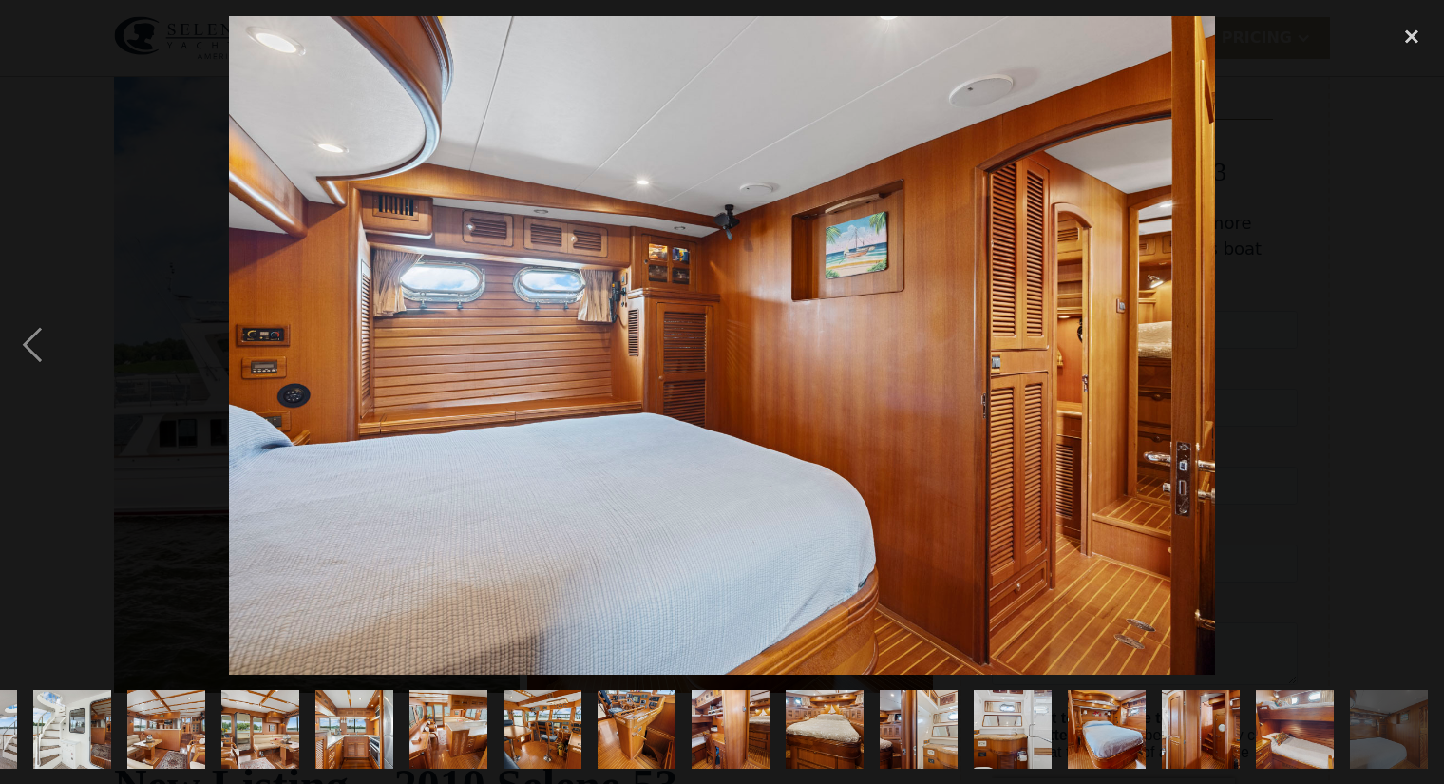
click at [1411, 341] on div "next image" at bounding box center [1412, 345] width 65 height 658
click at [1407, 37] on div "close lightbox" at bounding box center [1412, 37] width 65 height 42
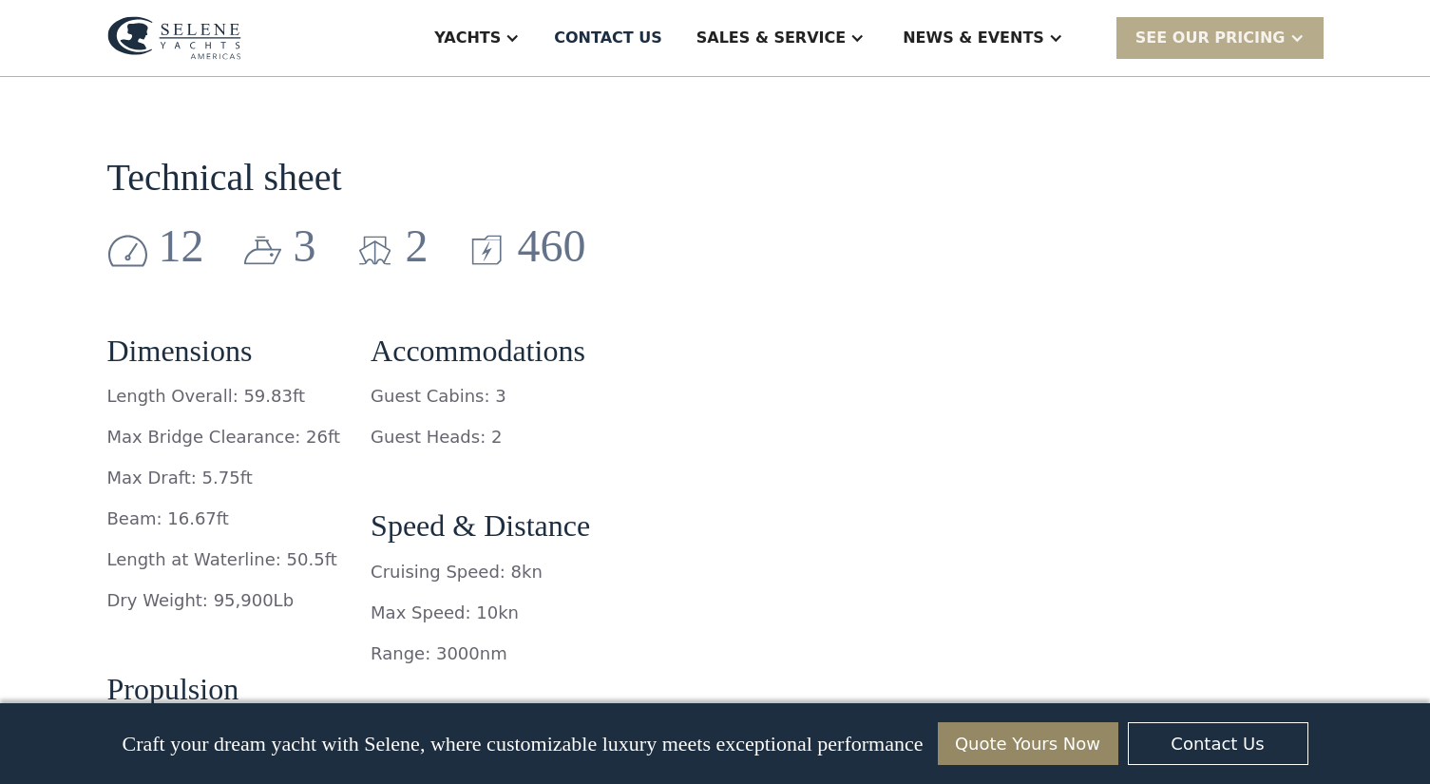
scroll to position [2851, 0]
